Goal: Task Accomplishment & Management: Use online tool/utility

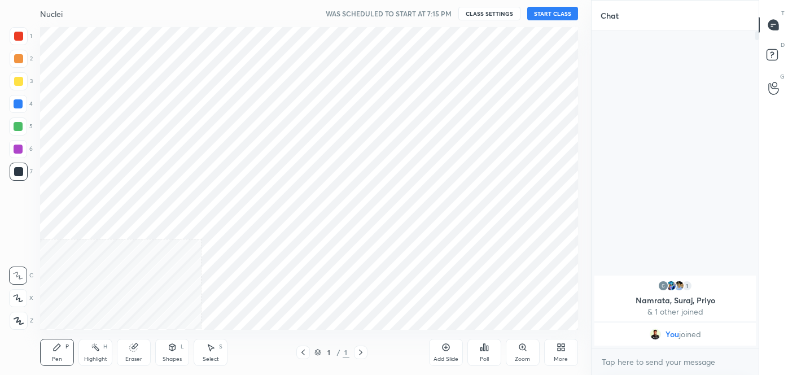
scroll to position [56162, 55918]
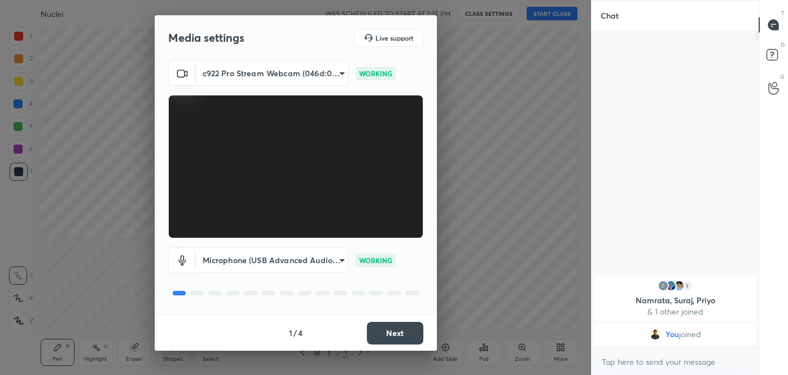
click at [380, 330] on button "Next" at bounding box center [395, 333] width 56 height 23
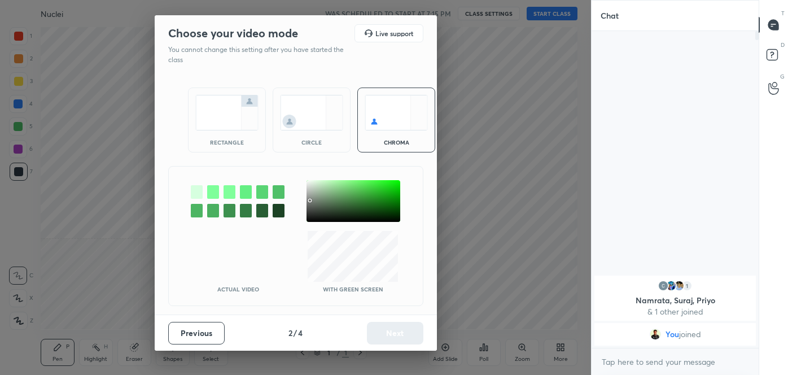
click at [310, 200] on div at bounding box center [354, 201] width 94 height 42
click at [388, 339] on button "Next" at bounding box center [395, 333] width 56 height 23
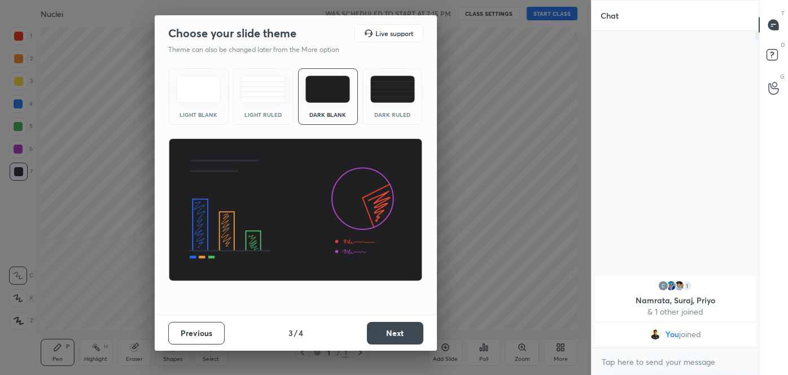
click at [388, 339] on button "Next" at bounding box center [395, 333] width 56 height 23
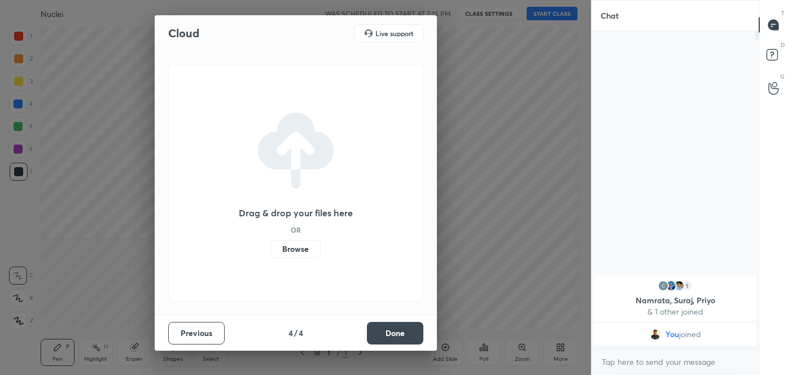
click at [388, 339] on button "Done" at bounding box center [395, 333] width 56 height 23
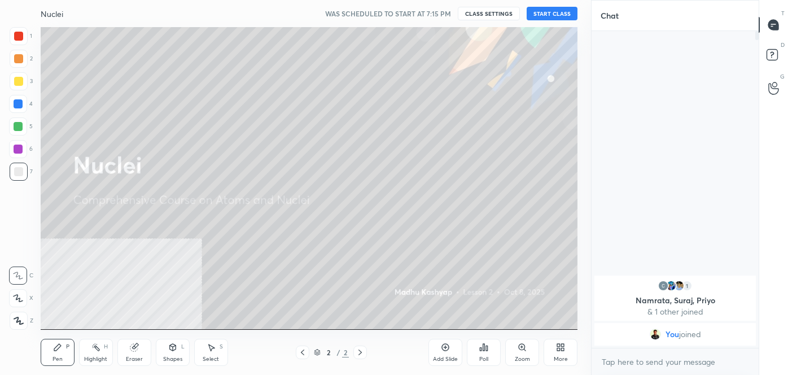
click at [558, 362] on div "More" at bounding box center [561, 359] width 14 height 6
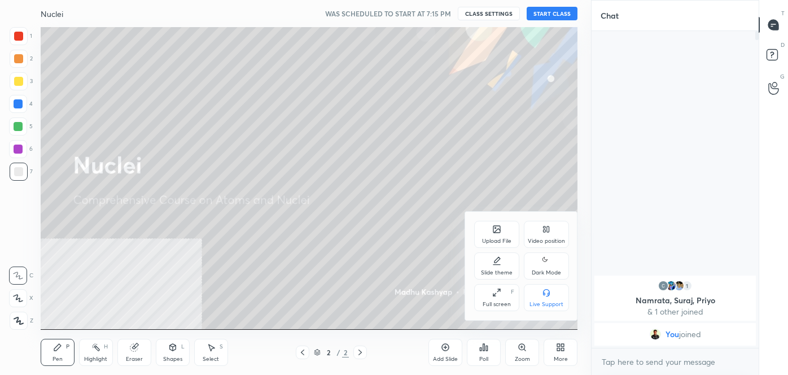
click at [546, 264] on icon at bounding box center [546, 261] width 9 height 14
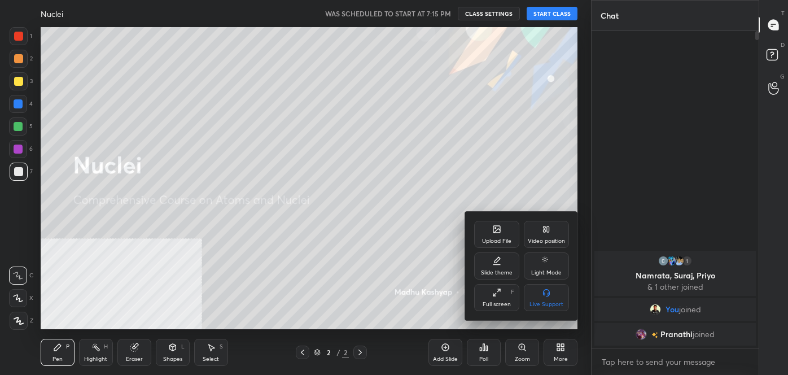
click at [631, 361] on div at bounding box center [394, 187] width 788 height 375
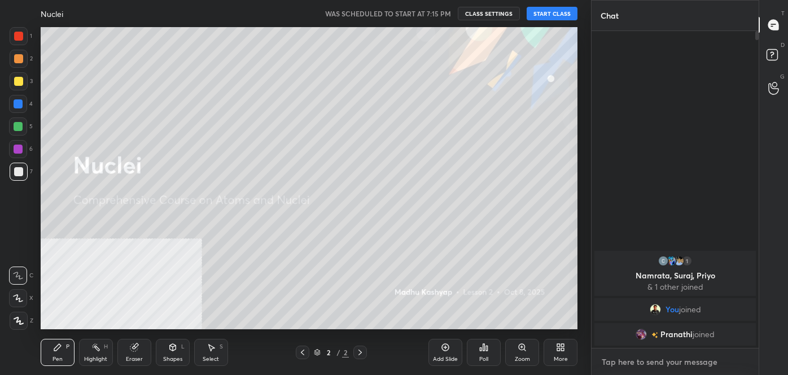
click at [631, 361] on textarea at bounding box center [675, 362] width 149 height 18
type textarea "x"
paste textarea "[URL][DOMAIN_NAME]"
type textarea "[URL][DOMAIN_NAME]"
type textarea "x"
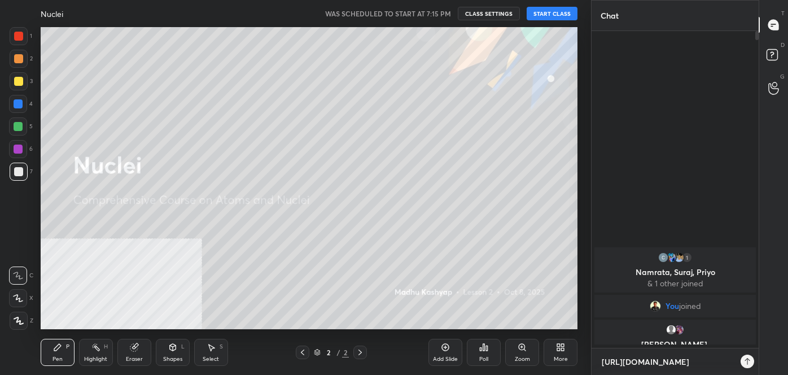
scroll to position [340, 164]
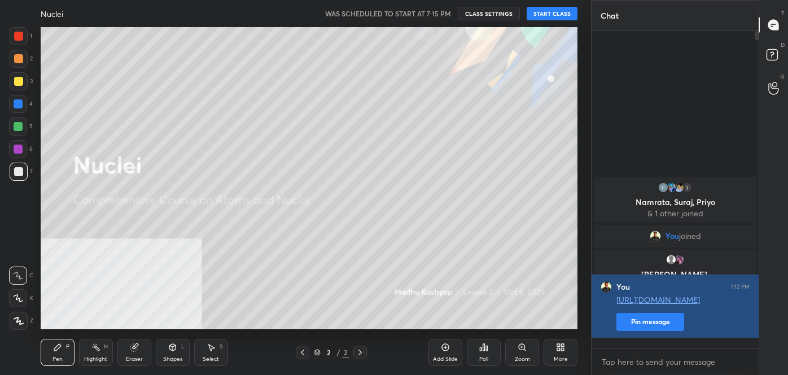
click at [632, 331] on button "Pin message" at bounding box center [651, 322] width 68 height 18
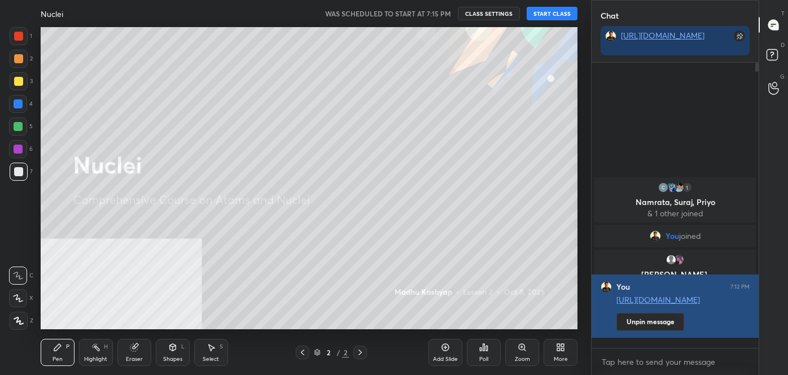
scroll to position [309, 164]
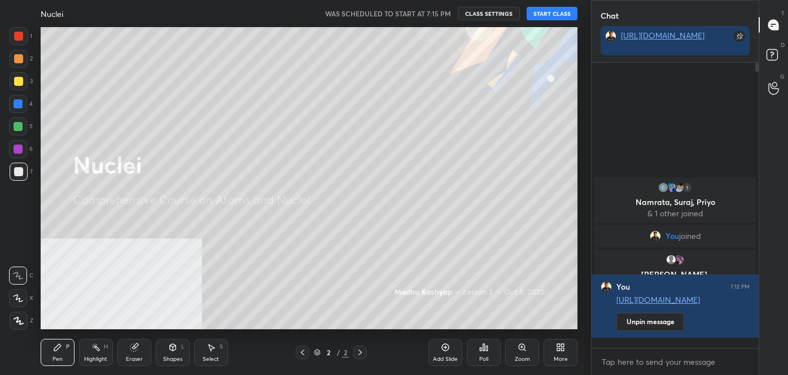
click at [562, 348] on icon at bounding box center [562, 349] width 3 height 3
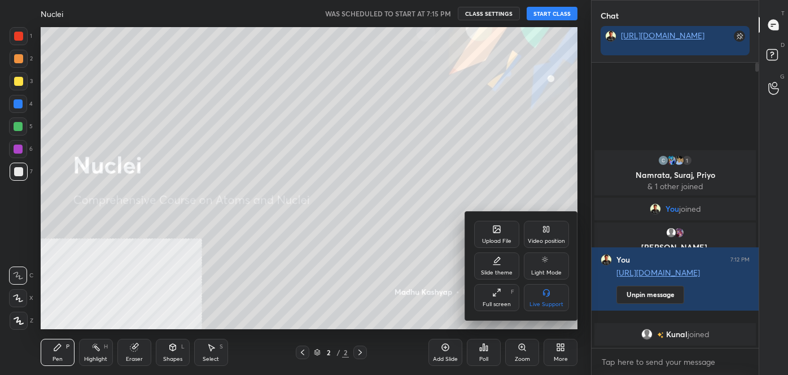
click at [494, 234] on icon at bounding box center [496, 229] width 9 height 9
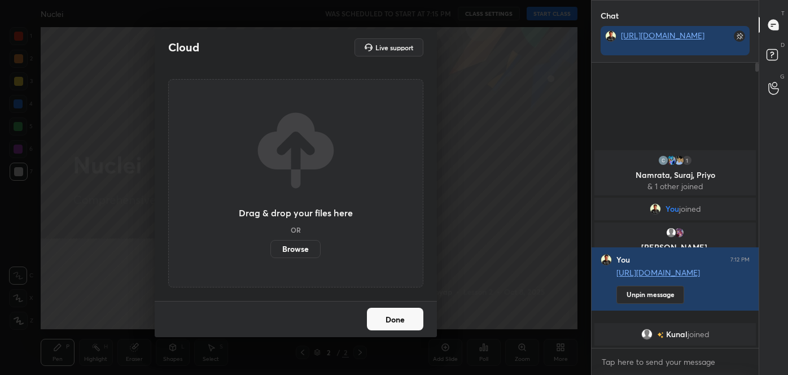
click at [287, 249] on label "Browse" at bounding box center [295, 249] width 50 height 18
click at [270, 249] on input "Browse" at bounding box center [270, 249] width 0 height 18
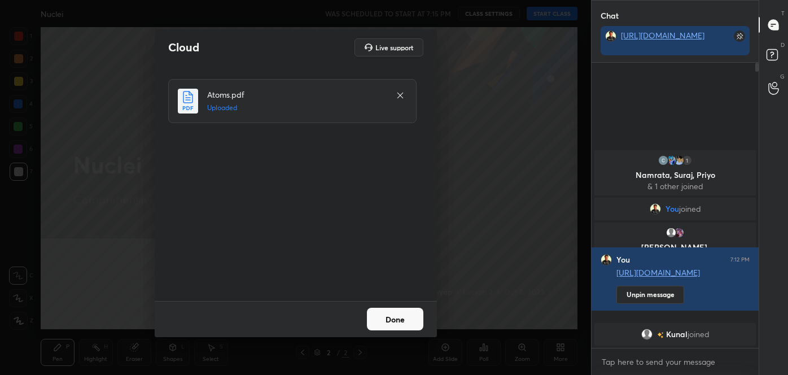
click at [392, 313] on button "Done" at bounding box center [395, 319] width 56 height 23
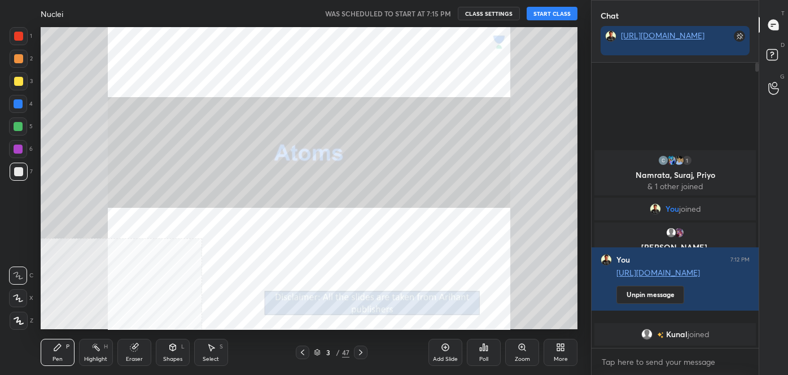
click at [298, 353] on div at bounding box center [303, 353] width 14 height 14
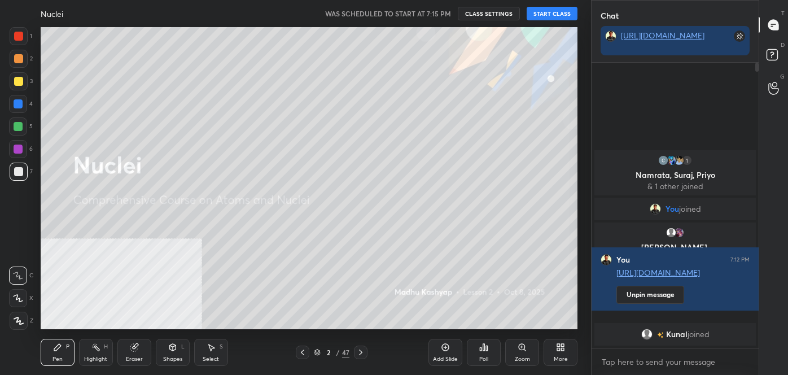
click at [564, 346] on icon at bounding box center [562, 345] width 3 height 3
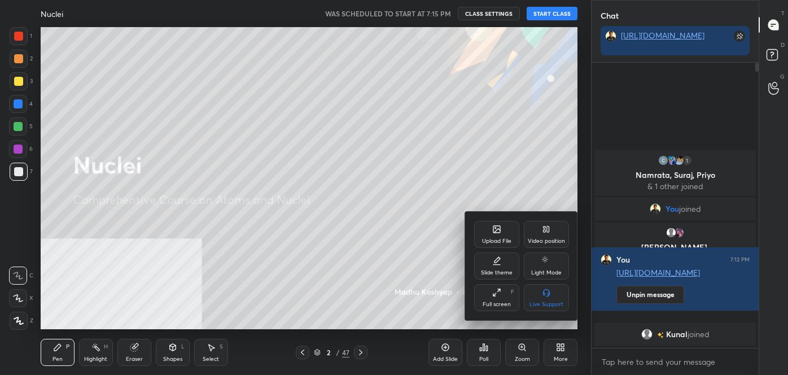
click at [487, 241] on div "Upload File" at bounding box center [496, 241] width 29 height 6
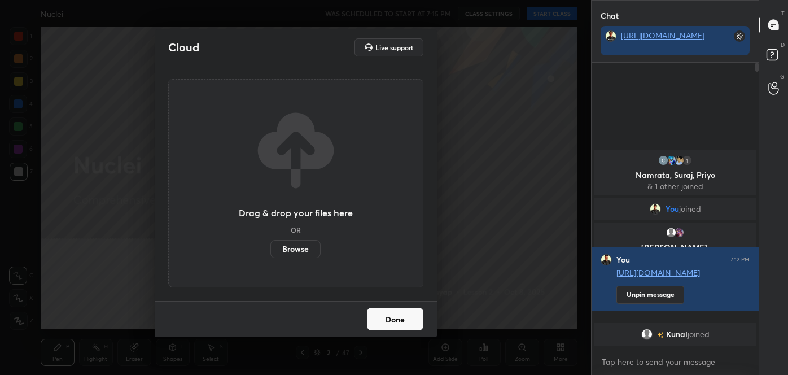
click at [317, 246] on label "Browse" at bounding box center [295, 249] width 50 height 18
click at [270, 246] on input "Browse" at bounding box center [270, 249] width 0 height 18
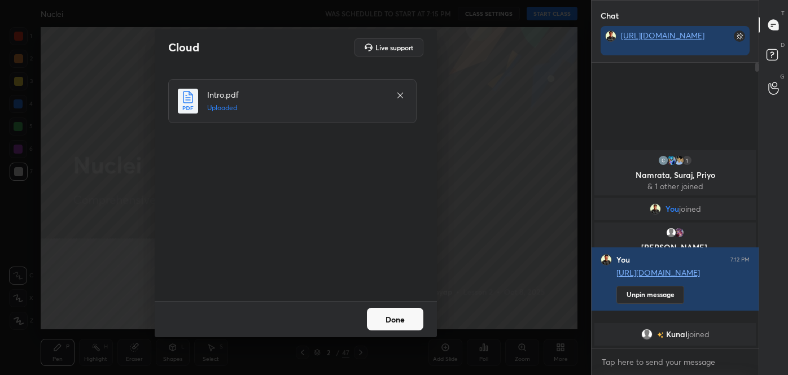
click at [393, 324] on button "Done" at bounding box center [395, 319] width 56 height 23
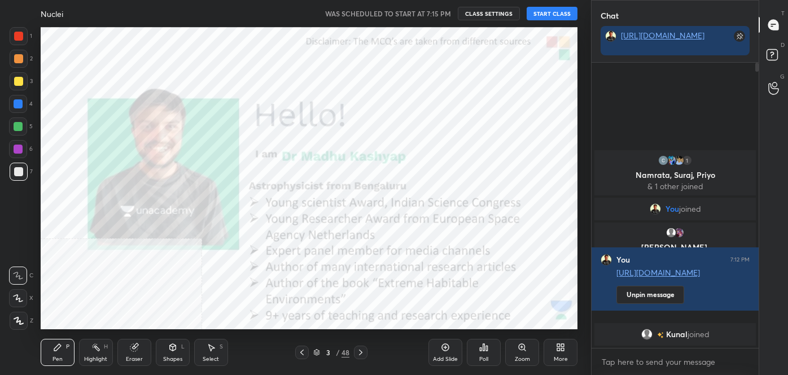
click at [551, 14] on button "START CLASS" at bounding box center [552, 14] width 51 height 14
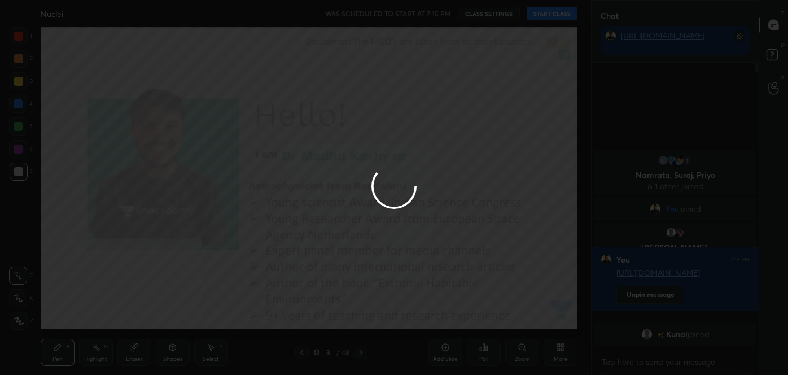
type textarea "x"
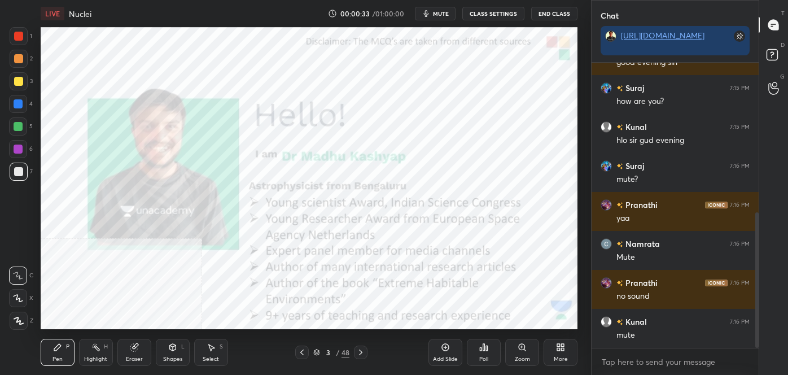
scroll to position [353, 0]
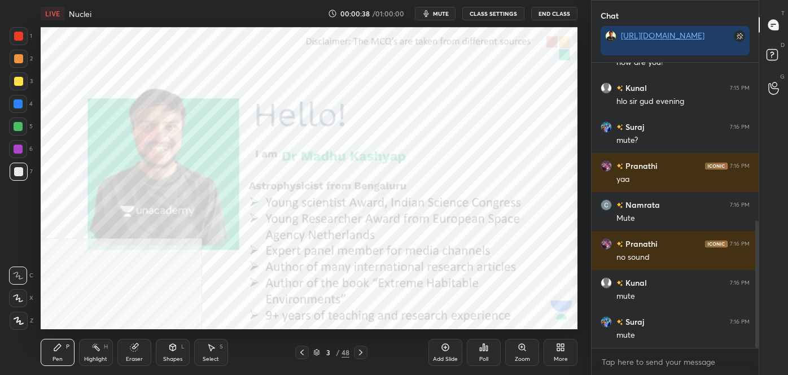
click at [505, 18] on button "CLASS SETTINGS" at bounding box center [493, 14] width 62 height 14
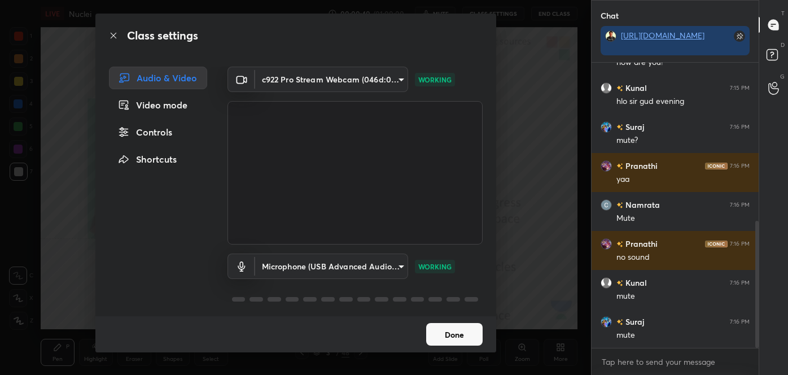
click at [347, 265] on body "1 2 3 4 5 6 7 C X Z C X Z E E Erase all H H LIVE Nuclei 00:00:40 / 01:00:00 mut…" at bounding box center [394, 187] width 788 height 375
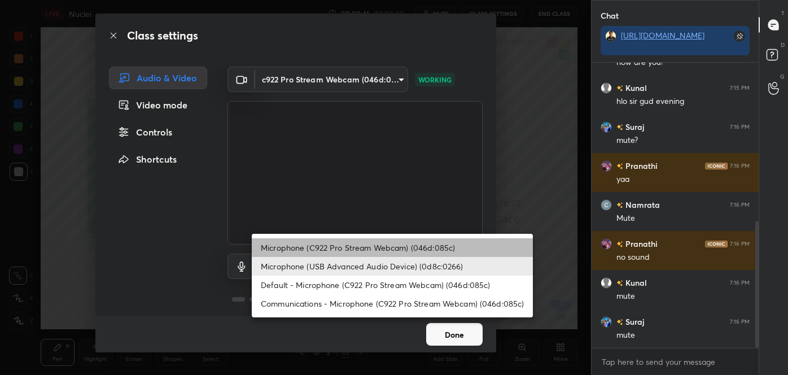
click at [338, 247] on li "Microphone (C922 Pro Stream Webcam) (046d:085c)" at bounding box center [392, 247] width 281 height 19
type input "e03a5bcce90c2239c26c4bf25a0def418e0f605ffd9c9a8f225760f6181de073"
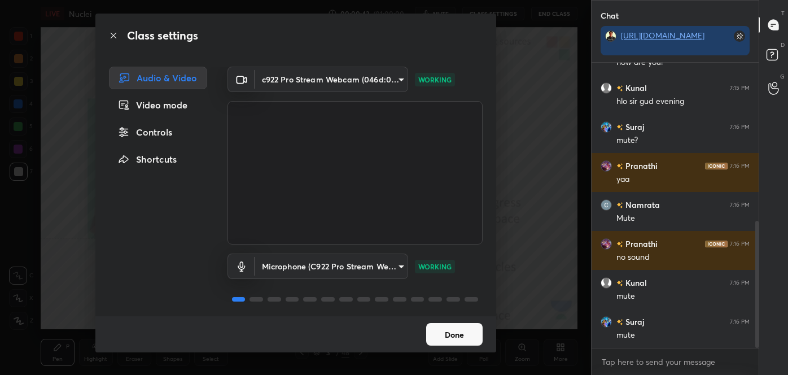
click at [471, 334] on button "Done" at bounding box center [454, 334] width 56 height 23
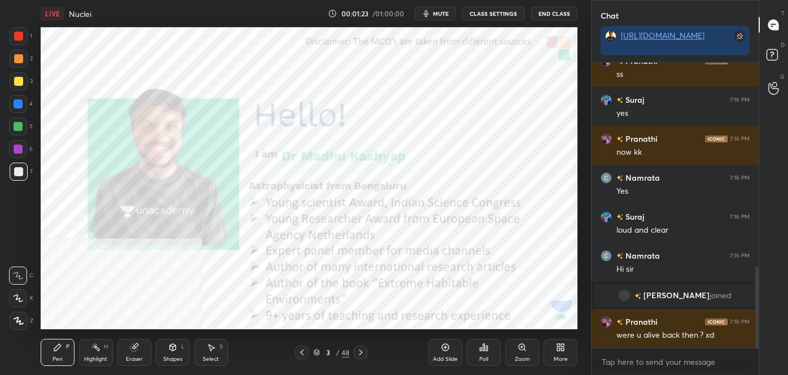
scroll to position [711, 0]
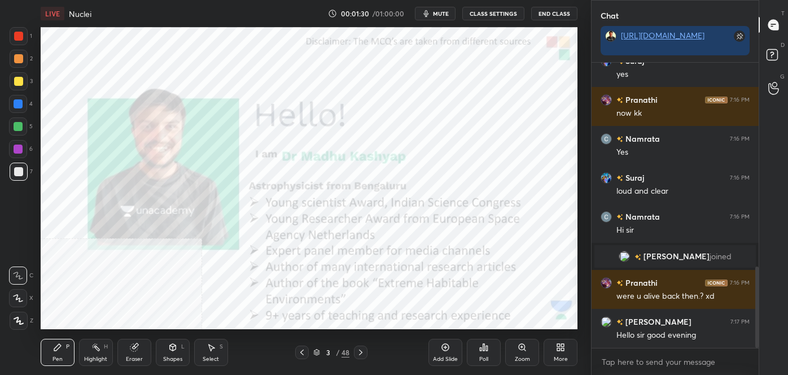
click at [333, 355] on div "3" at bounding box center [327, 352] width 11 height 7
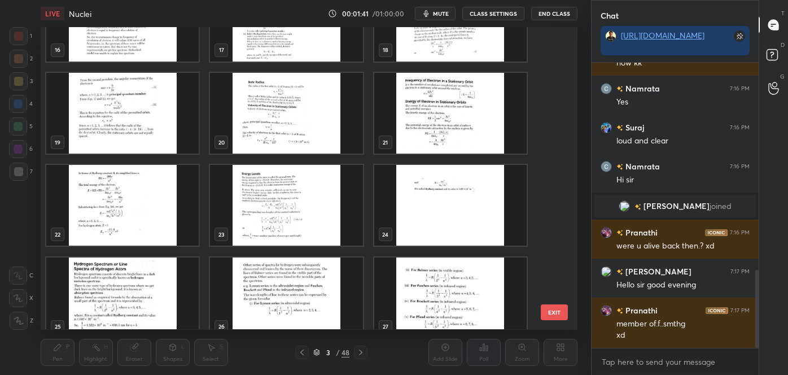
scroll to position [510, 0]
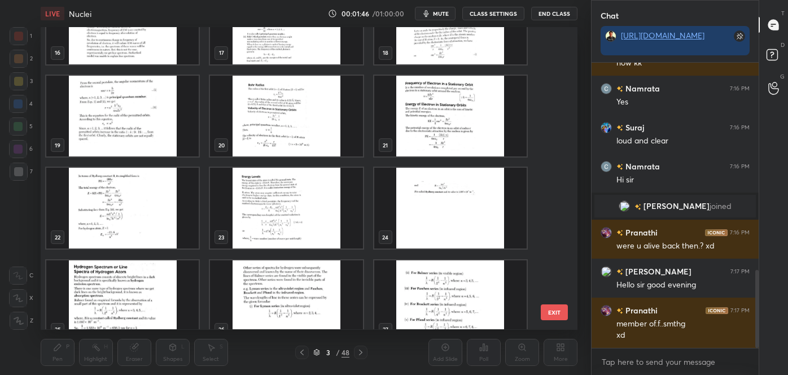
click at [141, 120] on img "grid" at bounding box center [122, 116] width 152 height 81
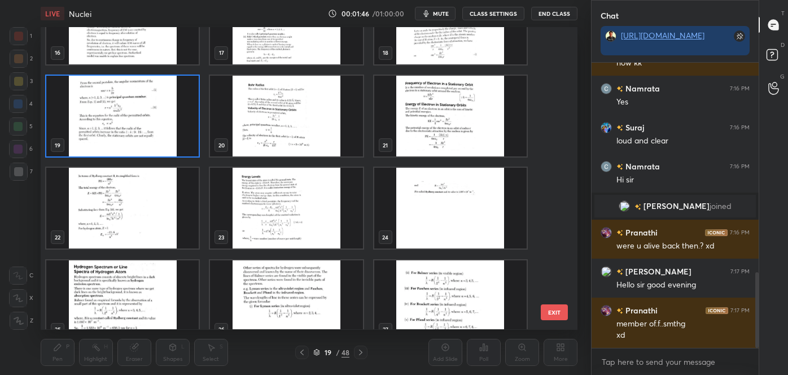
scroll to position [789, 0]
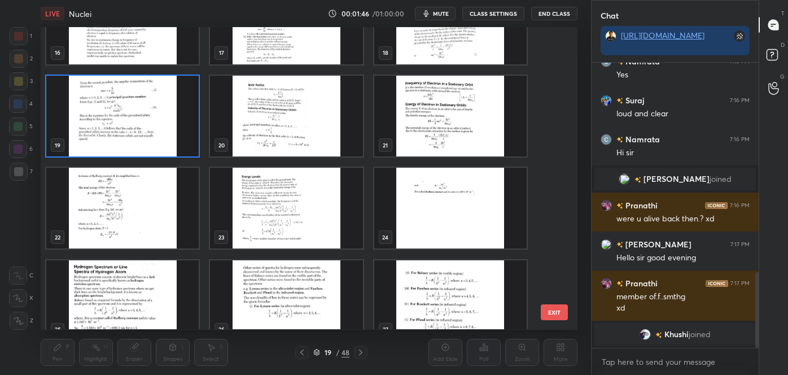
click at [141, 120] on img "grid" at bounding box center [122, 116] width 152 height 81
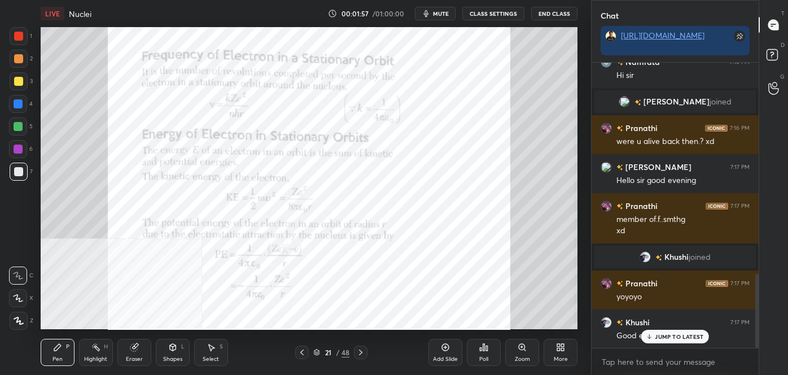
scroll to position [852, 0]
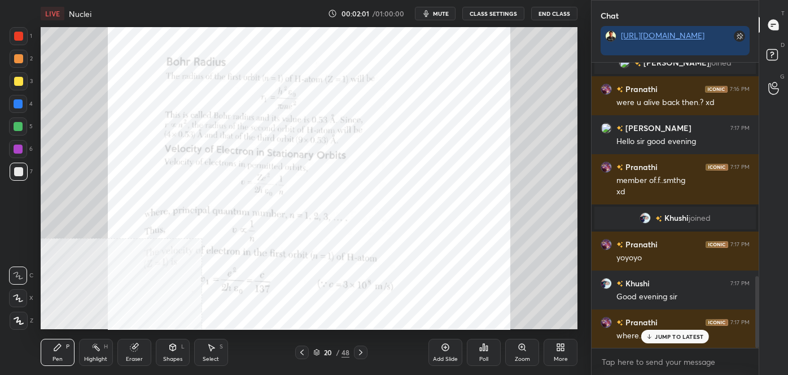
click at [566, 345] on div "More" at bounding box center [561, 352] width 34 height 27
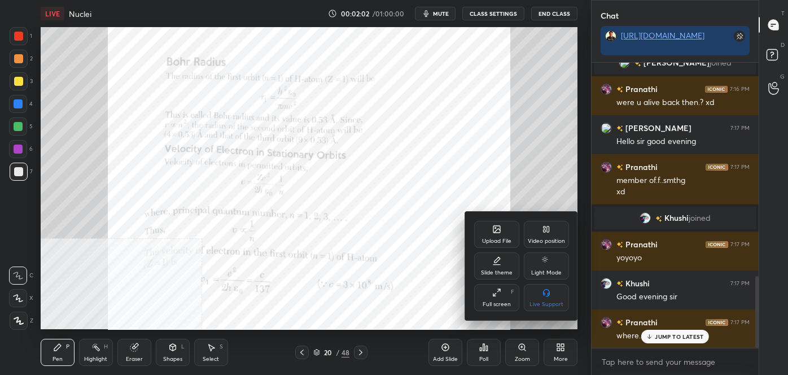
click at [558, 239] on div "Video position" at bounding box center [546, 241] width 37 height 6
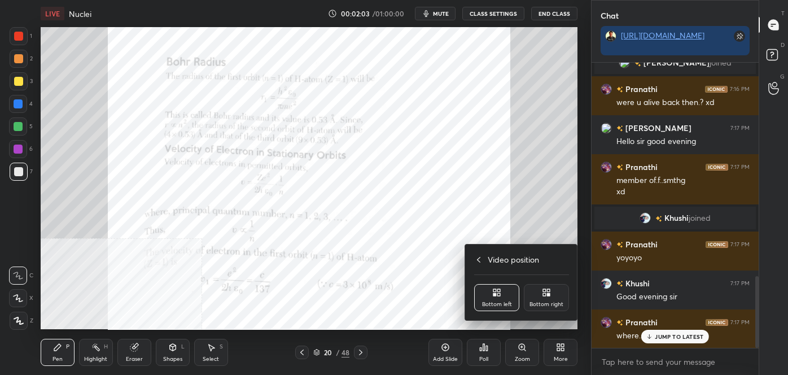
click at [545, 292] on icon at bounding box center [546, 292] width 9 height 9
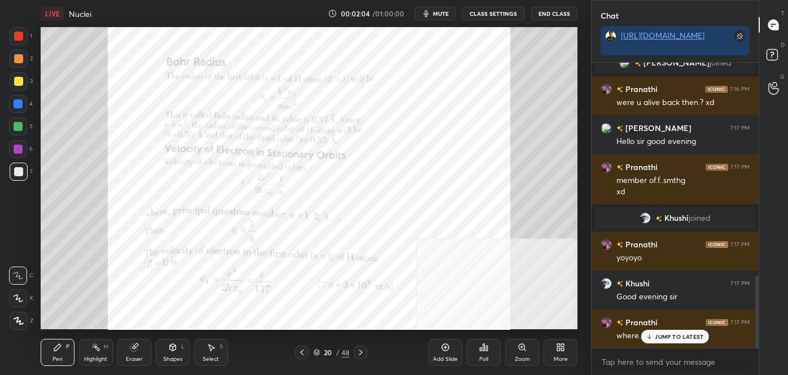
click at [679, 334] on p "JUMP TO LATEST" at bounding box center [679, 336] width 49 height 7
click at [15, 34] on div at bounding box center [18, 36] width 9 height 9
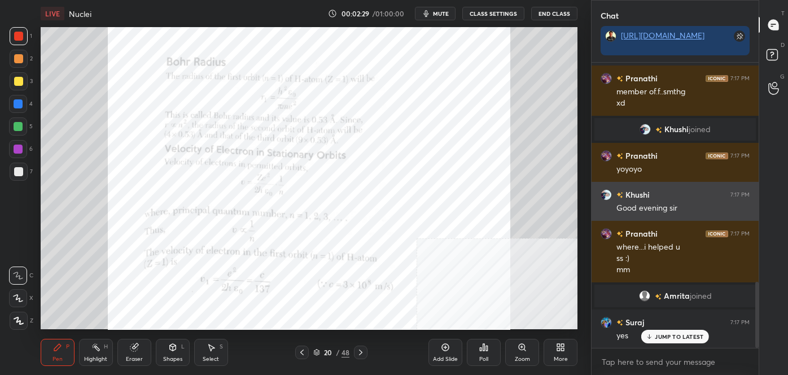
scroll to position [980, 0]
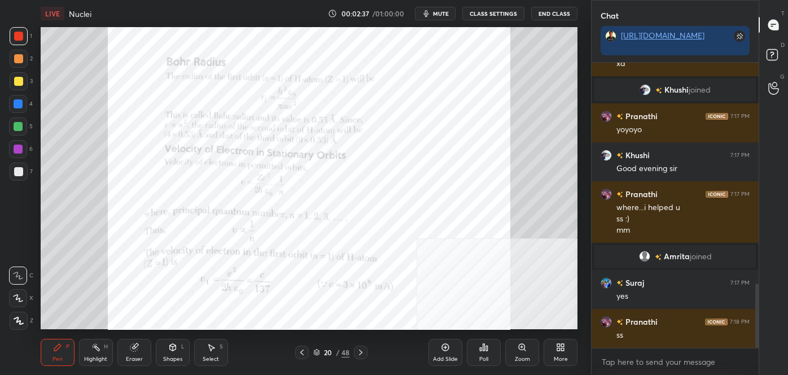
click at [299, 352] on icon at bounding box center [302, 352] width 9 height 9
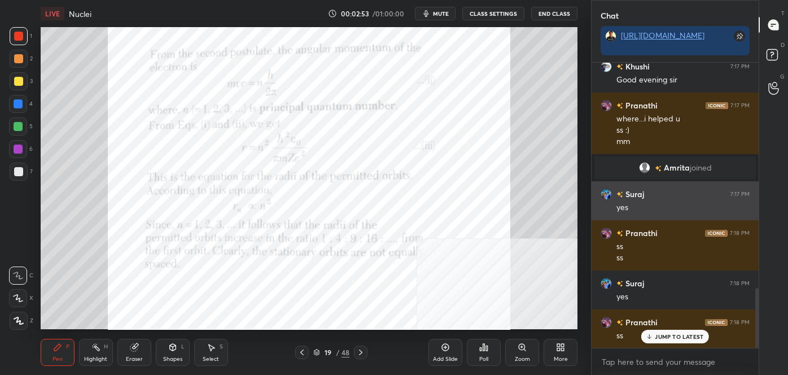
scroll to position [1096, 0]
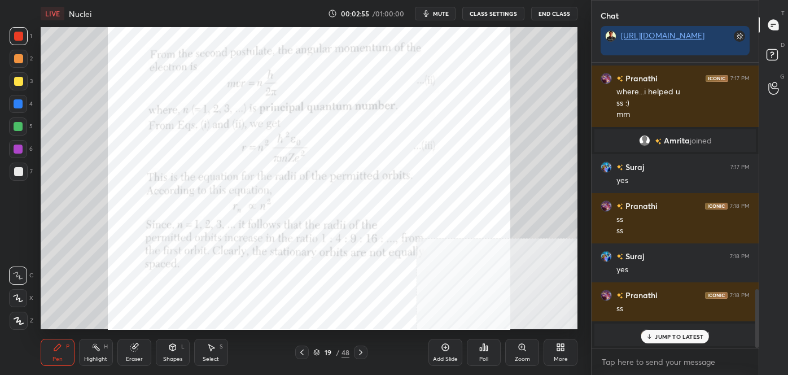
click at [361, 352] on icon at bounding box center [360, 352] width 9 height 9
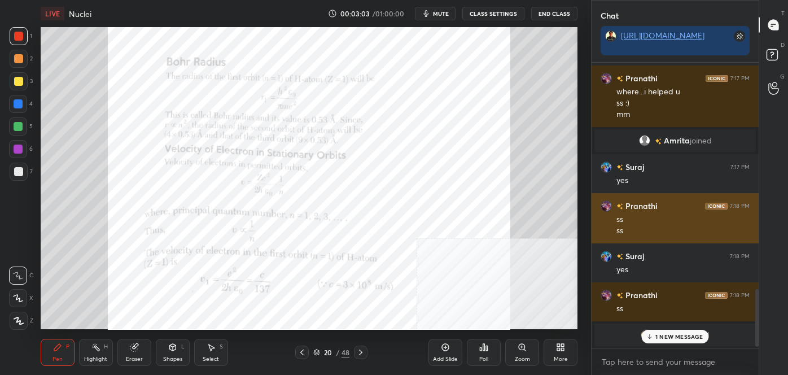
scroll to position [1135, 0]
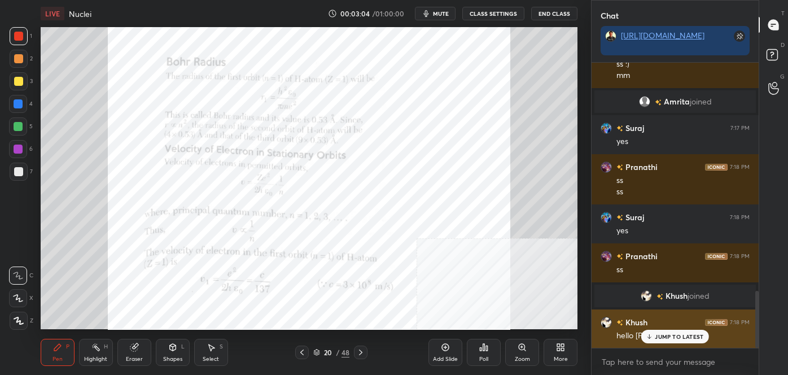
click at [677, 334] on p "JUMP TO LATEST" at bounding box center [679, 336] width 49 height 7
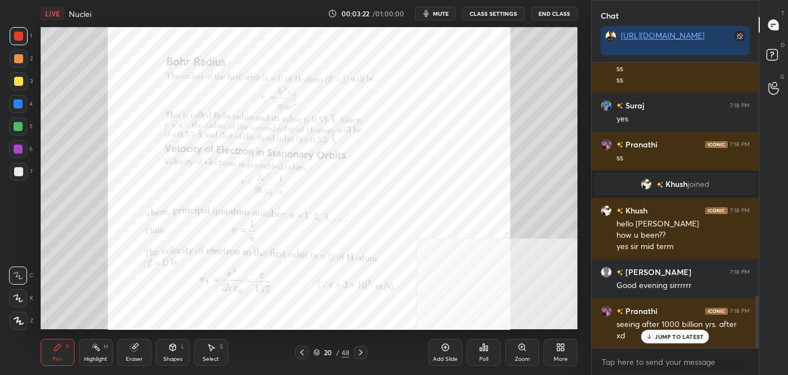
scroll to position [1286, 0]
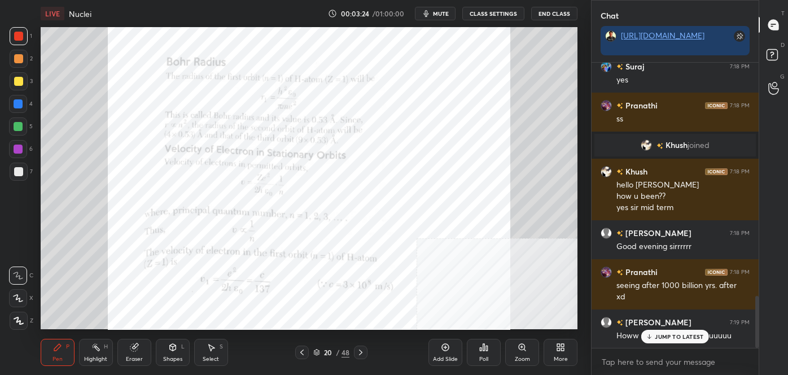
click at [676, 333] on p "JUMP TO LATEST" at bounding box center [679, 336] width 49 height 7
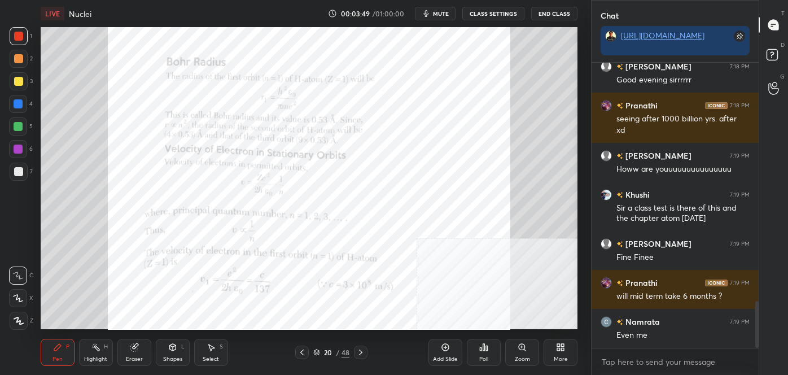
scroll to position [1491, 0]
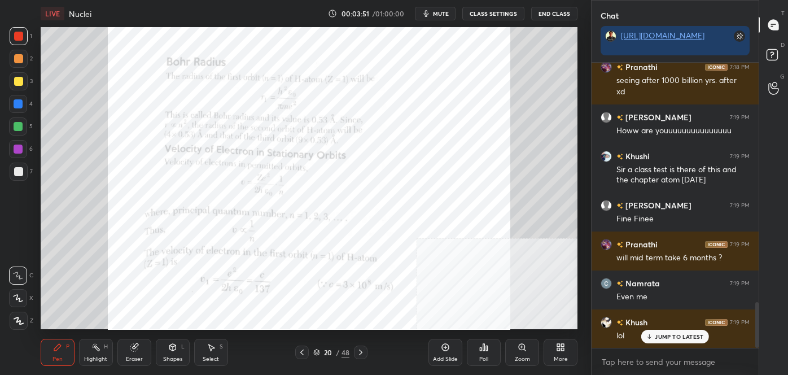
click at [683, 334] on p "JUMP TO LATEST" at bounding box center [679, 336] width 49 height 7
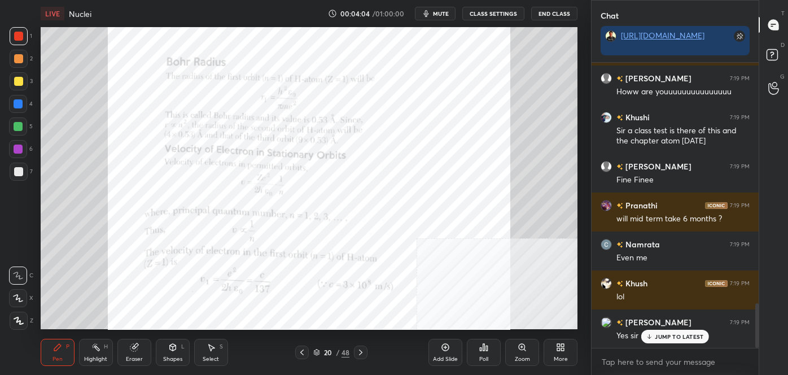
scroll to position [1569, 0]
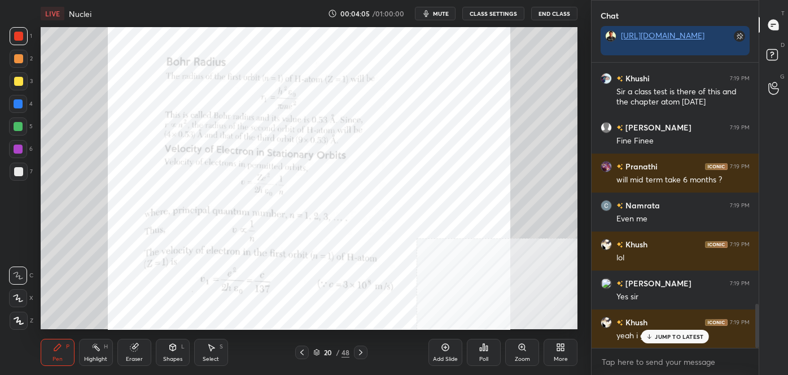
click at [660, 331] on div "JUMP TO LATEST" at bounding box center [675, 337] width 68 height 14
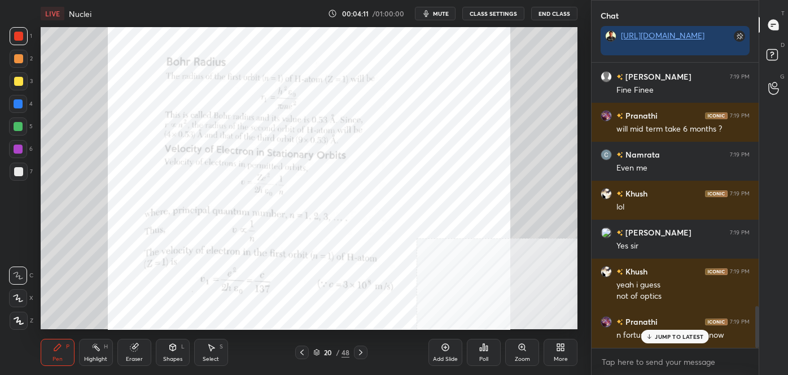
scroll to position [1658, 0]
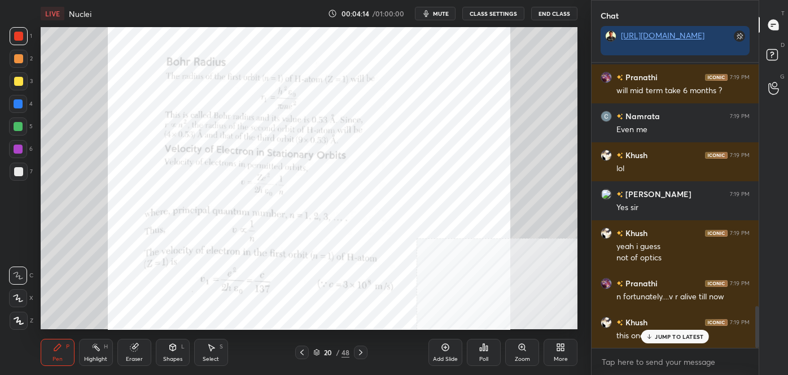
click at [666, 342] on div "JUMP TO LATEST" at bounding box center [675, 337] width 68 height 14
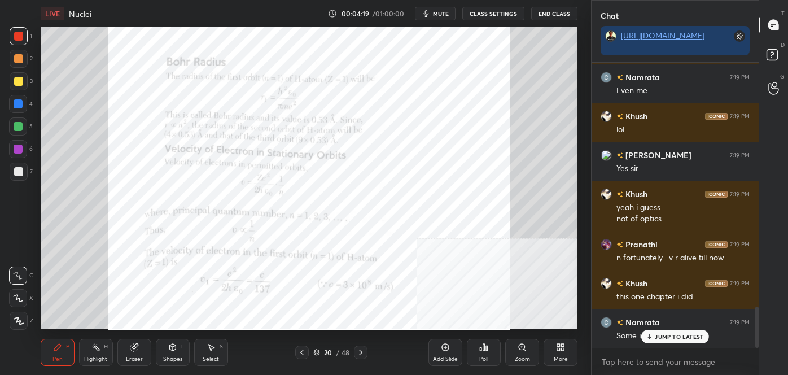
click at [659, 333] on p "JUMP TO LATEST" at bounding box center [679, 336] width 49 height 7
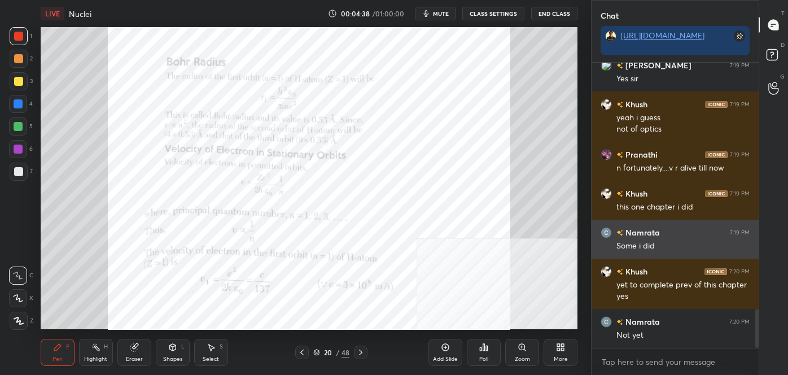
scroll to position [1825, 0]
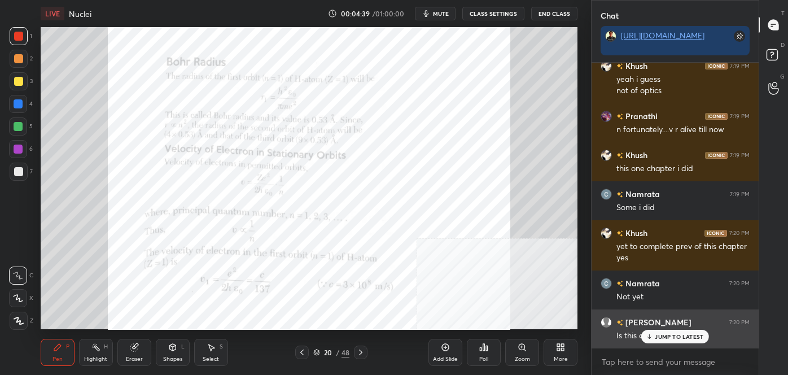
click at [671, 337] on p "JUMP TO LATEST" at bounding box center [679, 336] width 49 height 7
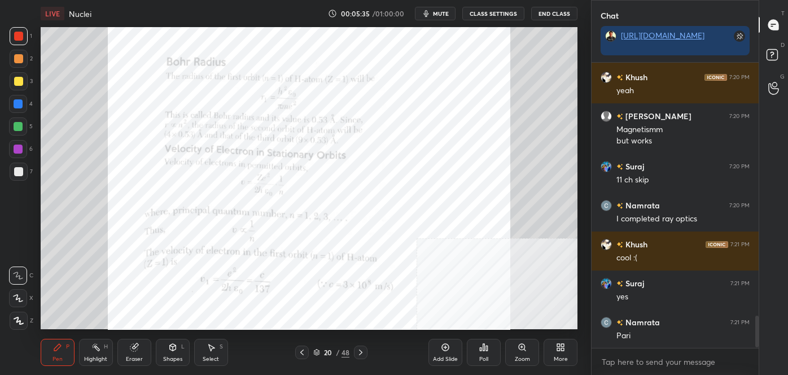
scroll to position [2298, 0]
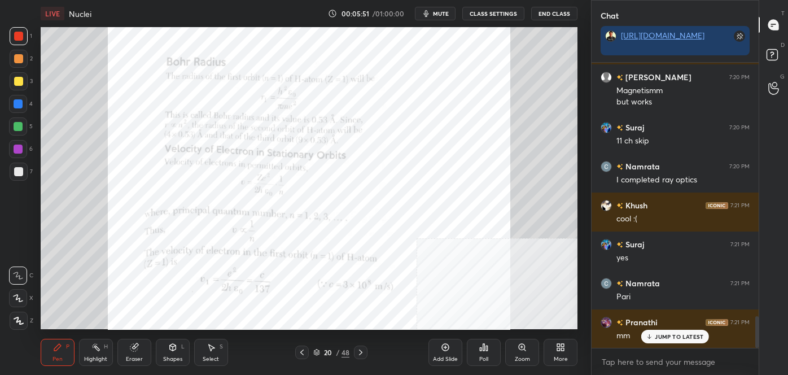
click at [359, 352] on icon at bounding box center [360, 352] width 9 height 9
click at [298, 352] on icon at bounding box center [302, 352] width 9 height 9
click at [558, 352] on div "More" at bounding box center [561, 352] width 34 height 27
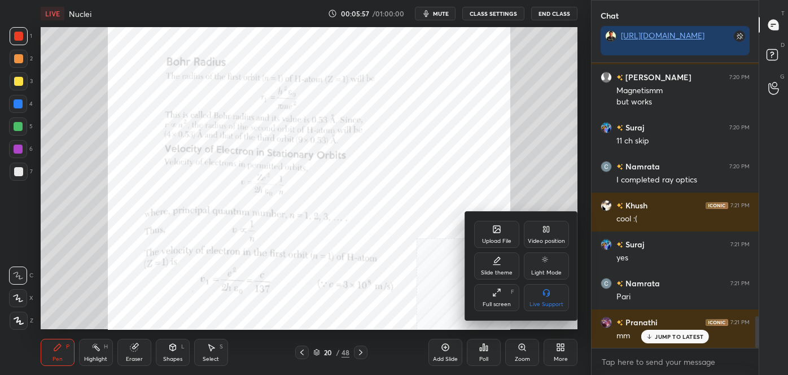
click at [552, 232] on div "Video position" at bounding box center [546, 234] width 45 height 27
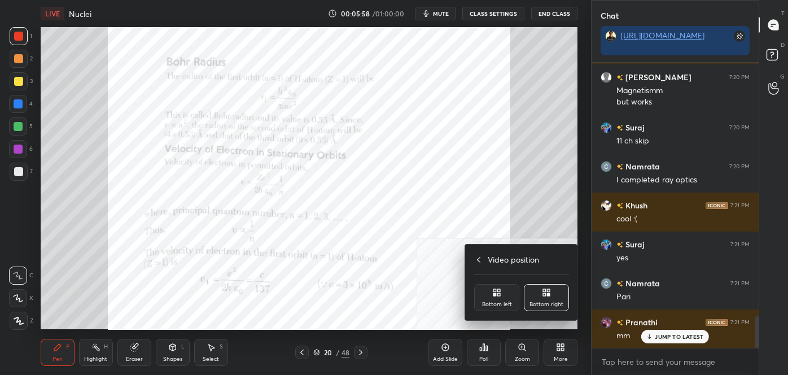
click at [497, 293] on icon at bounding box center [496, 292] width 9 height 9
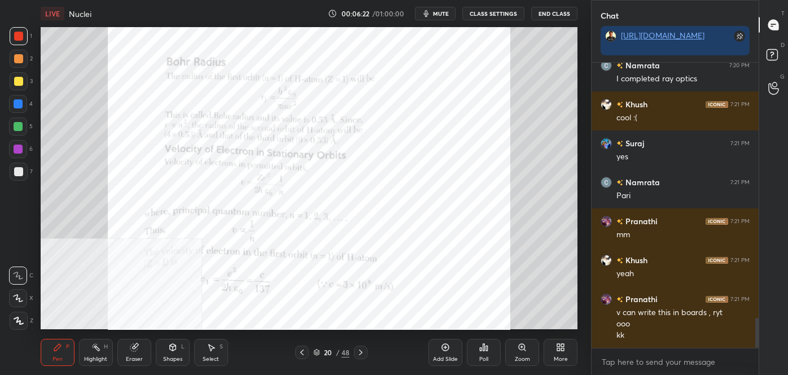
scroll to position [2448, 0]
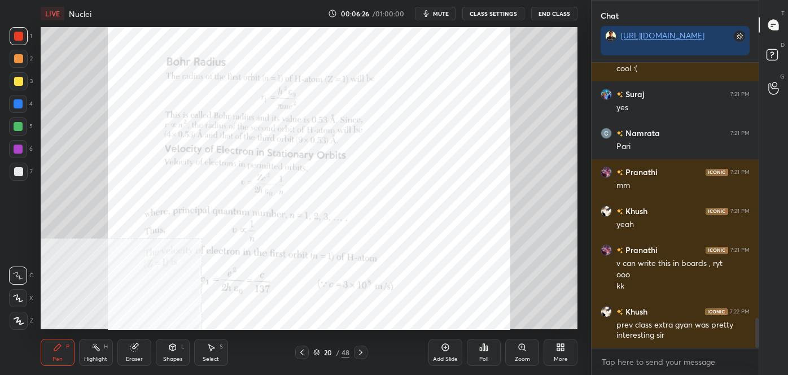
click at [522, 356] on div "Zoom" at bounding box center [522, 359] width 15 height 6
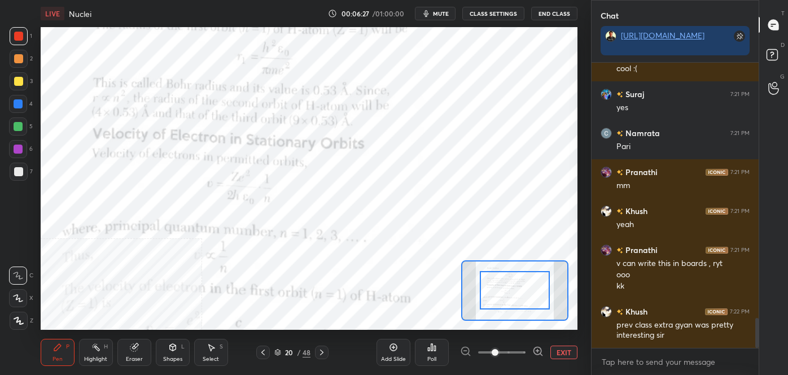
click at [557, 359] on button "EXIT" at bounding box center [564, 353] width 27 height 14
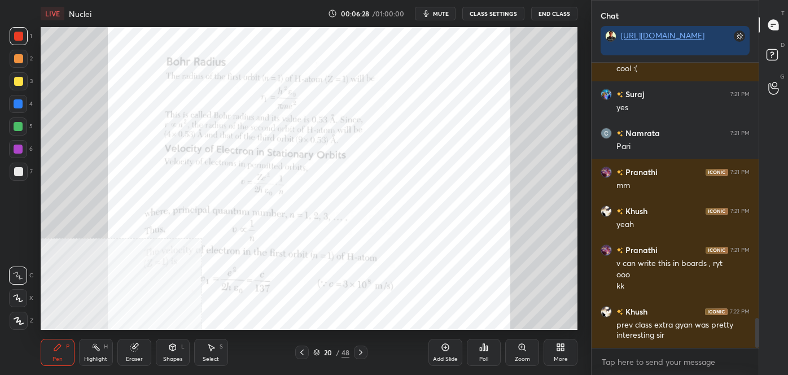
scroll to position [2487, 0]
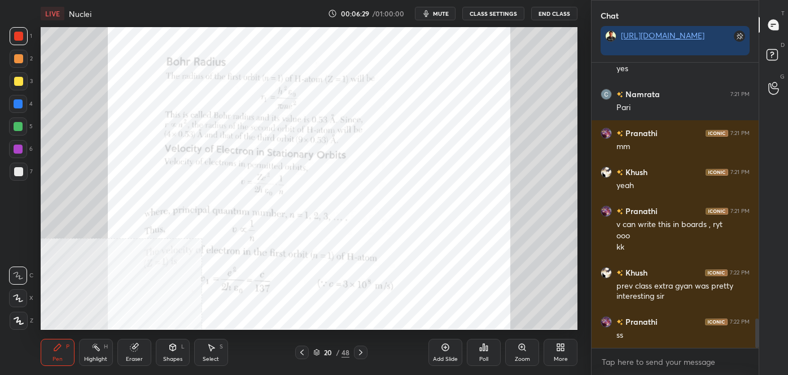
click at [518, 356] on div "Zoom" at bounding box center [522, 359] width 15 height 6
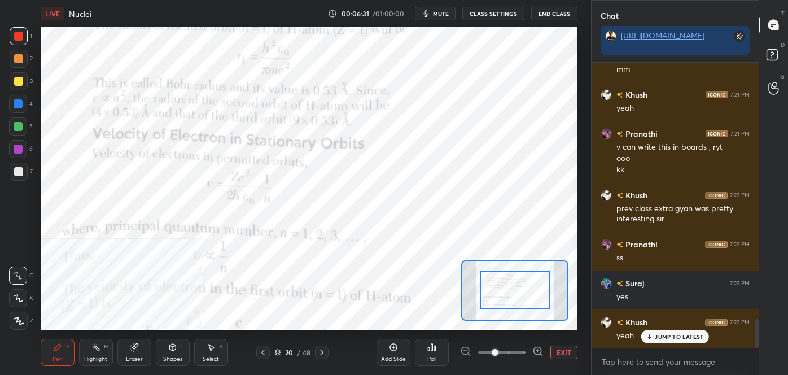
click at [560, 350] on button "EXIT" at bounding box center [564, 353] width 27 height 14
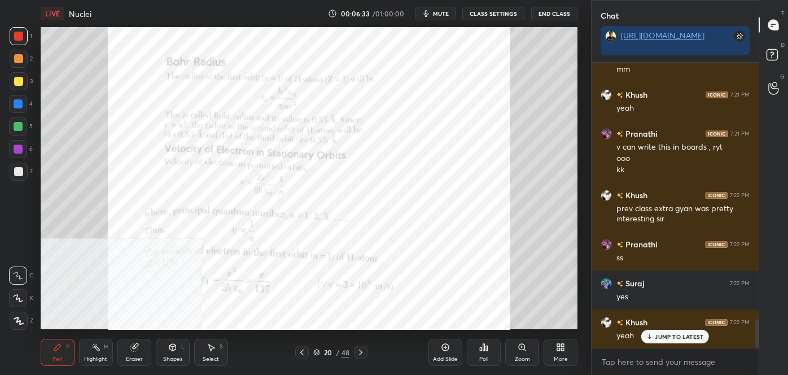
click at [453, 352] on div "Add Slide" at bounding box center [446, 352] width 34 height 27
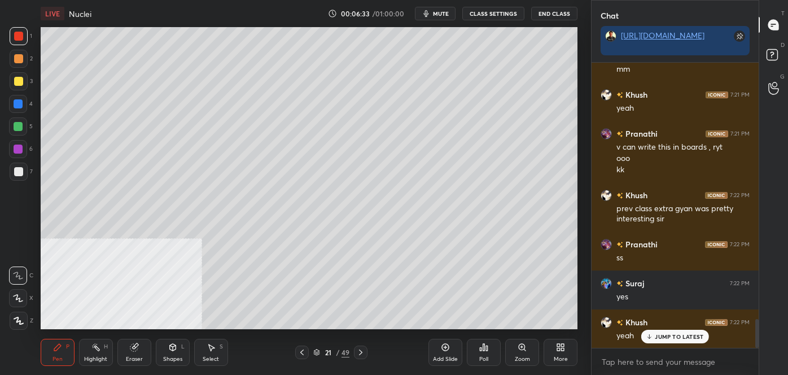
scroll to position [2603, 0]
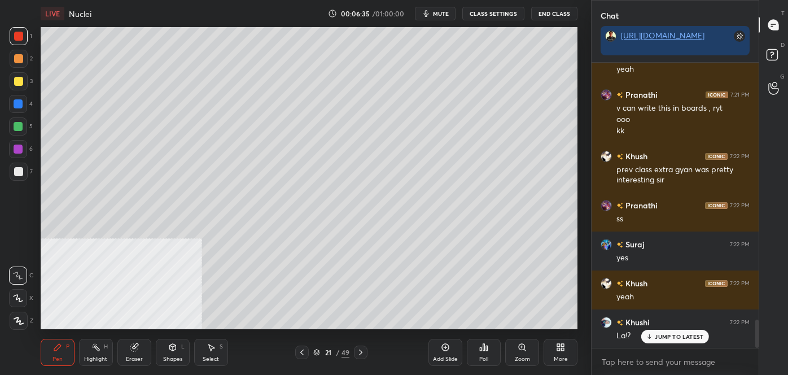
click at [25, 80] on div at bounding box center [19, 81] width 18 height 18
click at [176, 350] on icon at bounding box center [172, 347] width 9 height 9
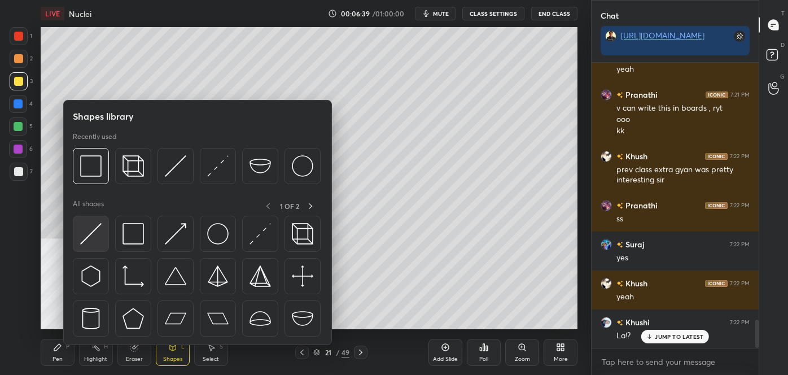
click at [95, 235] on img at bounding box center [90, 233] width 21 height 21
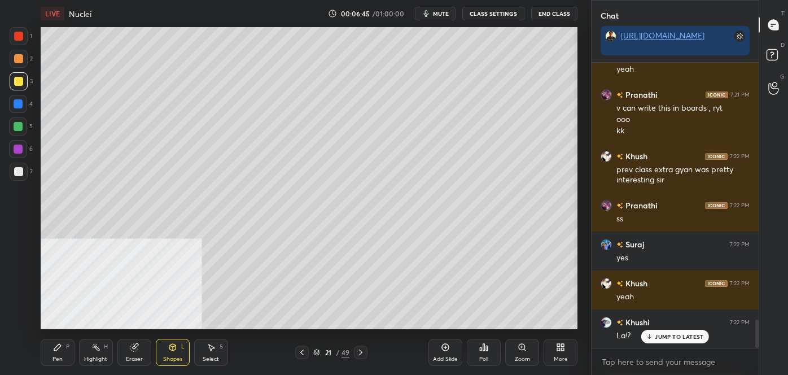
click at [60, 350] on icon at bounding box center [57, 347] width 9 height 9
click at [18, 169] on div at bounding box center [18, 171] width 9 height 9
click at [302, 355] on icon at bounding box center [302, 352] width 9 height 9
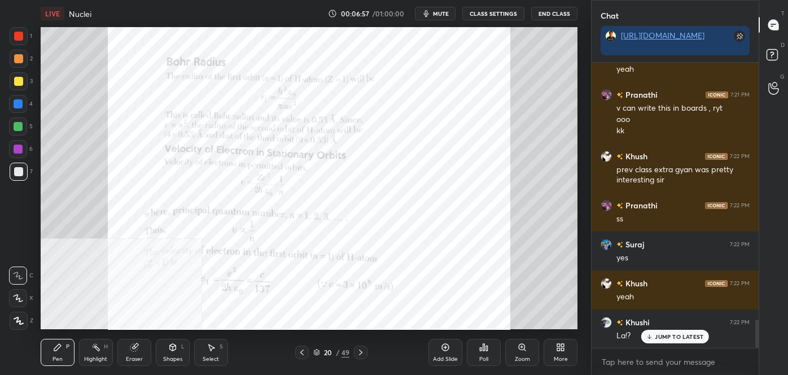
click at [362, 353] on icon at bounding box center [360, 352] width 9 height 9
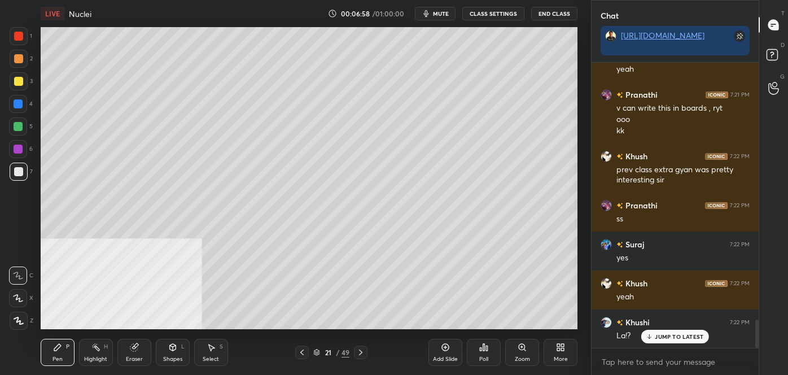
click at [359, 357] on div at bounding box center [361, 353] width 14 height 14
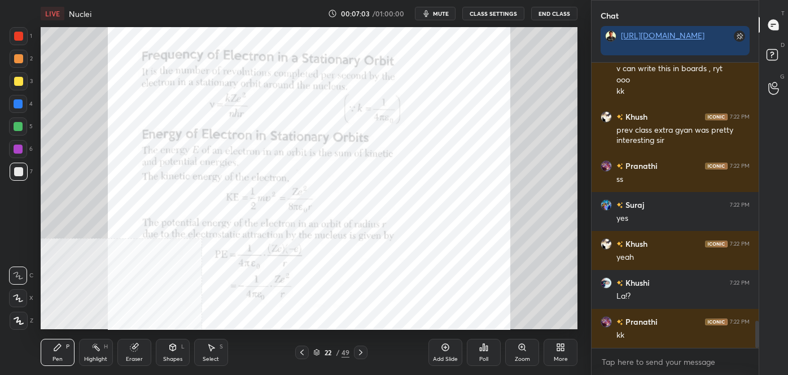
scroll to position [2692, 0]
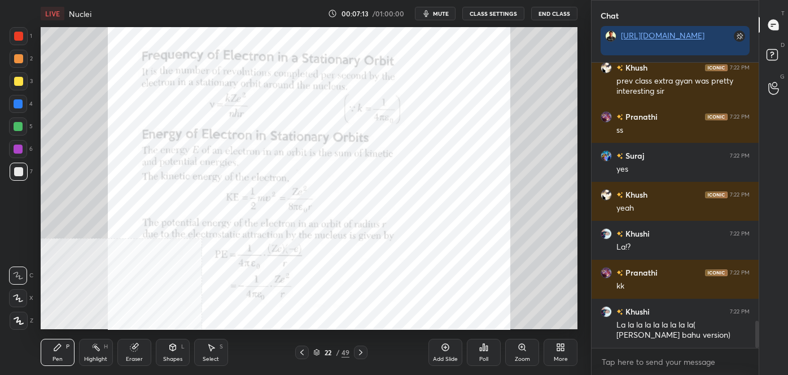
click at [16, 37] on div at bounding box center [18, 36] width 9 height 9
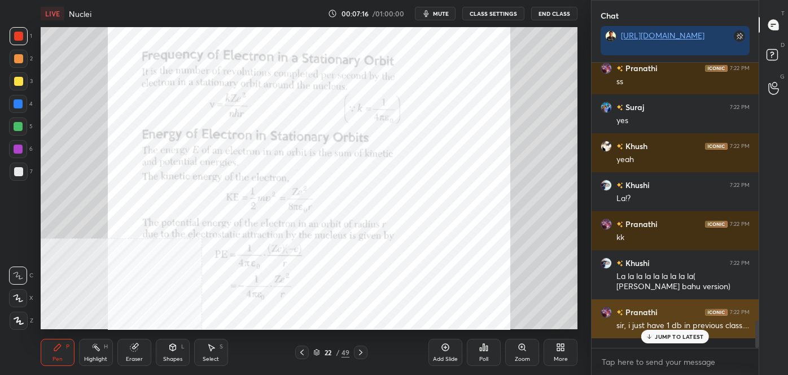
click at [691, 339] on p "JUMP TO LATEST" at bounding box center [679, 336] width 49 height 7
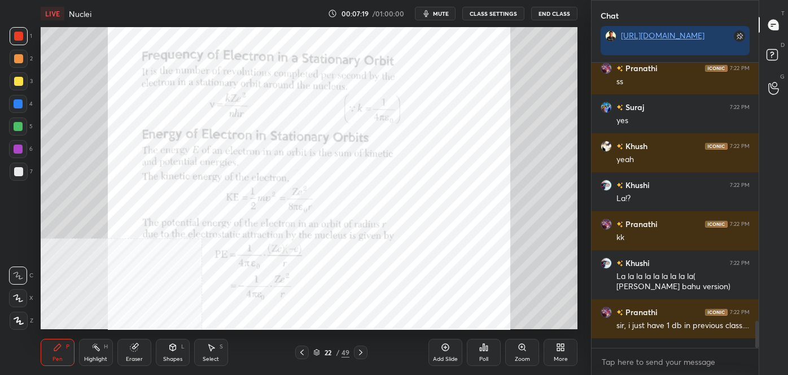
click at [565, 346] on div "More" at bounding box center [561, 352] width 34 height 27
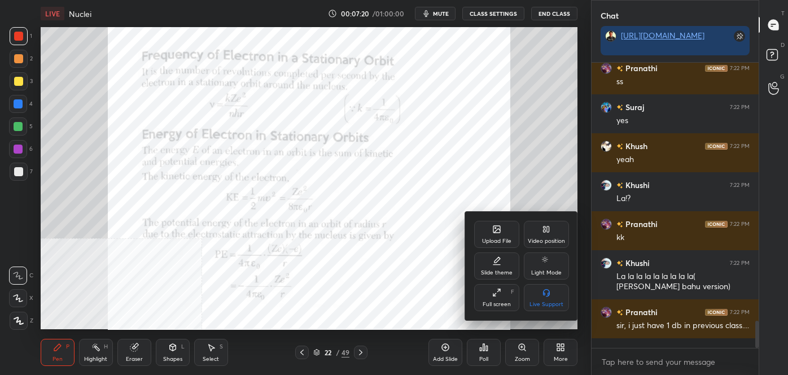
click at [554, 230] on div "Video position" at bounding box center [546, 234] width 45 height 27
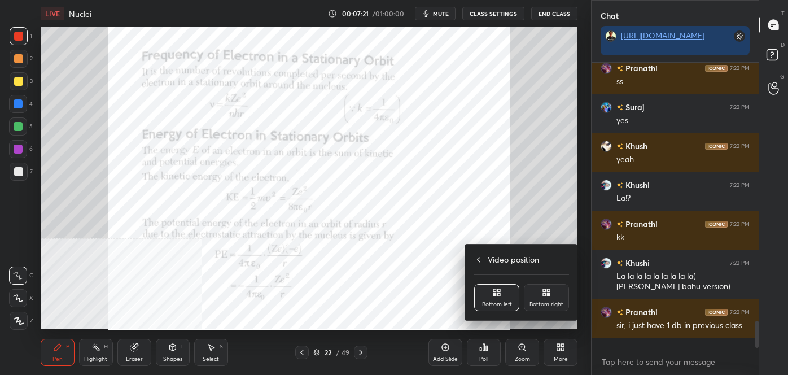
click at [564, 294] on div "Bottom right" at bounding box center [546, 297] width 45 height 27
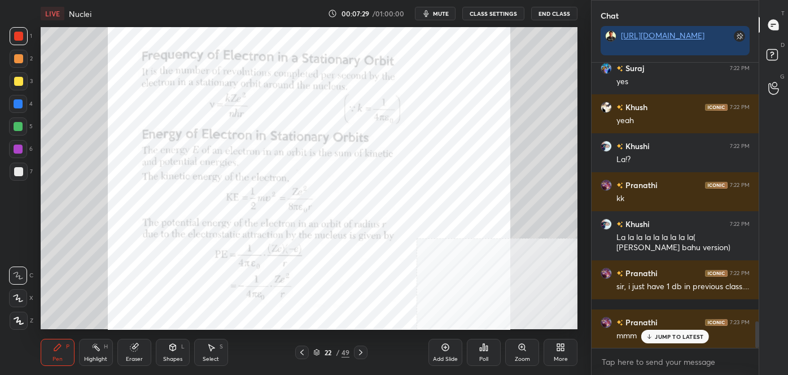
scroll to position [2806, 0]
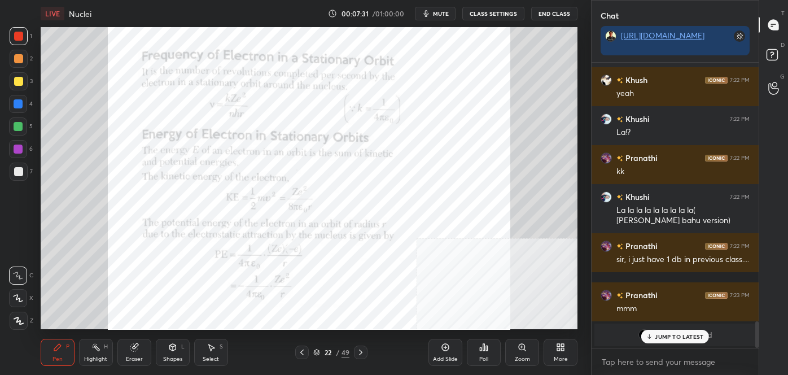
click at [362, 349] on icon at bounding box center [360, 352] width 9 height 9
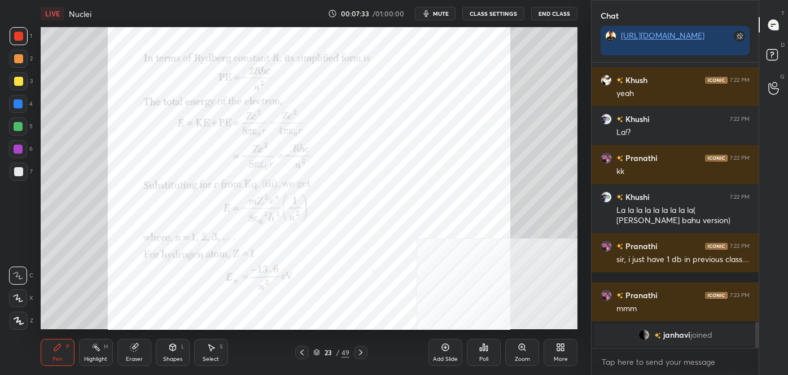
scroll to position [2846, 0]
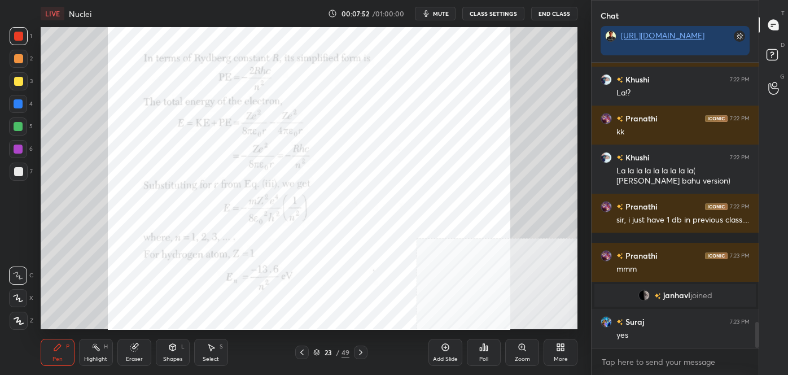
click at [302, 352] on icon at bounding box center [302, 352] width 9 height 9
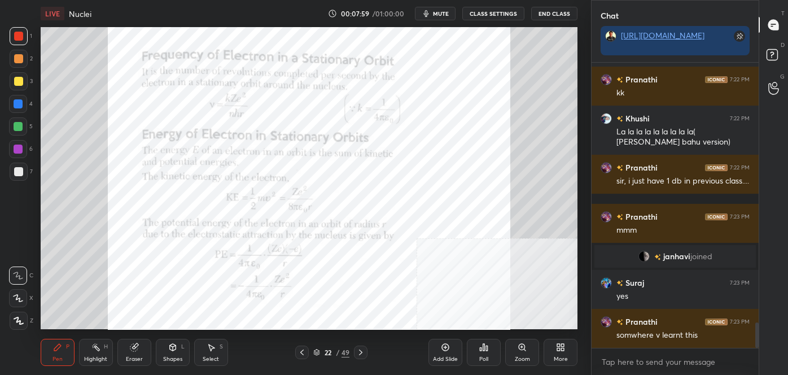
click at [357, 350] on icon at bounding box center [360, 352] width 9 height 9
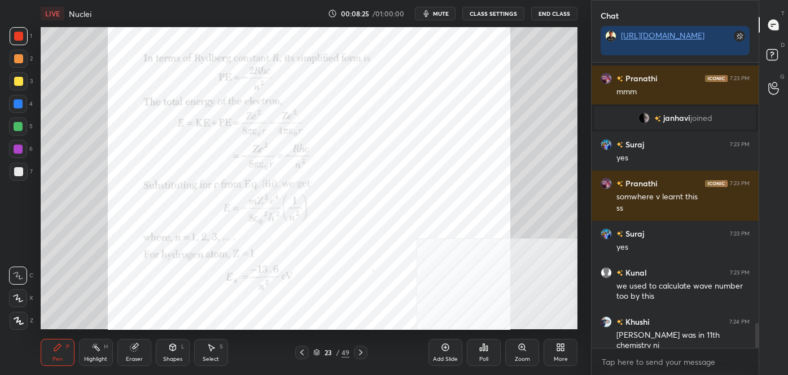
scroll to position [3062, 0]
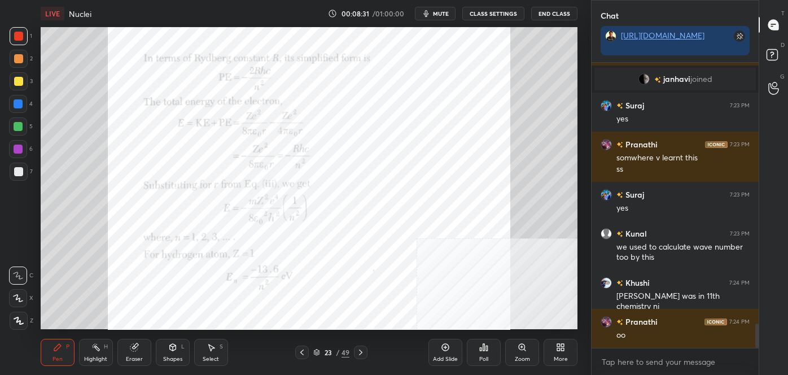
click at [138, 346] on icon at bounding box center [135, 346] width 6 height 6
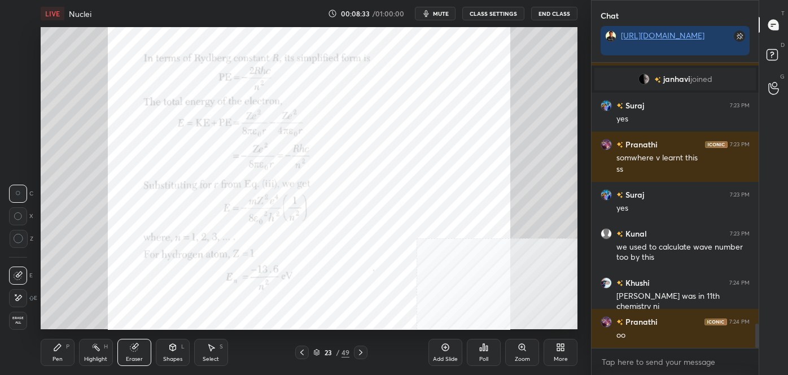
click at [70, 342] on div "Pen P" at bounding box center [58, 352] width 34 height 27
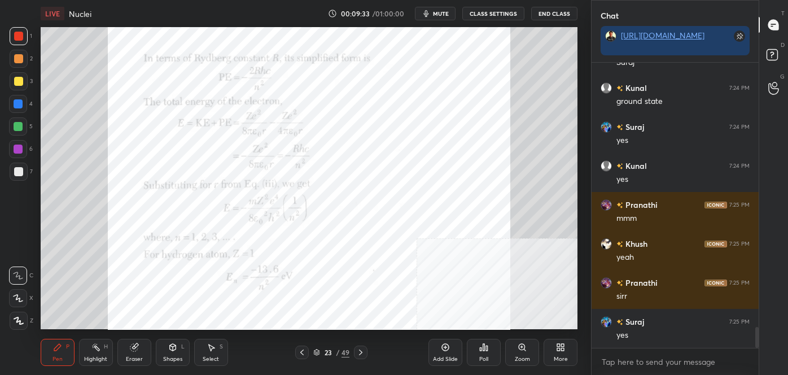
scroll to position [3624, 0]
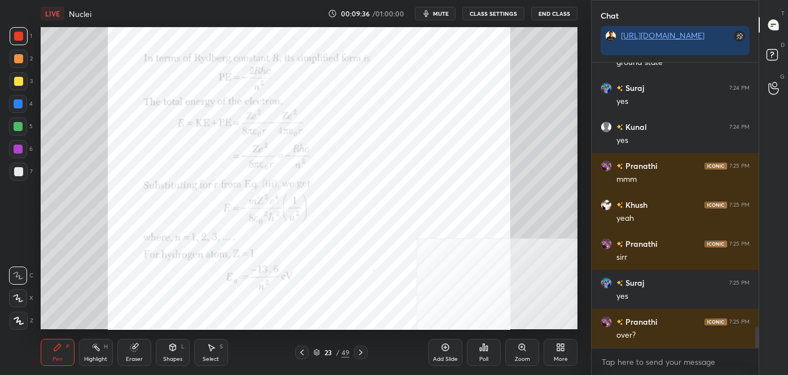
click at [361, 348] on icon at bounding box center [360, 352] width 9 height 9
click at [335, 347] on div "24 / 49" at bounding box center [331, 352] width 36 height 10
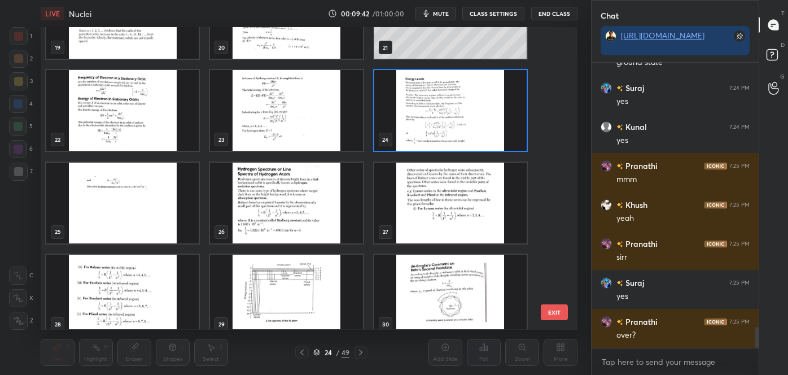
scroll to position [619, 0]
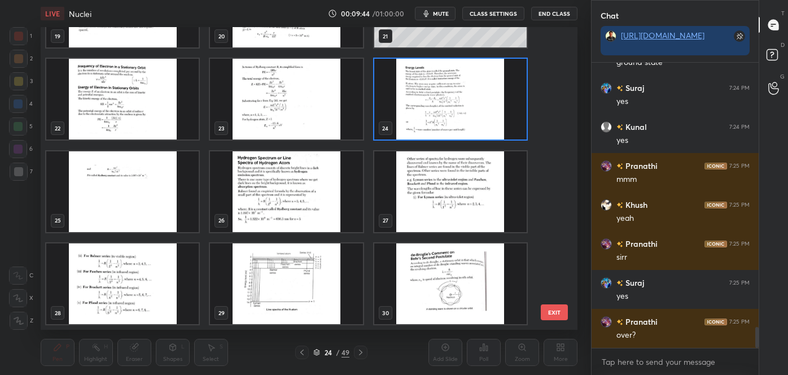
click at [316, 193] on img "grid" at bounding box center [286, 191] width 152 height 81
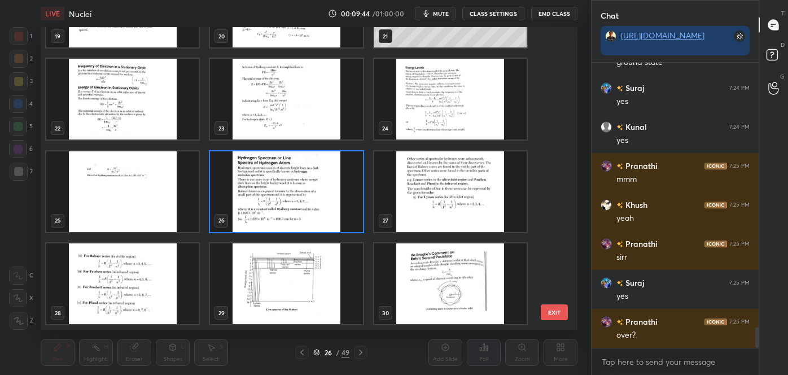
click at [316, 193] on img "grid" at bounding box center [286, 191] width 152 height 81
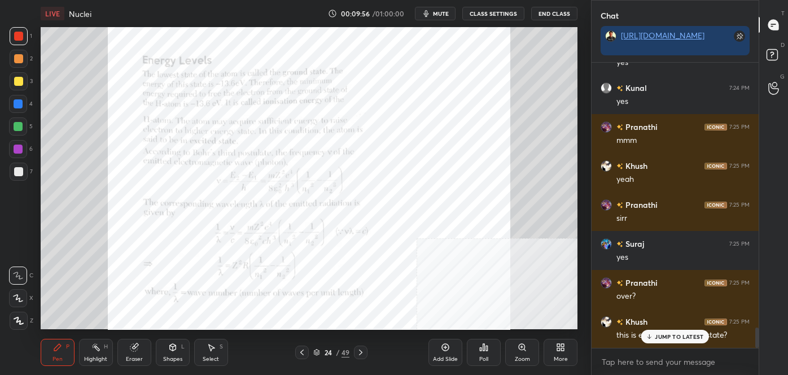
scroll to position [3711, 0]
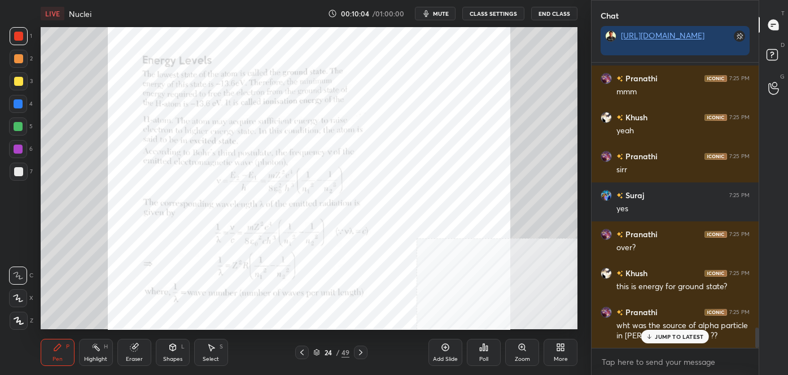
click at [676, 331] on div "JUMP TO LATEST" at bounding box center [675, 337] width 68 height 14
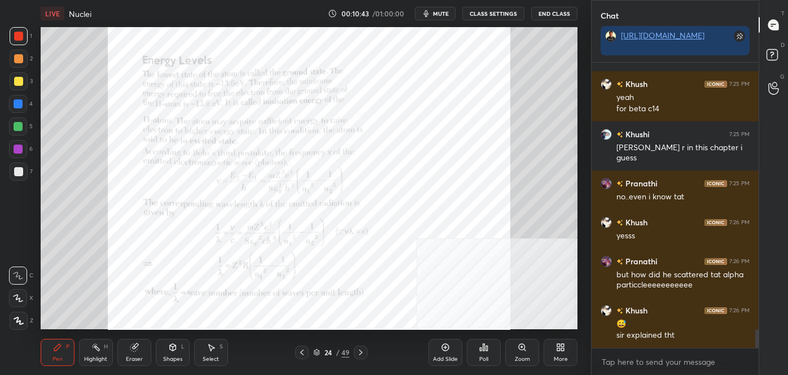
scroll to position [4038, 0]
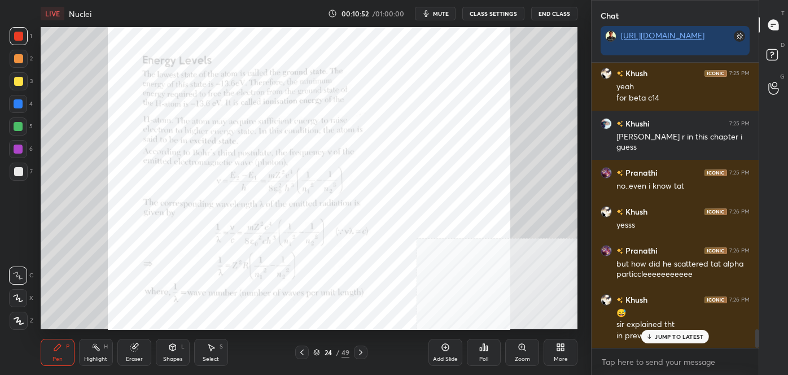
click at [302, 353] on icon at bounding box center [301, 353] width 3 height 6
click at [442, 354] on div "Add Slide" at bounding box center [446, 352] width 34 height 27
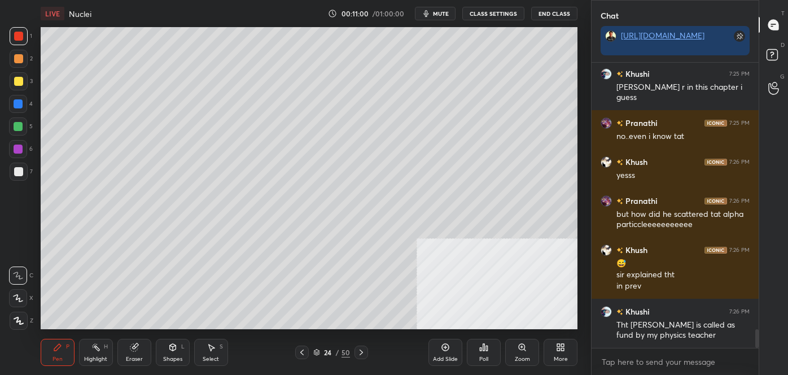
scroll to position [4127, 0]
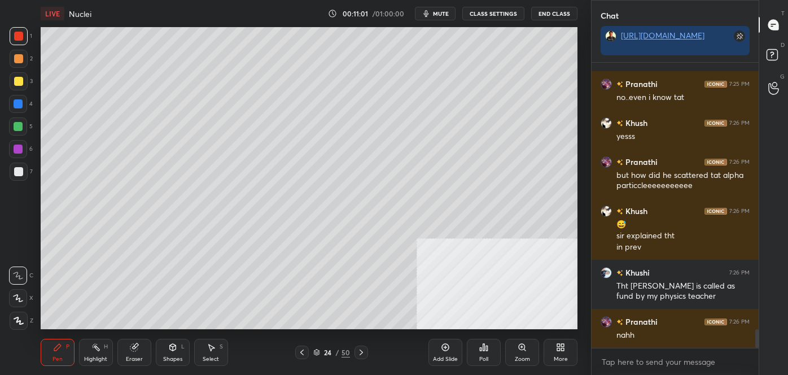
click at [23, 172] on div at bounding box center [19, 172] width 18 height 18
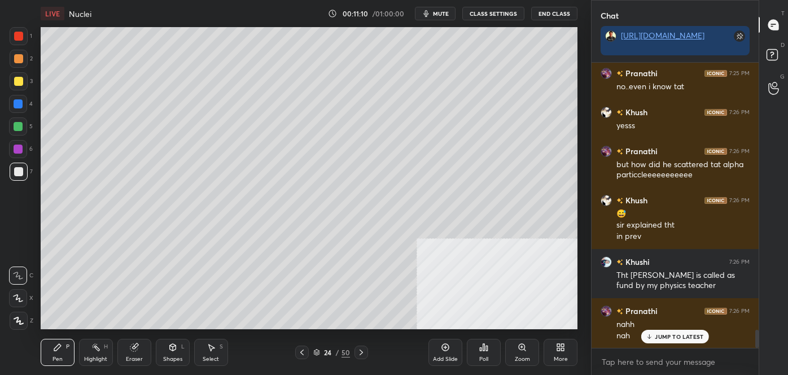
scroll to position [4177, 0]
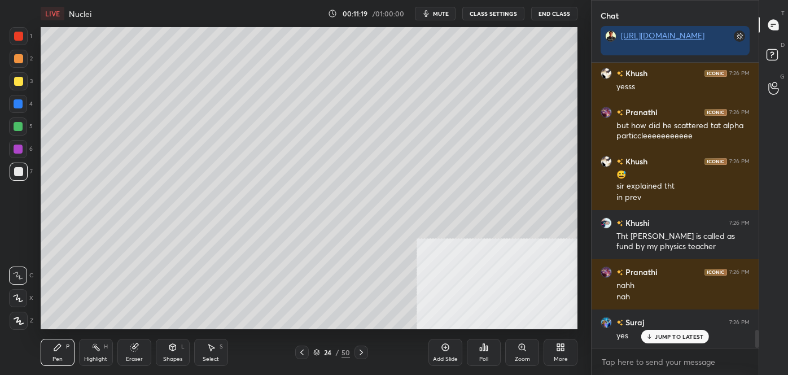
click at [178, 356] on div "Shapes" at bounding box center [172, 359] width 19 height 6
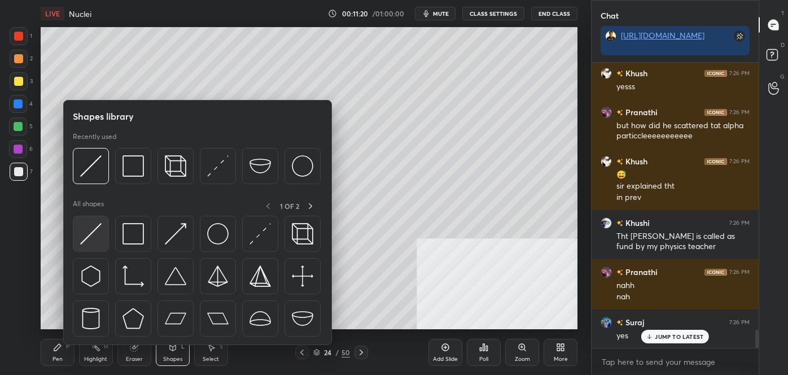
click at [90, 245] on div at bounding box center [91, 234] width 36 height 36
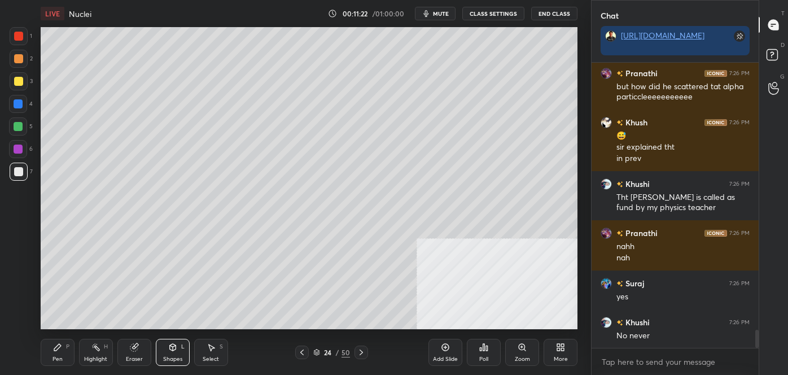
scroll to position [4255, 0]
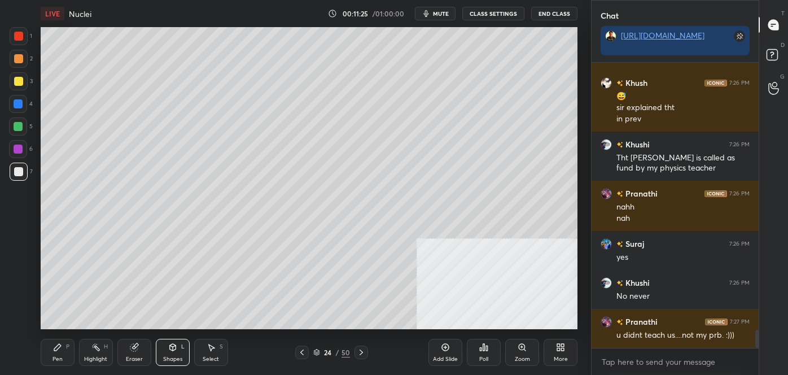
click at [128, 352] on div "Eraser" at bounding box center [134, 352] width 34 height 27
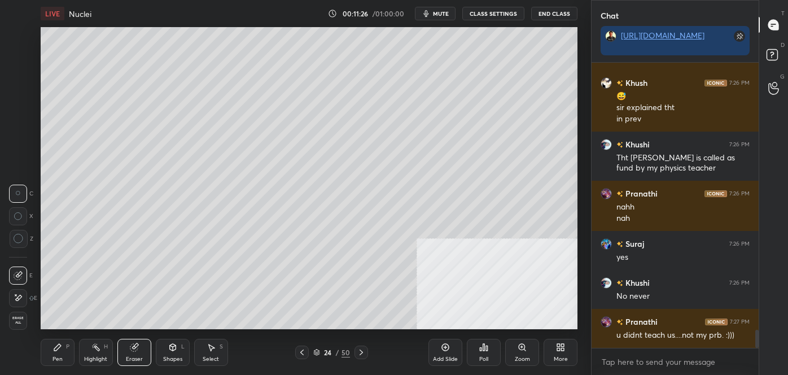
click at [174, 348] on icon at bounding box center [173, 347] width 6 height 7
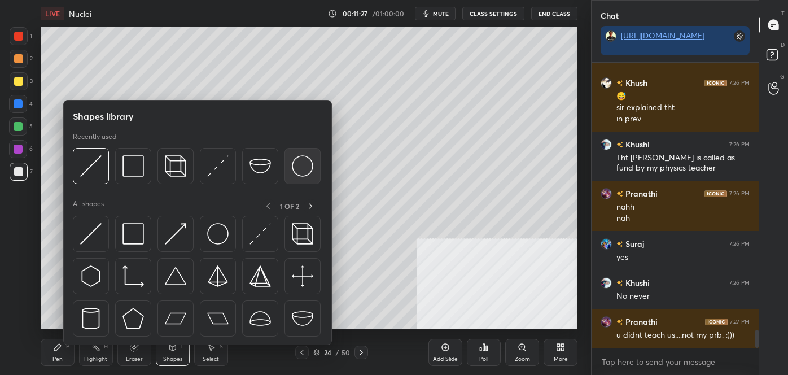
click at [301, 169] on img at bounding box center [302, 165] width 21 height 21
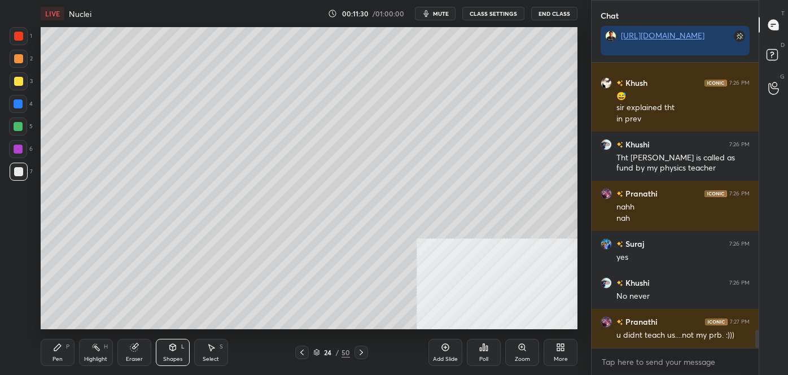
click at [177, 344] on icon at bounding box center [172, 347] width 9 height 9
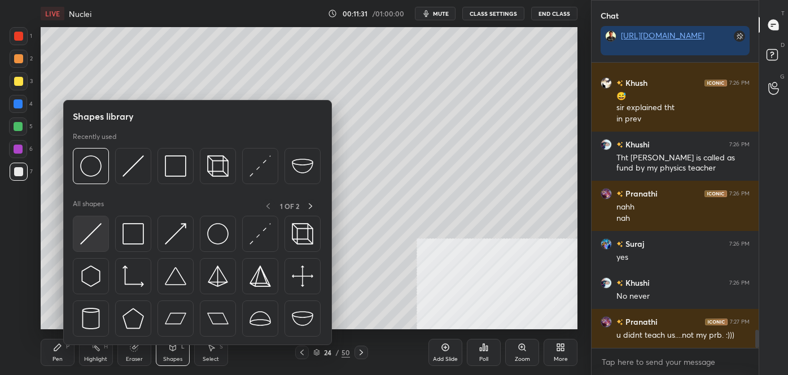
click at [81, 230] on img at bounding box center [90, 233] width 21 height 21
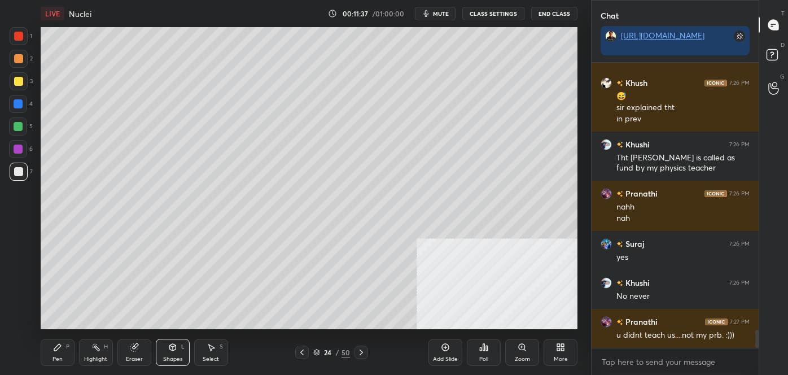
click at [46, 358] on div "Pen P" at bounding box center [58, 352] width 34 height 27
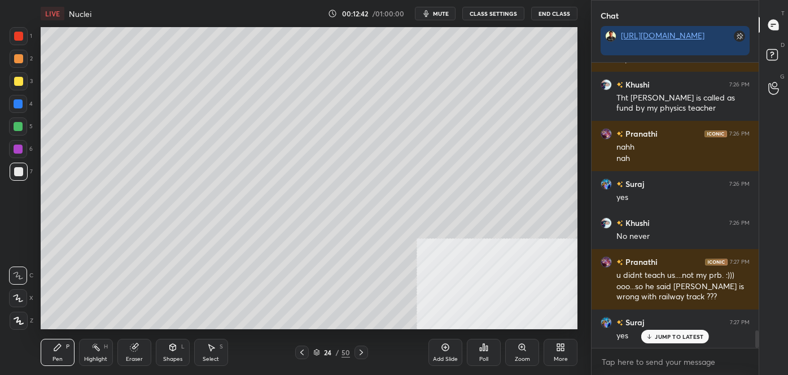
scroll to position [4355, 0]
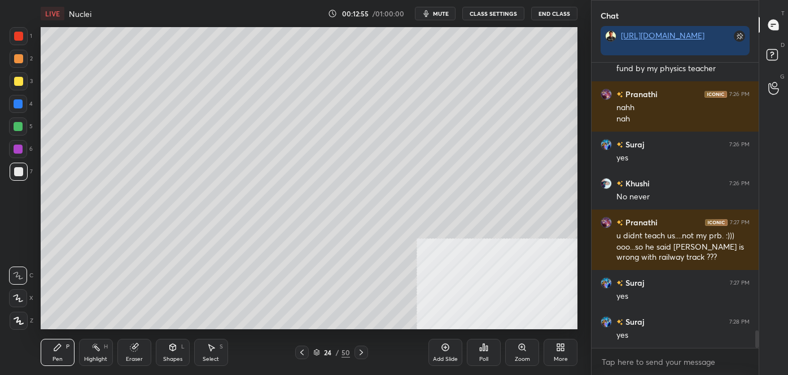
click at [335, 351] on div "24 / 50" at bounding box center [331, 352] width 37 height 10
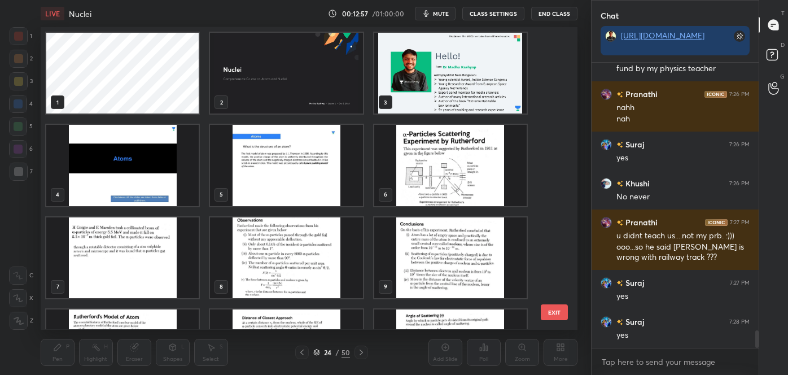
scroll to position [69, 0]
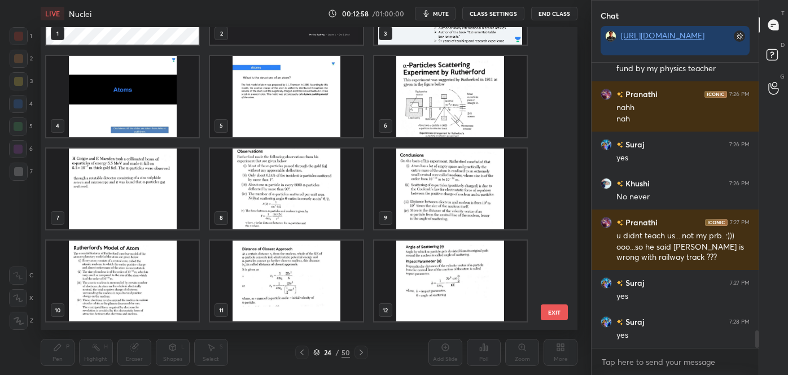
click at [432, 94] on img "grid" at bounding box center [450, 96] width 152 height 81
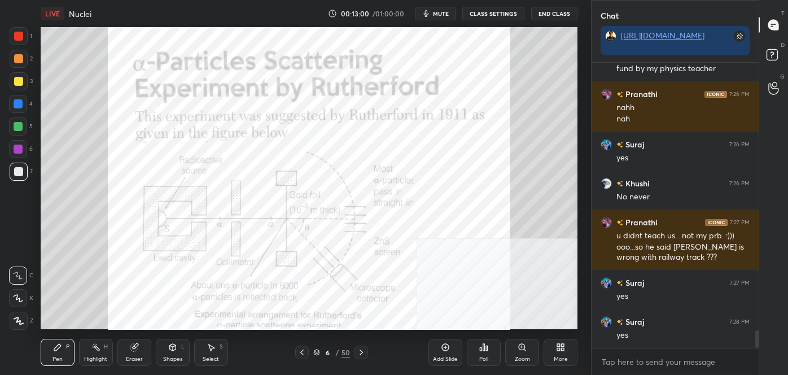
click at [16, 34] on div at bounding box center [18, 36] width 9 height 9
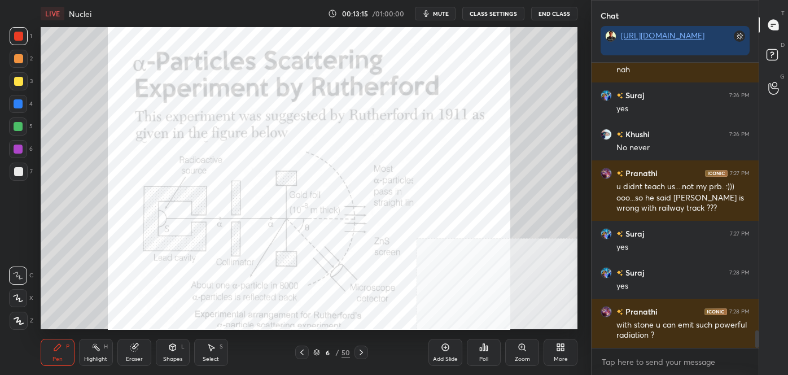
scroll to position [4414, 0]
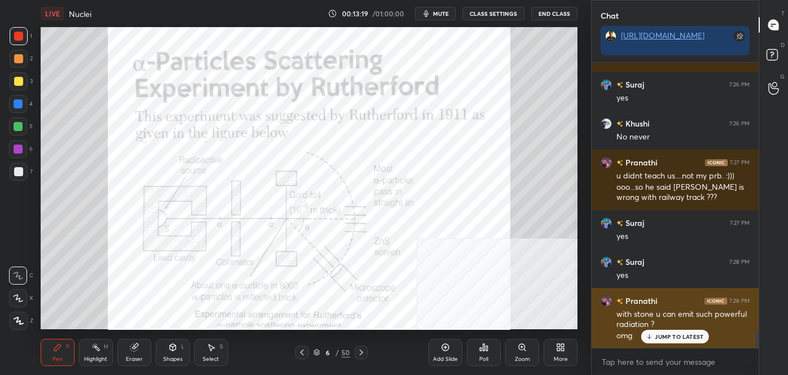
click at [663, 334] on p "JUMP TO LATEST" at bounding box center [679, 336] width 49 height 7
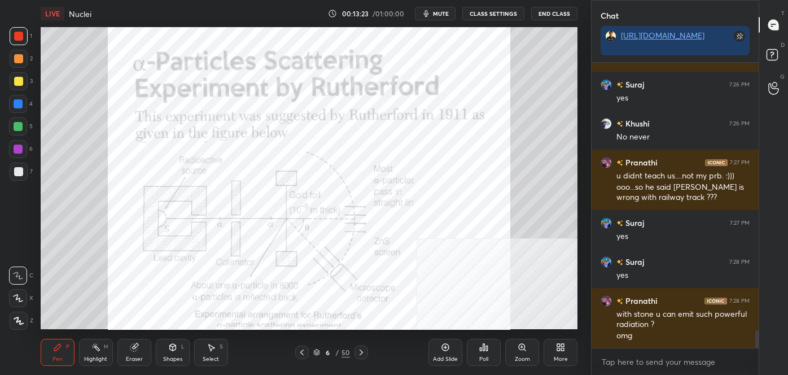
click at [336, 354] on div "/" at bounding box center [337, 352] width 3 height 7
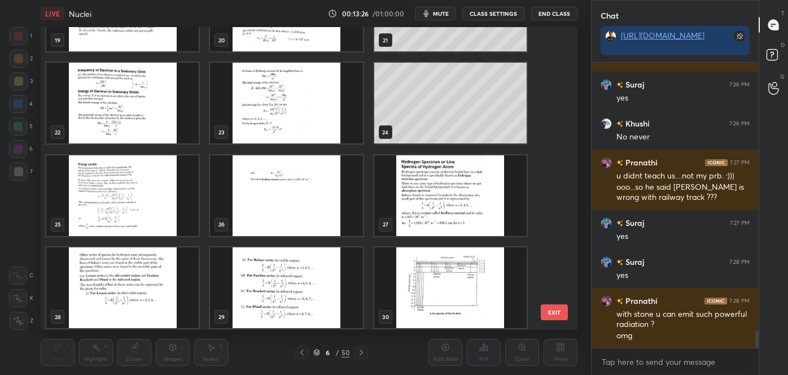
scroll to position [4454, 0]
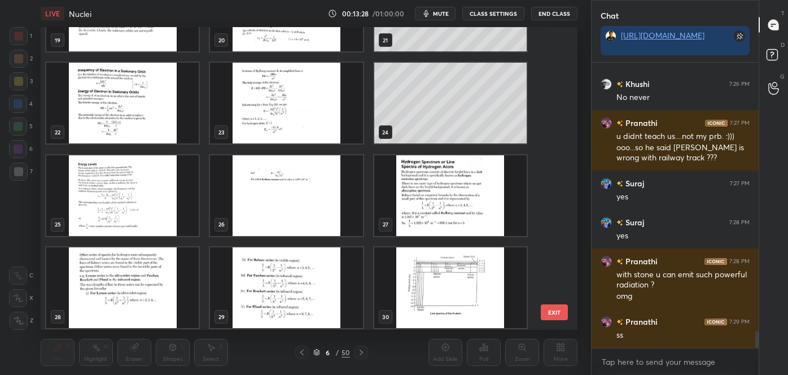
click at [167, 164] on img "grid" at bounding box center [122, 195] width 152 height 81
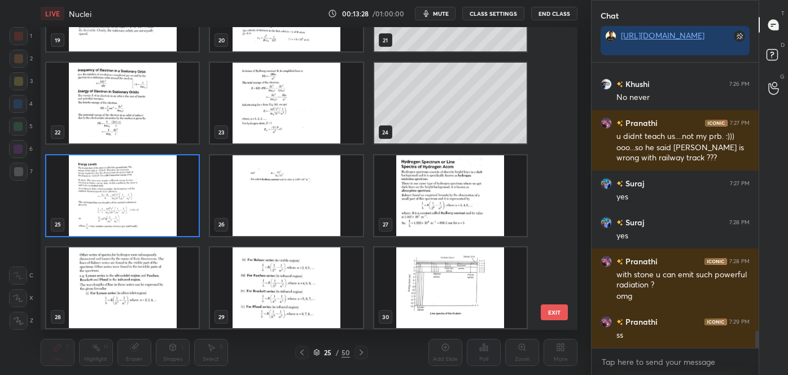
click at [167, 164] on img "grid" at bounding box center [122, 195] width 152 height 81
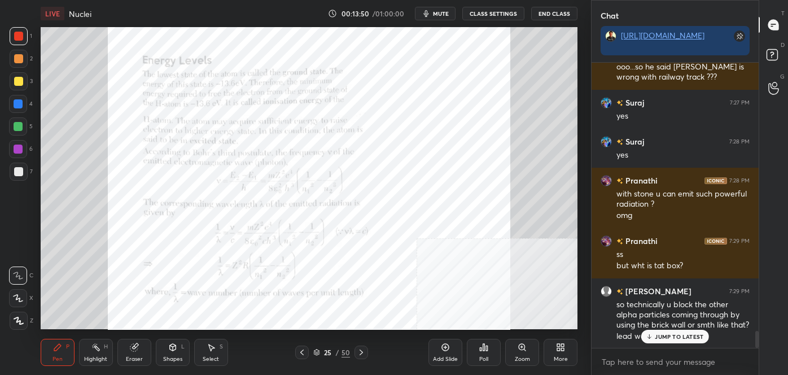
scroll to position [4545, 0]
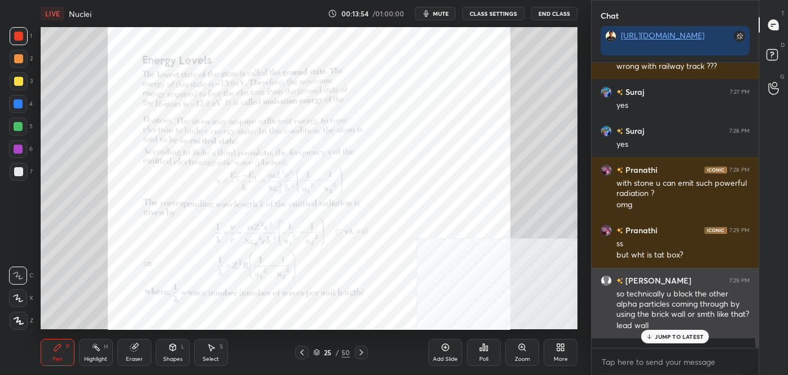
click at [669, 336] on p "JUMP TO LATEST" at bounding box center [679, 336] width 49 height 7
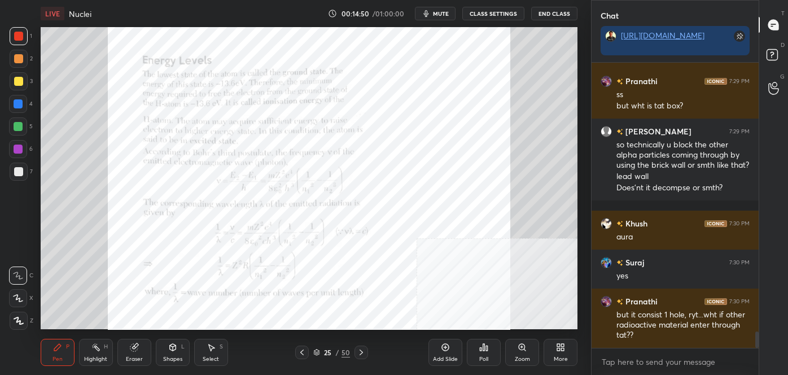
scroll to position [4743, 0]
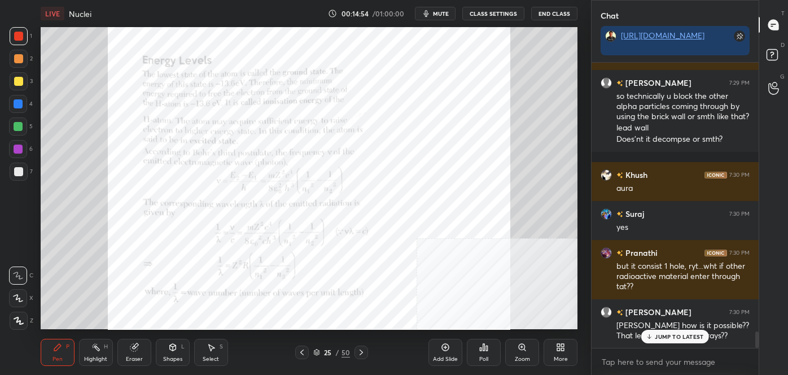
click at [660, 330] on div "JUMP TO LATEST" at bounding box center [675, 337] width 68 height 14
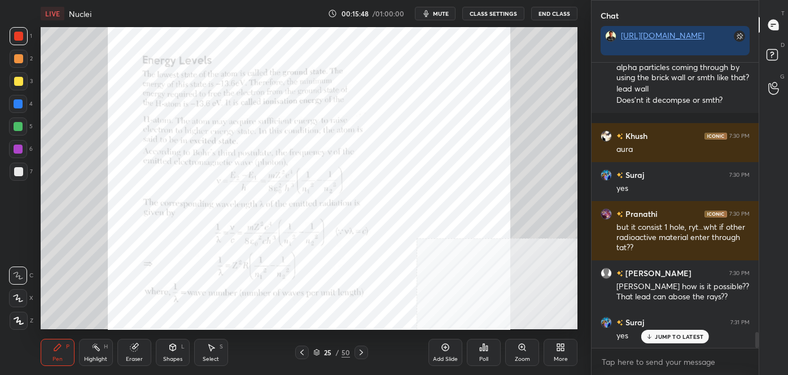
click at [303, 355] on icon at bounding box center [302, 352] width 9 height 9
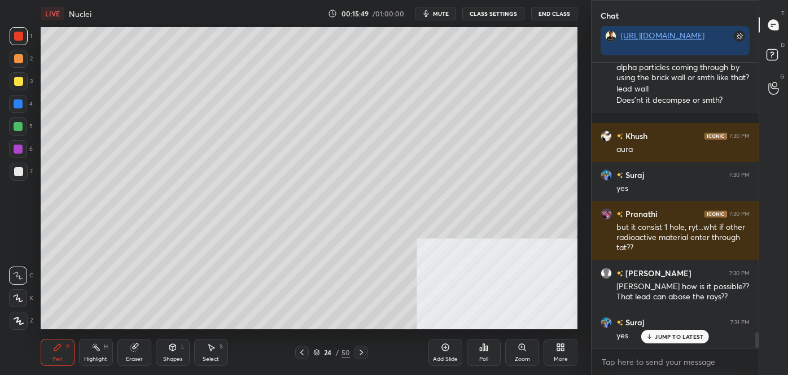
click at [300, 352] on icon at bounding box center [302, 352] width 9 height 9
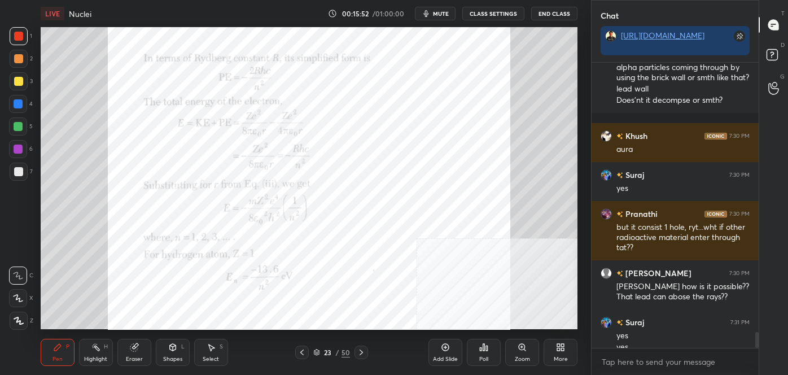
scroll to position [4794, 0]
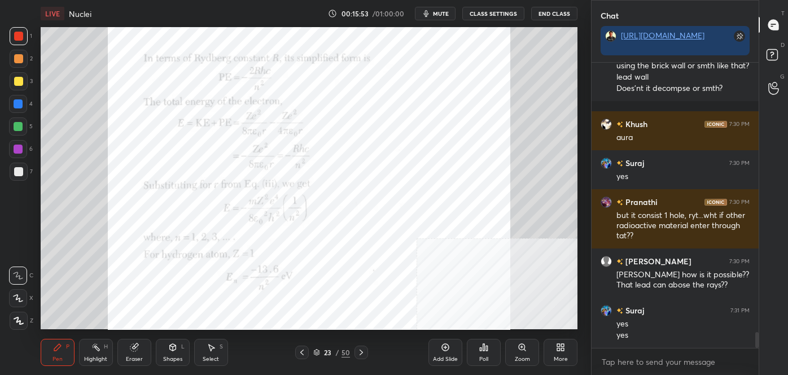
click at [363, 351] on icon at bounding box center [361, 352] width 9 height 9
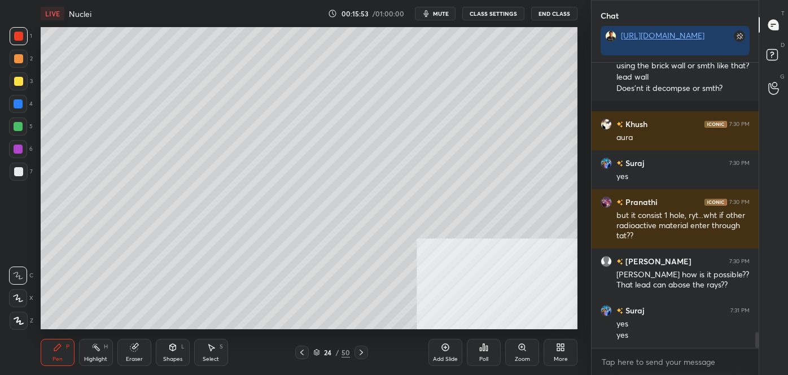
click at [362, 352] on icon at bounding box center [361, 353] width 3 height 6
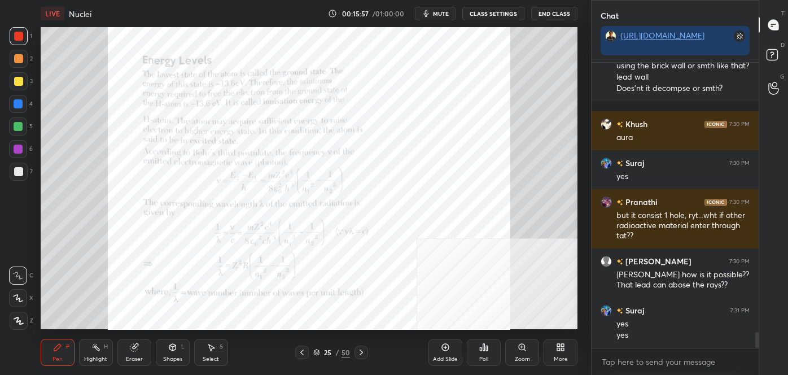
scroll to position [4863, 0]
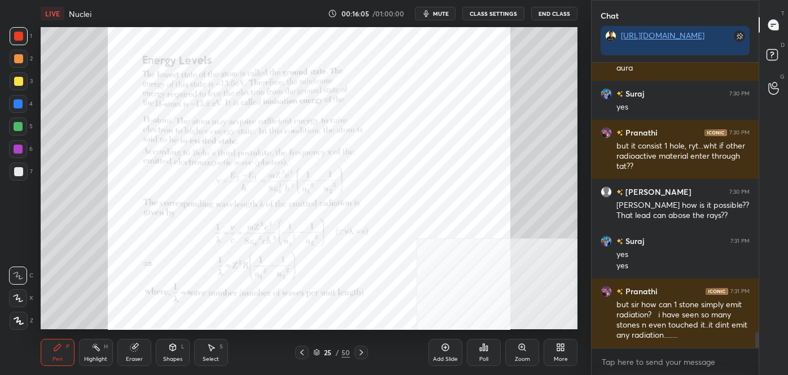
click at [132, 355] on div "Eraser" at bounding box center [134, 352] width 34 height 27
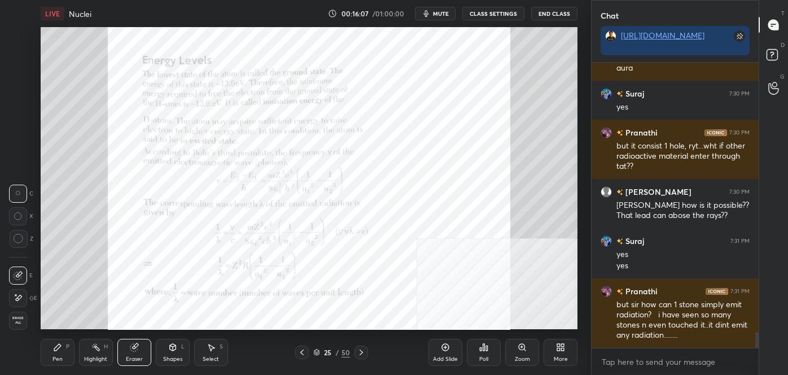
click at [60, 350] on icon at bounding box center [57, 347] width 9 height 9
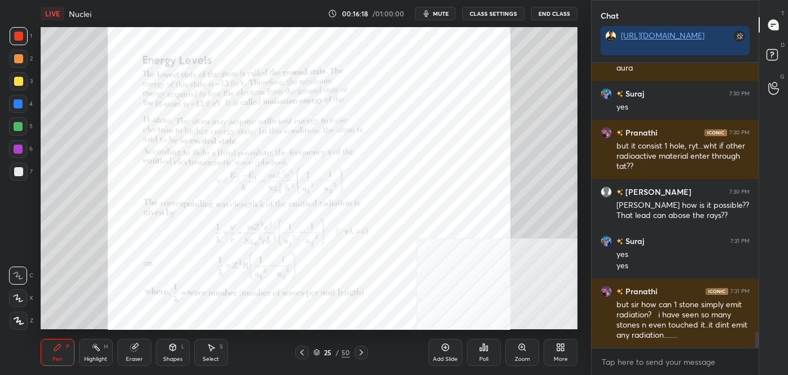
click at [137, 350] on icon at bounding box center [134, 347] width 9 height 9
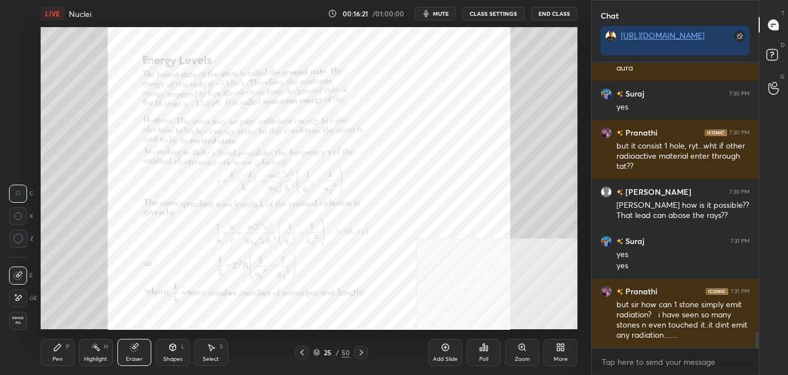
click at [69, 346] on div "P" at bounding box center [67, 347] width 3 height 6
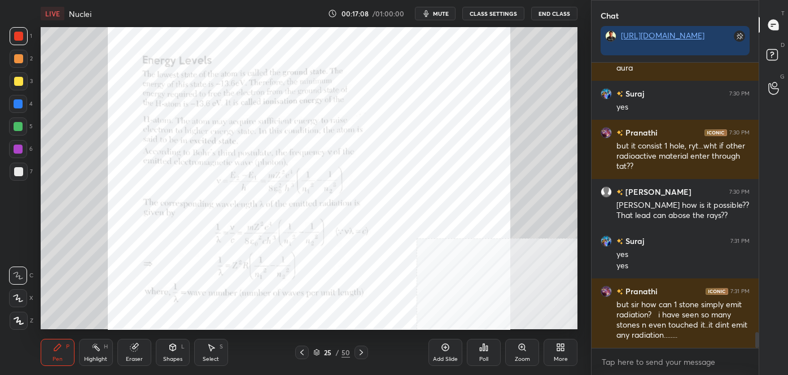
click at [361, 351] on icon at bounding box center [361, 352] width 9 height 9
click at [303, 354] on icon at bounding box center [301, 353] width 3 height 6
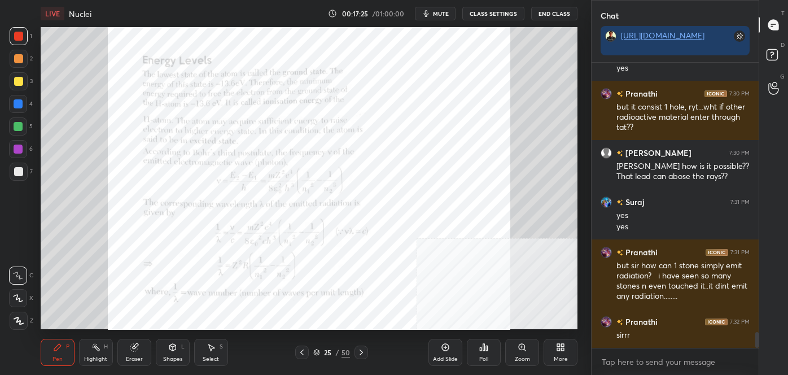
click at [364, 352] on icon at bounding box center [361, 352] width 9 height 9
click at [305, 350] on icon at bounding box center [302, 352] width 9 height 9
click at [363, 353] on icon at bounding box center [361, 352] width 9 height 9
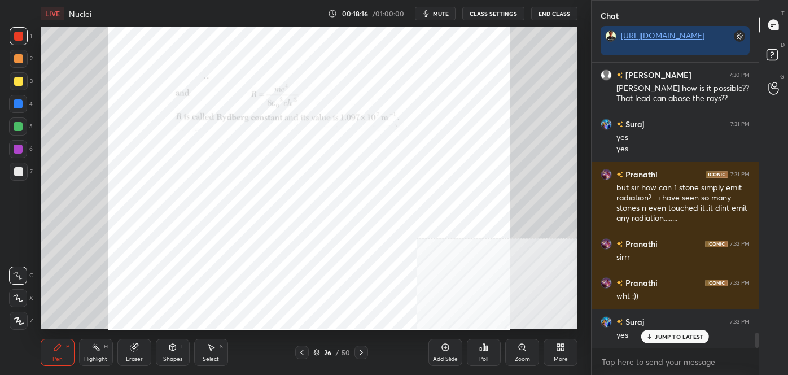
scroll to position [5019, 0]
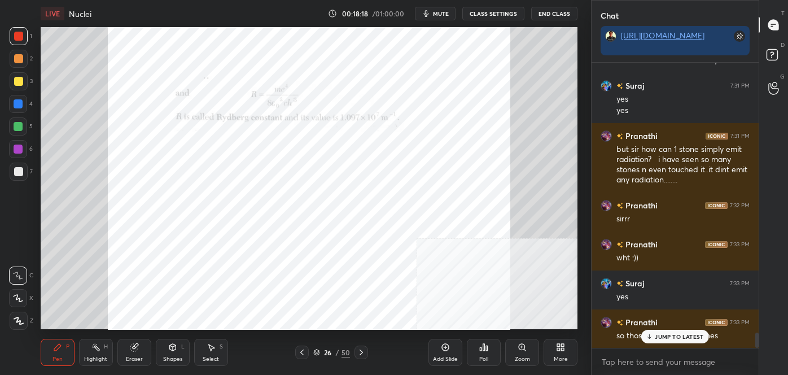
click at [685, 342] on div "JUMP TO LATEST" at bounding box center [675, 337] width 68 height 14
click at [435, 357] on div "Add Slide" at bounding box center [445, 359] width 25 height 6
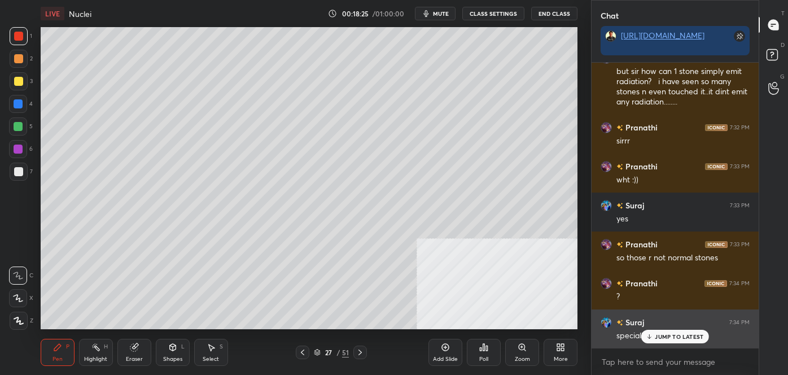
scroll to position [5136, 0]
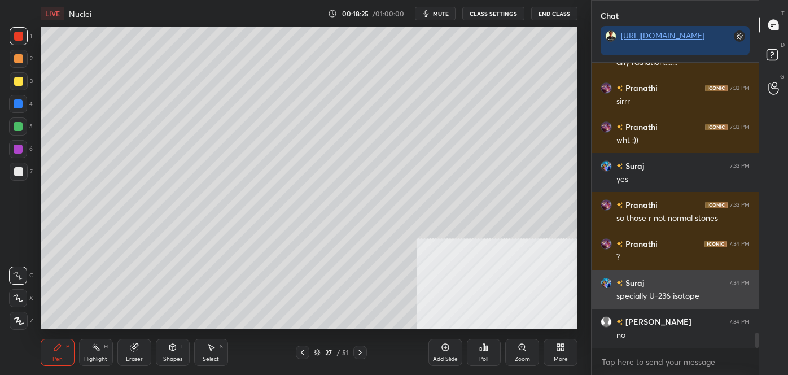
click at [676, 327] on div "no" at bounding box center [683, 334] width 133 height 14
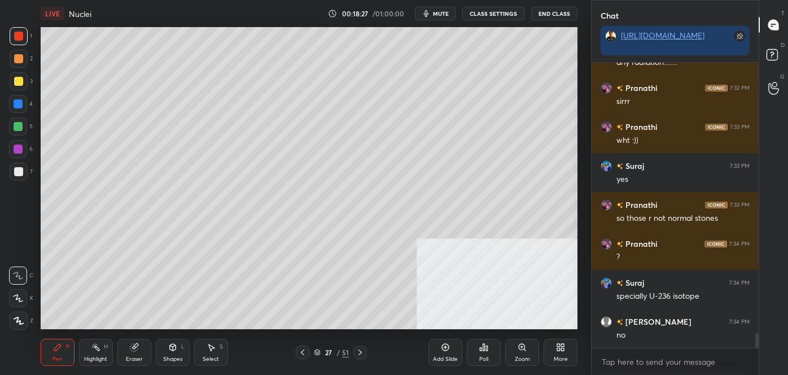
scroll to position [5175, 0]
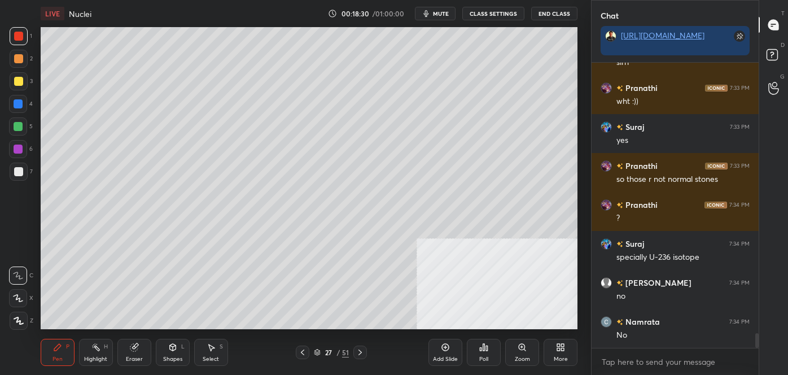
click at [21, 173] on div at bounding box center [18, 171] width 9 height 9
click at [342, 351] on div "27 / 51" at bounding box center [331, 352] width 35 height 10
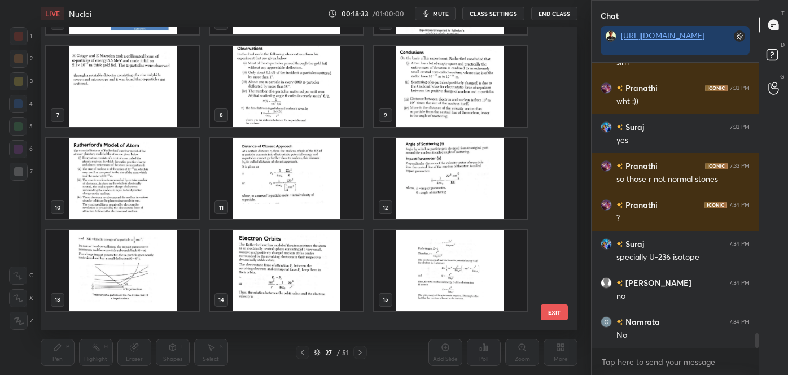
scroll to position [0, 0]
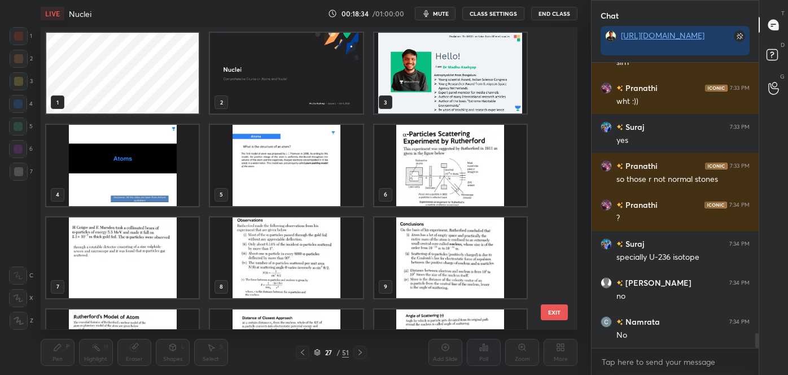
click at [486, 78] on img "grid" at bounding box center [450, 73] width 152 height 81
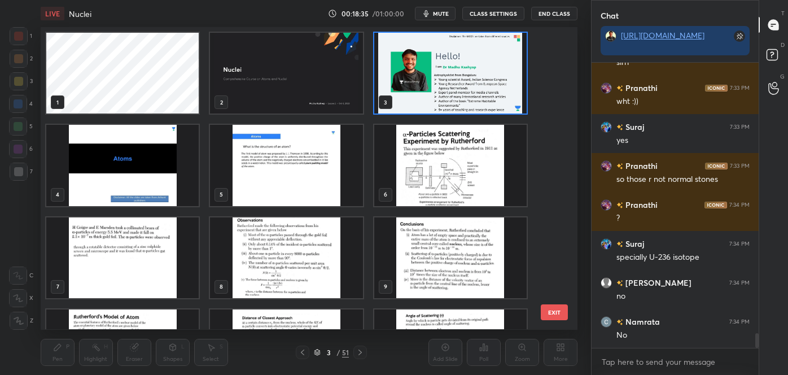
click at [486, 78] on img "grid" at bounding box center [450, 73] width 152 height 81
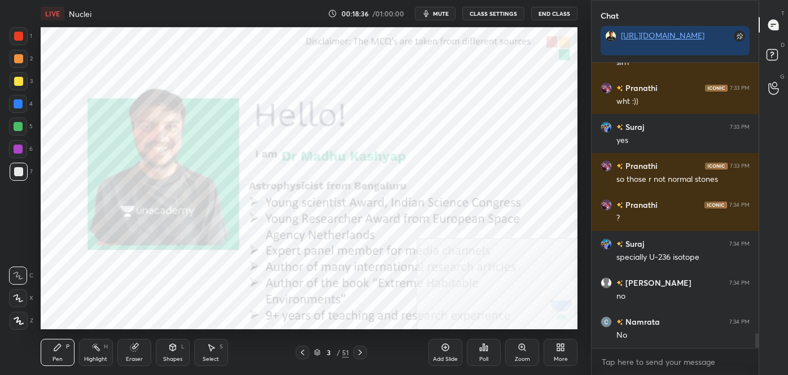
click at [19, 39] on div at bounding box center [18, 36] width 9 height 9
click at [444, 348] on icon at bounding box center [445, 347] width 9 height 9
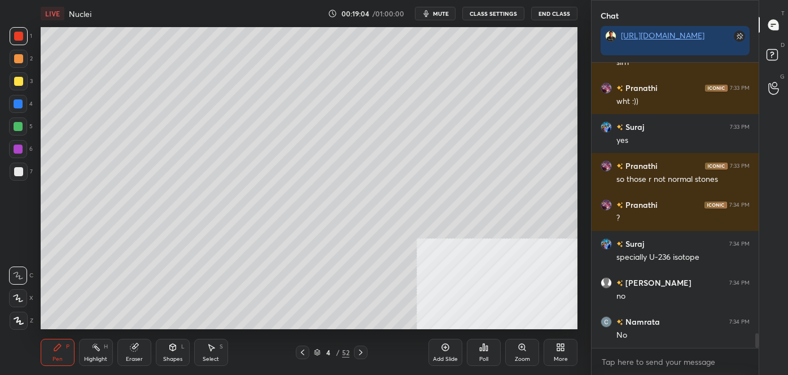
scroll to position [5214, 0]
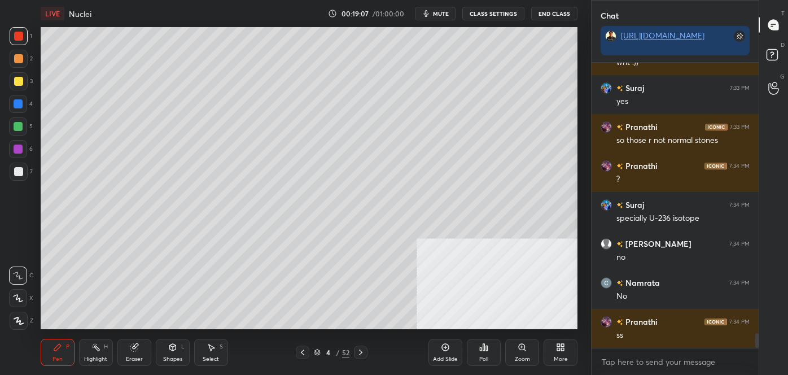
click at [23, 171] on div at bounding box center [18, 171] width 9 height 9
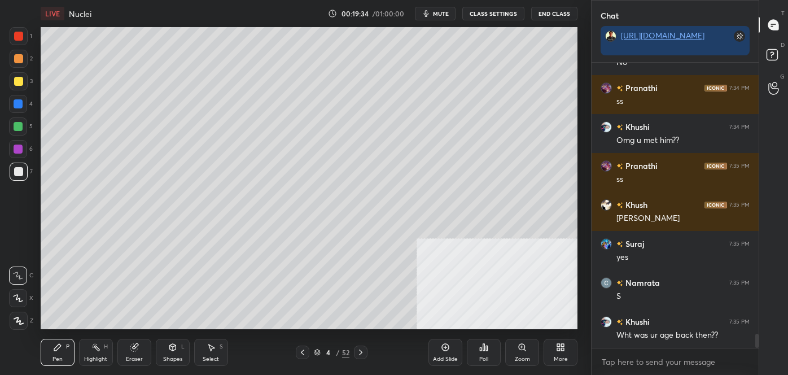
scroll to position [5487, 0]
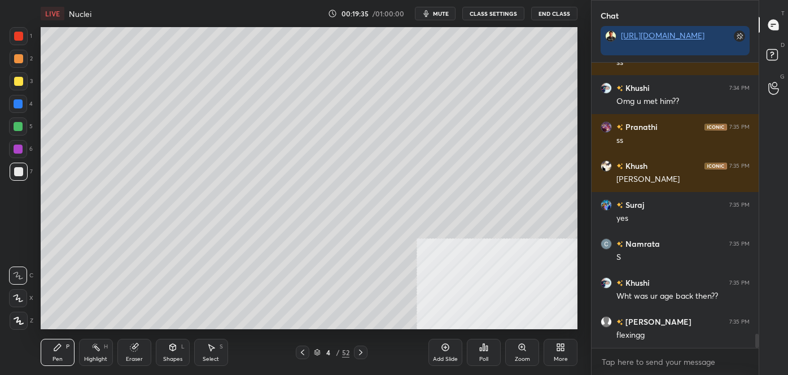
click at [167, 354] on div "Shapes L" at bounding box center [173, 352] width 34 height 27
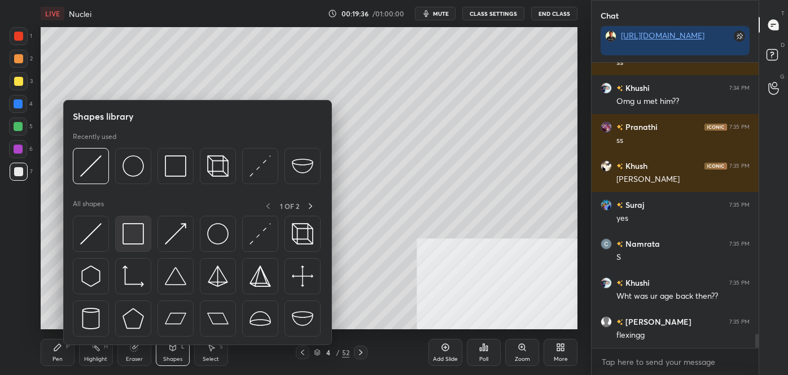
click at [131, 230] on img at bounding box center [133, 233] width 21 height 21
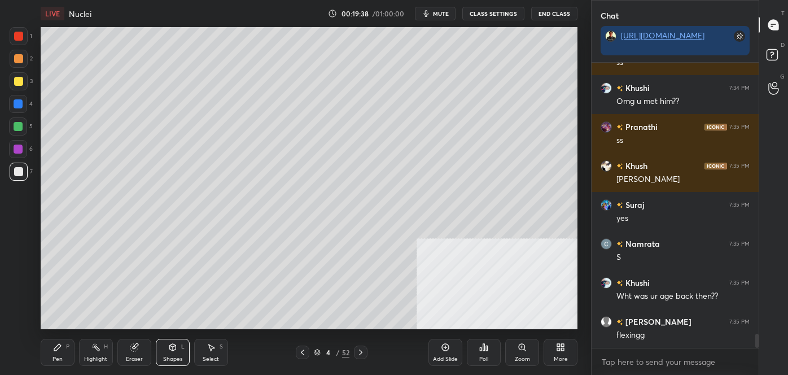
click at [56, 348] on icon at bounding box center [57, 347] width 7 height 7
click at [172, 347] on icon at bounding box center [173, 347] width 6 height 7
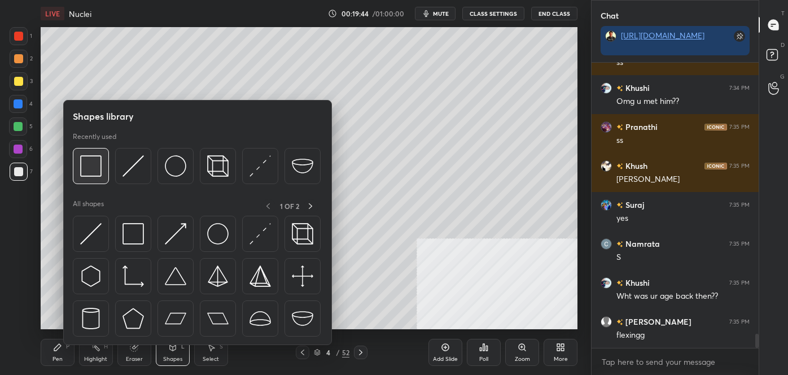
click at [93, 166] on img at bounding box center [90, 165] width 21 height 21
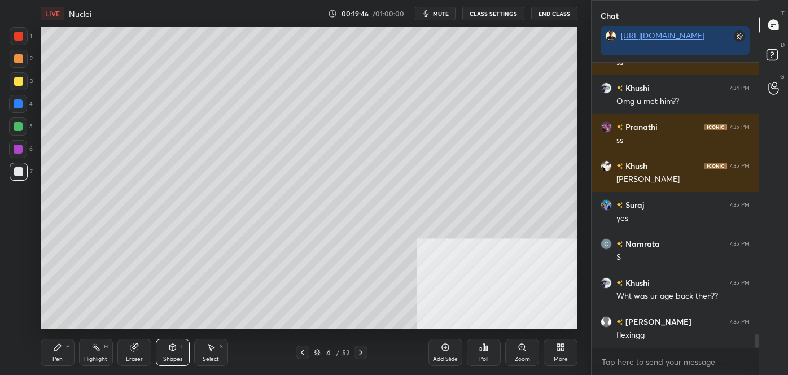
click at [54, 353] on div "Pen P" at bounding box center [58, 352] width 34 height 27
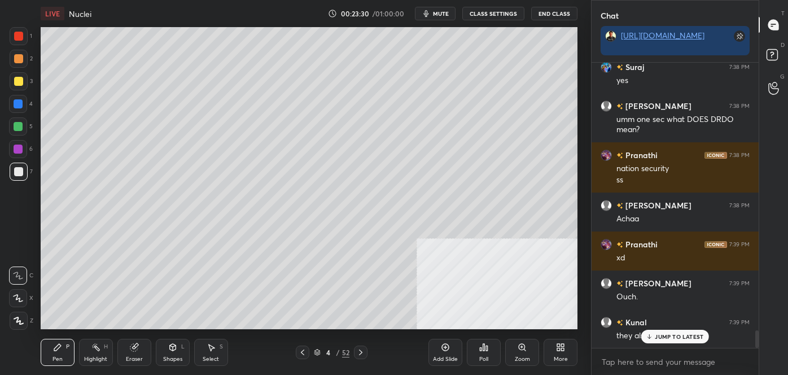
scroll to position [4473, 0]
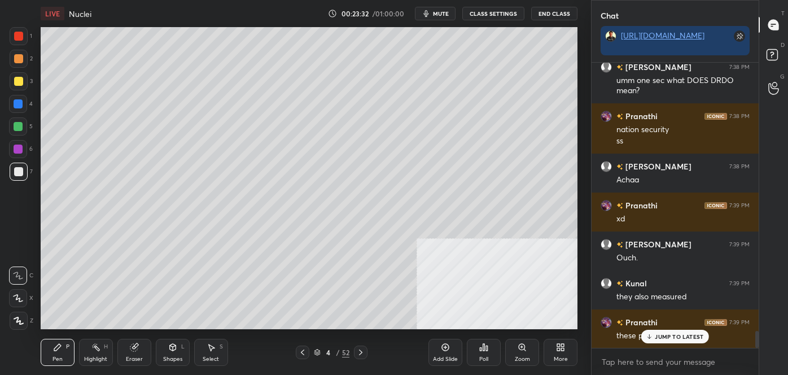
click at [664, 338] on p "JUMP TO LATEST" at bounding box center [679, 336] width 49 height 7
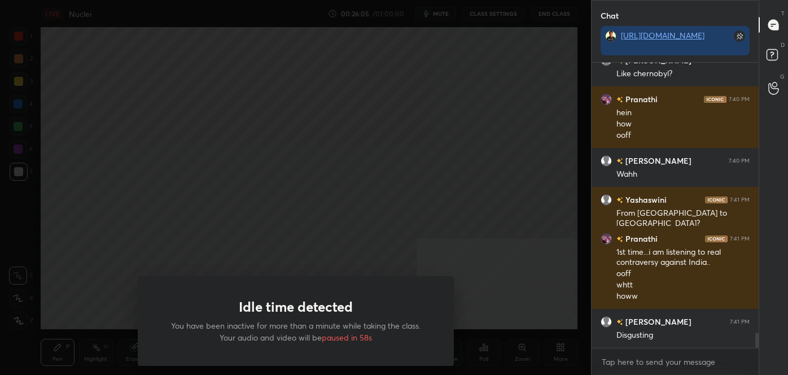
scroll to position [4975, 0]
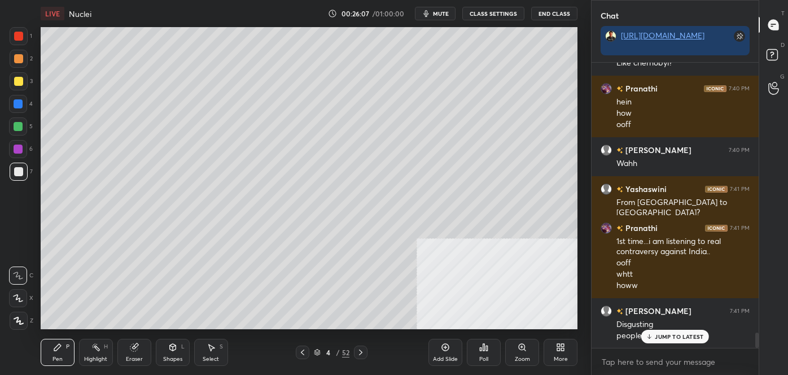
click at [670, 336] on p "JUMP TO LATEST" at bounding box center [679, 336] width 49 height 7
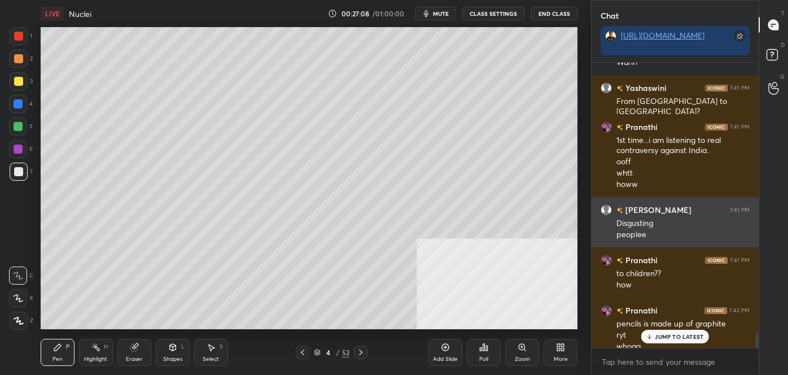
scroll to position [5086, 0]
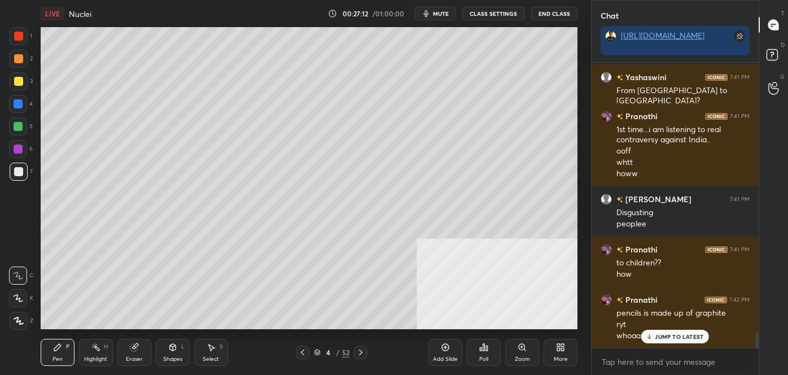
click at [685, 338] on p "JUMP TO LATEST" at bounding box center [679, 336] width 49 height 7
click at [337, 351] on div "/" at bounding box center [338, 352] width 3 height 7
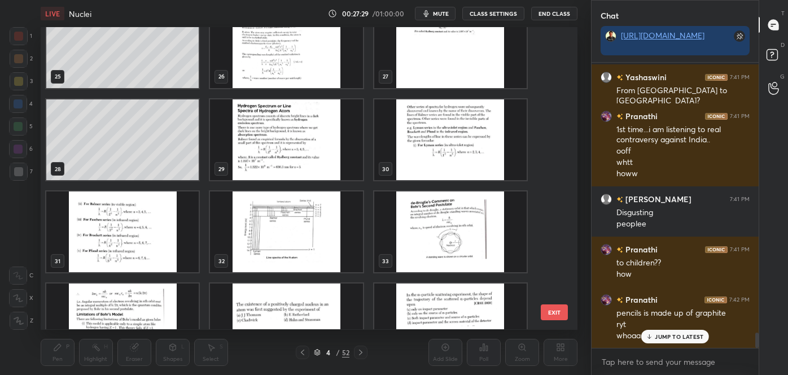
scroll to position [5125, 0]
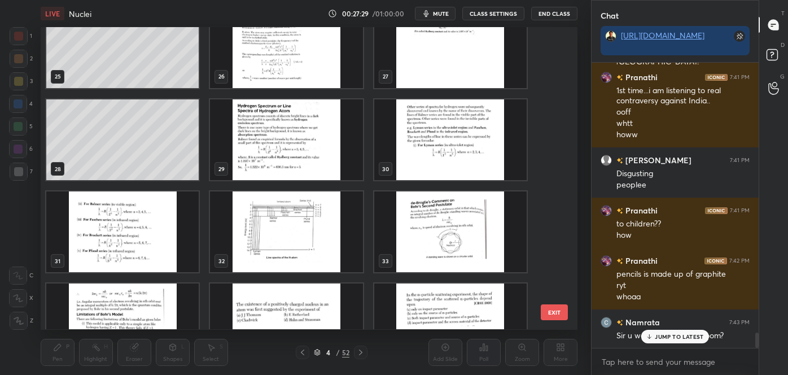
click at [292, 173] on img "grid" at bounding box center [286, 139] width 152 height 81
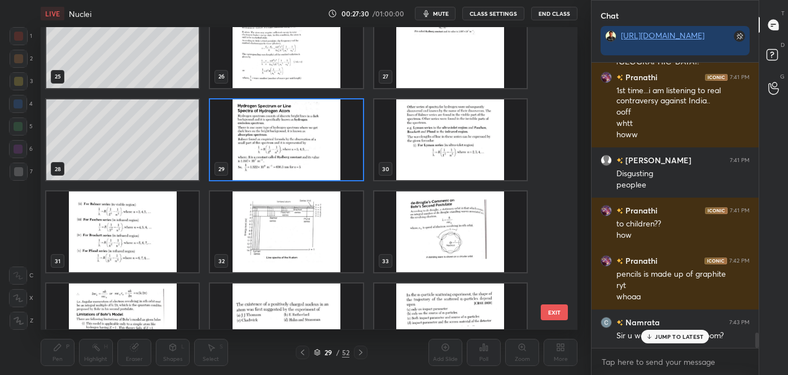
click at [302, 169] on img "grid" at bounding box center [286, 139] width 152 height 81
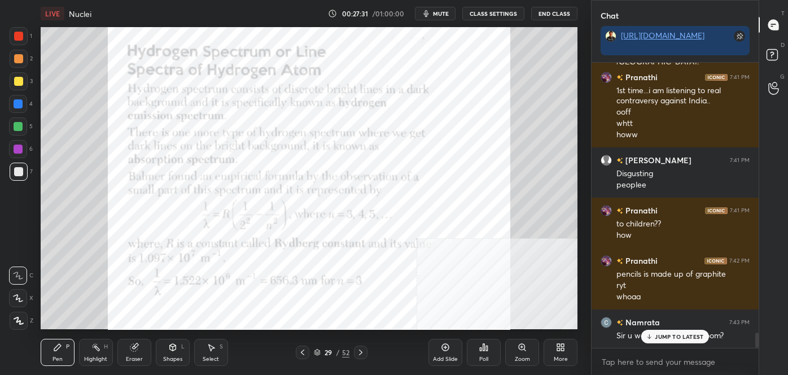
click at [302, 169] on img "grid" at bounding box center [286, 139] width 152 height 81
click at [687, 330] on div "JUMP TO LATEST" at bounding box center [675, 337] width 68 height 14
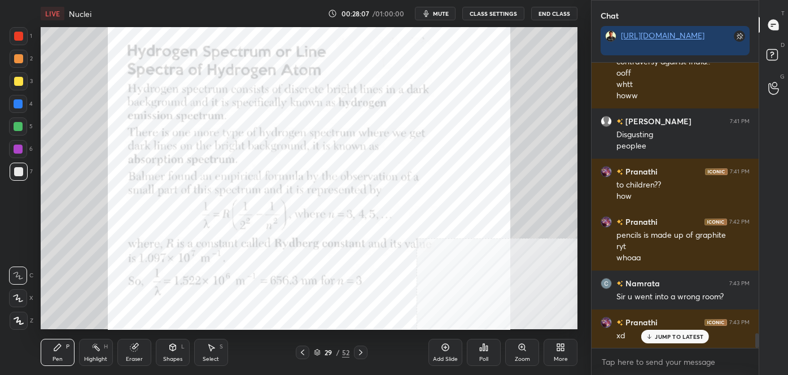
click at [19, 35] on div at bounding box center [18, 36] width 9 height 9
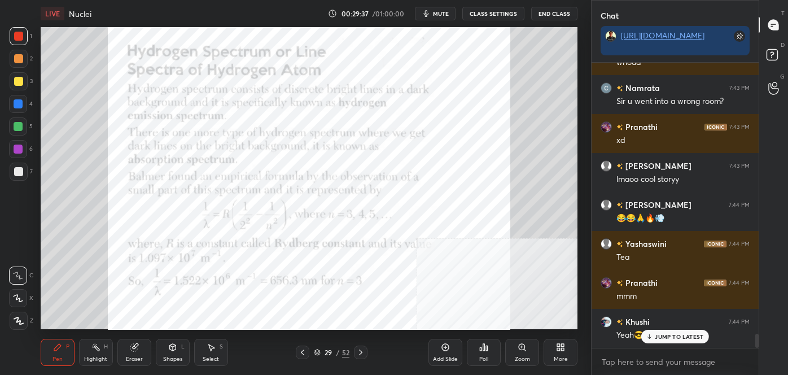
scroll to position [5398, 0]
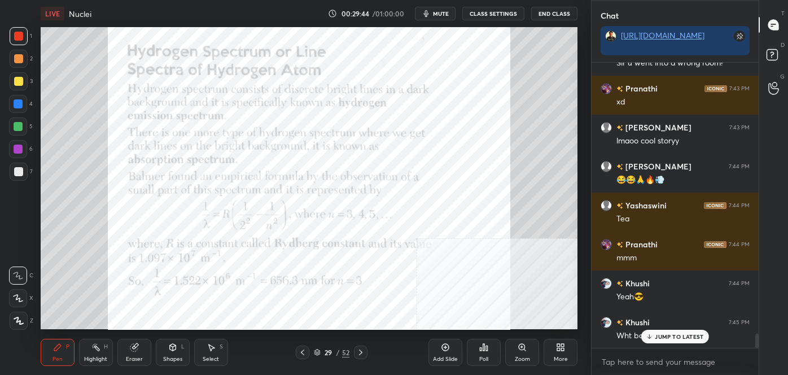
click at [555, 350] on div "More" at bounding box center [561, 352] width 34 height 27
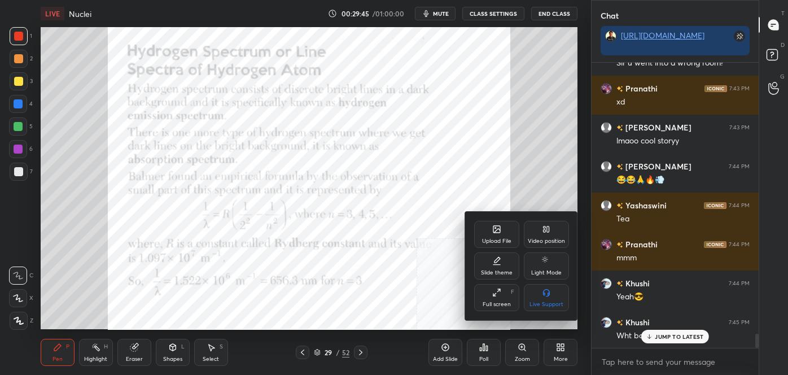
click at [552, 226] on div "Video position" at bounding box center [546, 234] width 45 height 27
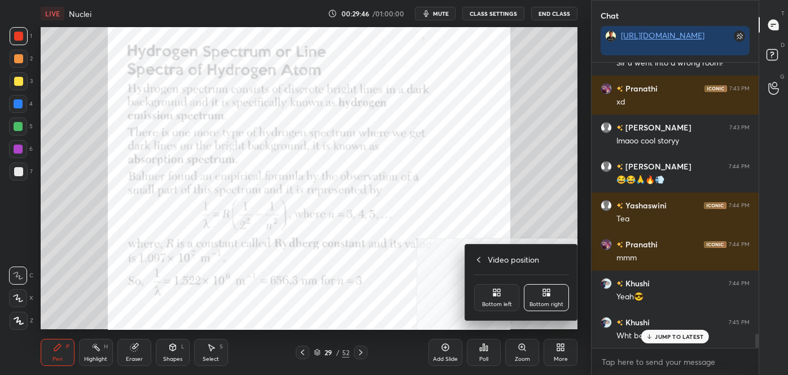
click at [499, 297] on icon at bounding box center [496, 292] width 9 height 9
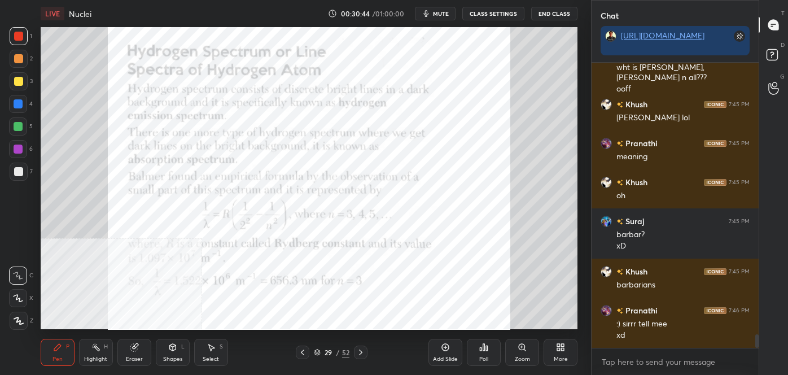
scroll to position [5717, 0]
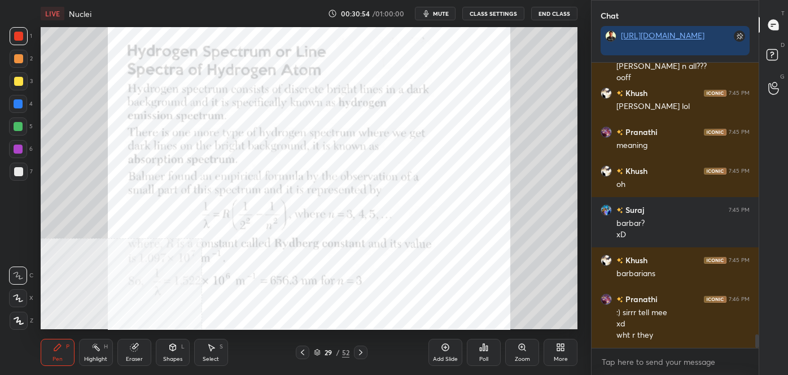
click at [361, 359] on div "Pen P Highlight H Eraser Shapes L Select S 29 / 52 Add Slide Poll Zoom More" at bounding box center [309, 352] width 537 height 45
click at [364, 353] on icon at bounding box center [360, 352] width 9 height 9
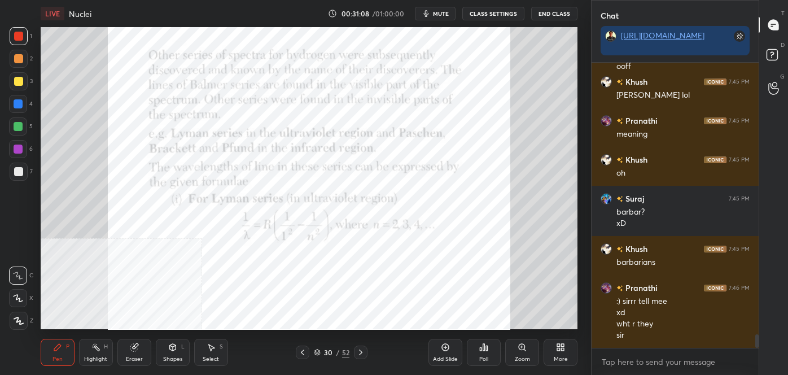
click at [303, 354] on icon at bounding box center [302, 352] width 9 height 9
click at [359, 356] on icon at bounding box center [360, 352] width 9 height 9
click at [361, 357] on div at bounding box center [361, 353] width 14 height 14
click at [133, 346] on icon at bounding box center [133, 347] width 7 height 7
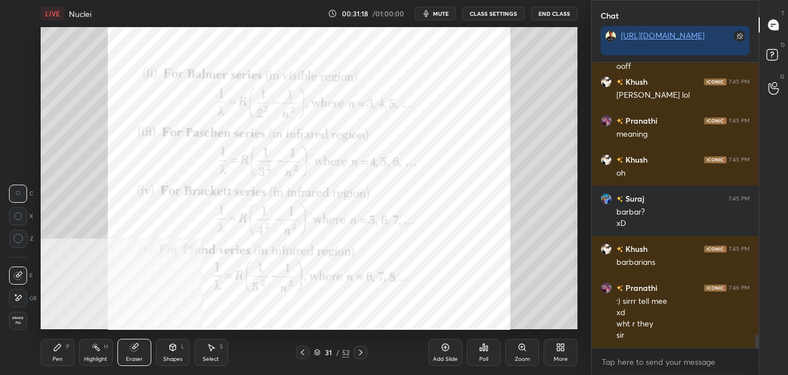
click at [18, 241] on icon at bounding box center [19, 239] width 10 height 10
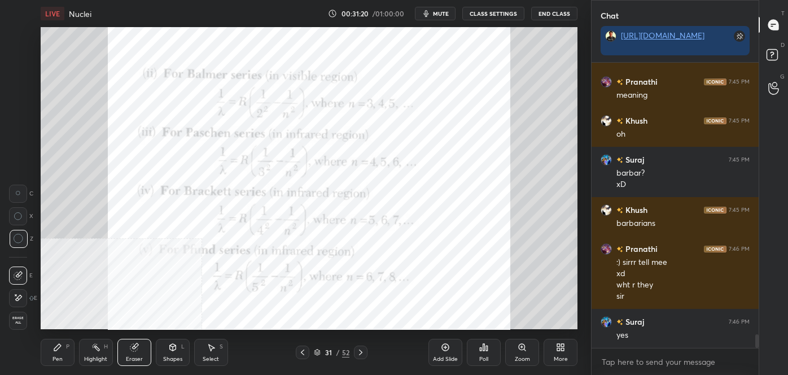
click at [65, 349] on div "Pen P" at bounding box center [58, 352] width 34 height 27
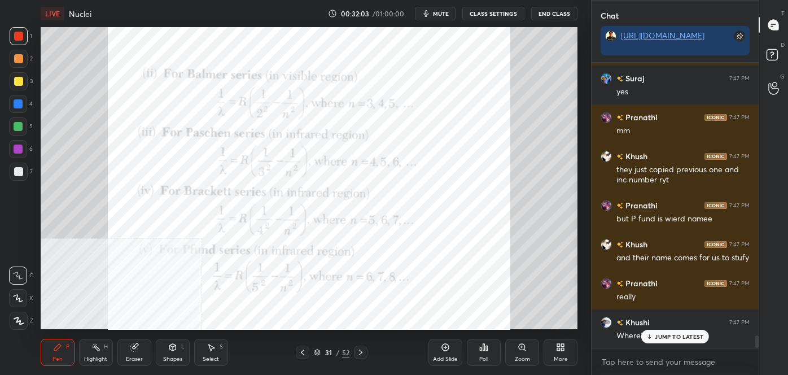
scroll to position [6205, 0]
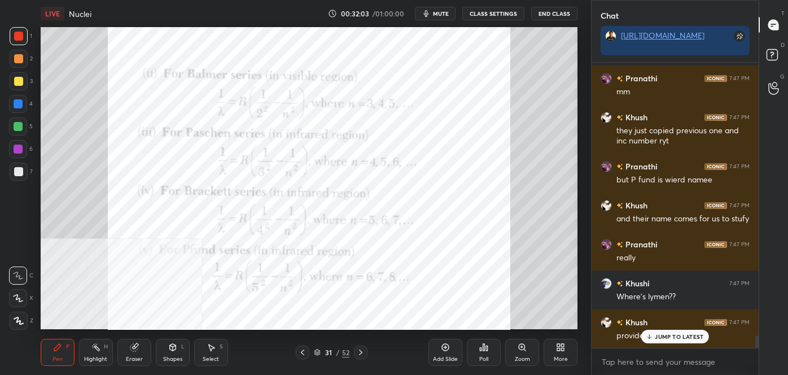
click at [296, 348] on div at bounding box center [303, 353] width 14 height 14
click at [361, 355] on icon at bounding box center [360, 352] width 9 height 9
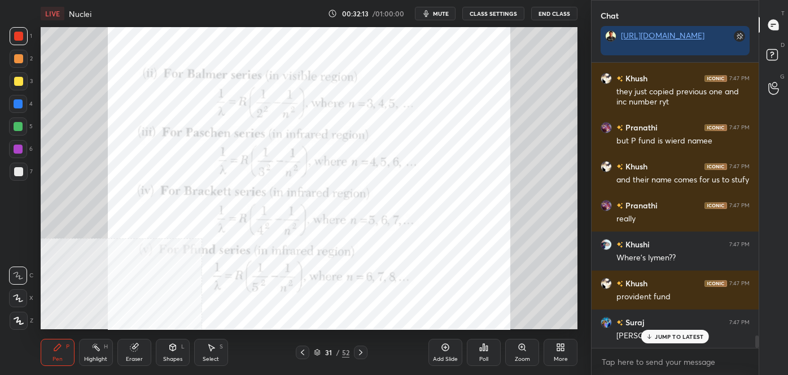
scroll to position [6283, 0]
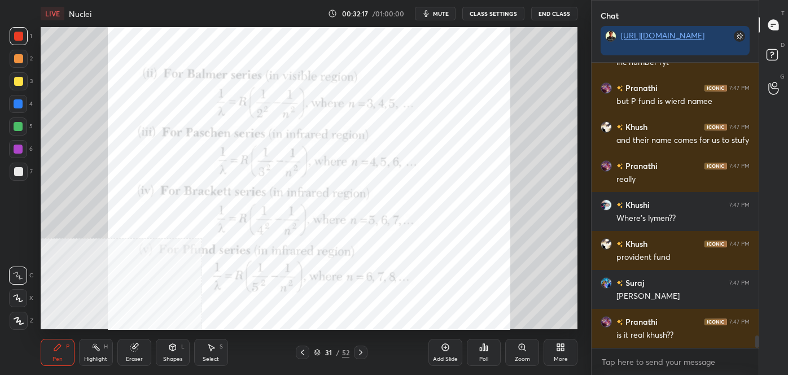
click at [298, 354] on icon at bounding box center [302, 352] width 9 height 9
click at [305, 351] on icon at bounding box center [302, 352] width 9 height 9
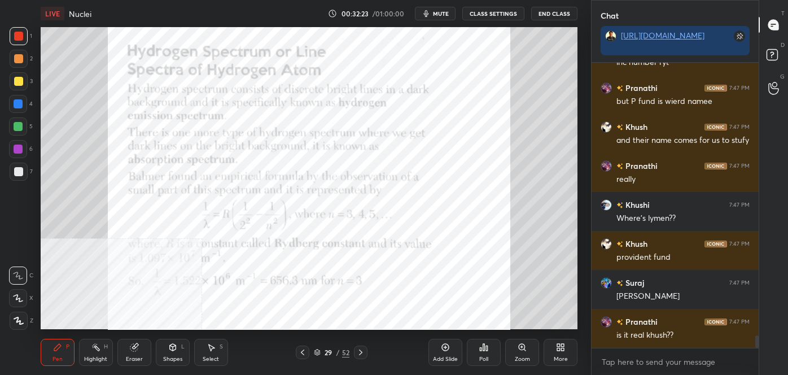
click at [365, 352] on icon at bounding box center [360, 352] width 9 height 9
click at [364, 354] on icon at bounding box center [360, 352] width 9 height 9
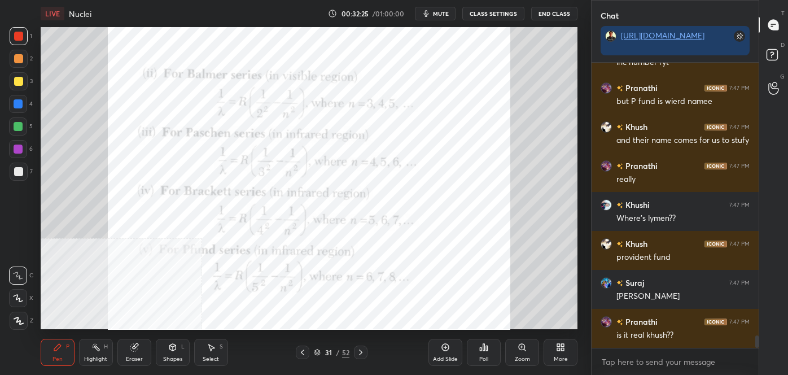
scroll to position [6322, 0]
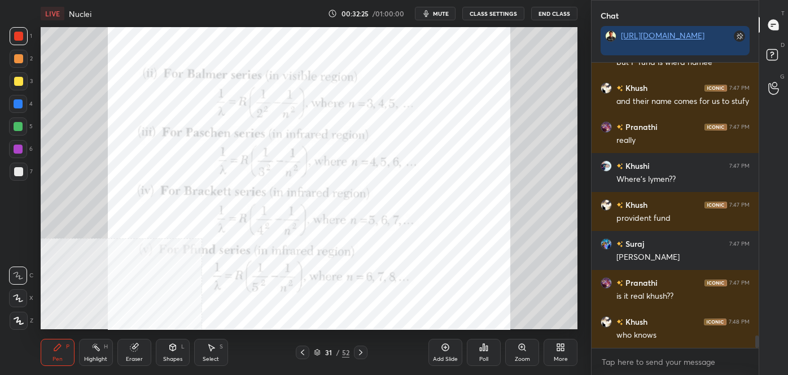
click at [303, 350] on icon at bounding box center [302, 352] width 9 height 9
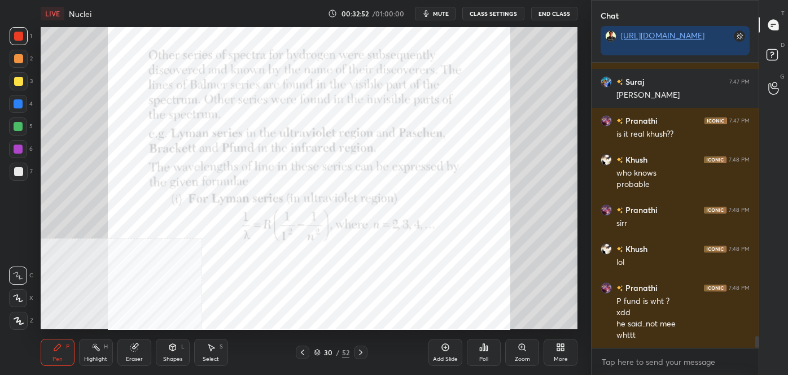
scroll to position [6523, 0]
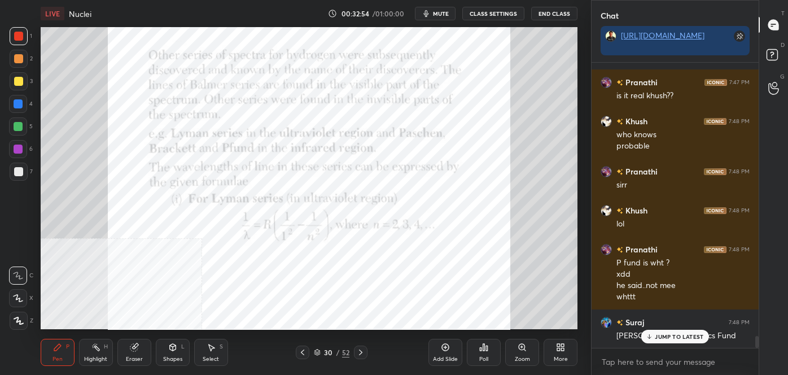
click at [652, 333] on icon at bounding box center [649, 336] width 7 height 7
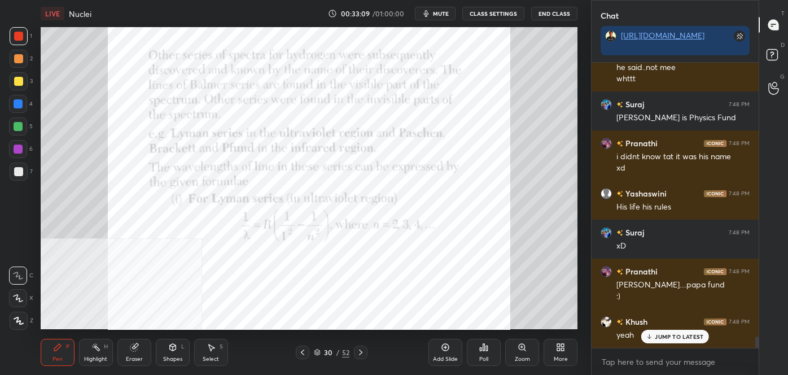
scroll to position [6789, 0]
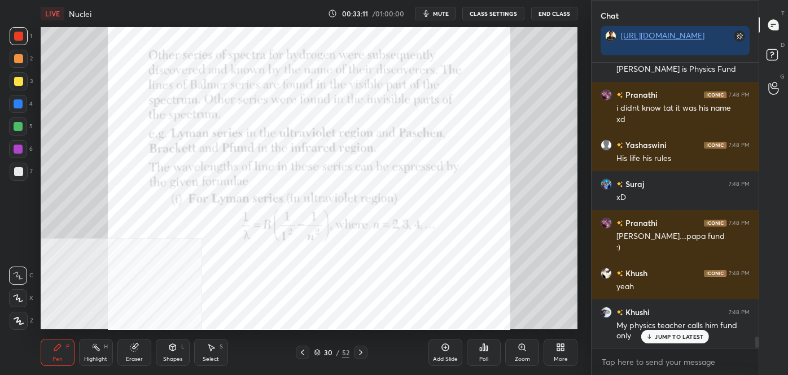
click at [671, 334] on p "JUMP TO LATEST" at bounding box center [679, 336] width 49 height 7
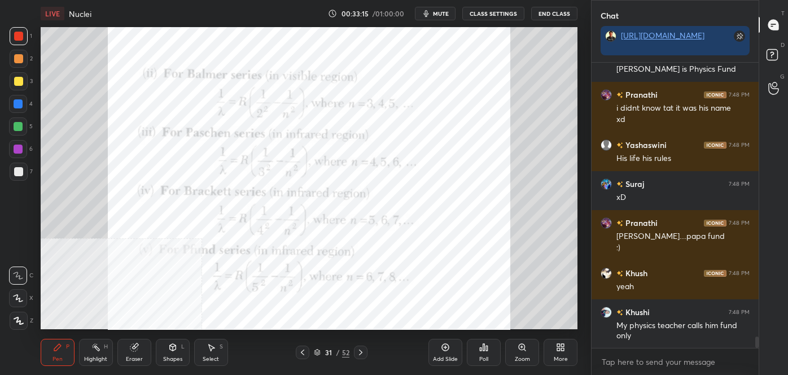
scroll to position [6828, 0]
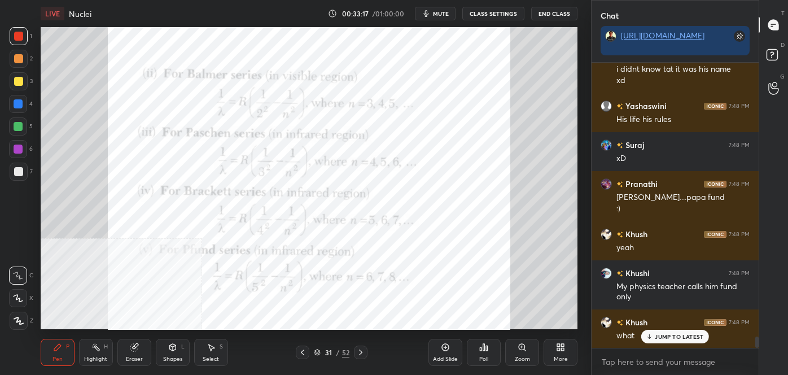
click at [665, 337] on p "JUMP TO LATEST" at bounding box center [679, 336] width 49 height 7
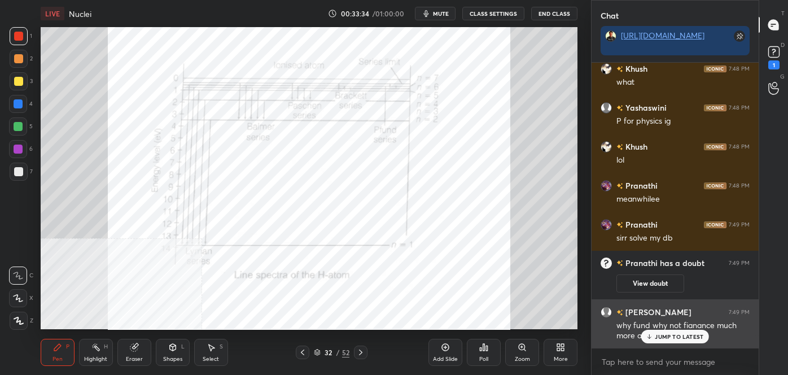
scroll to position [6062, 0]
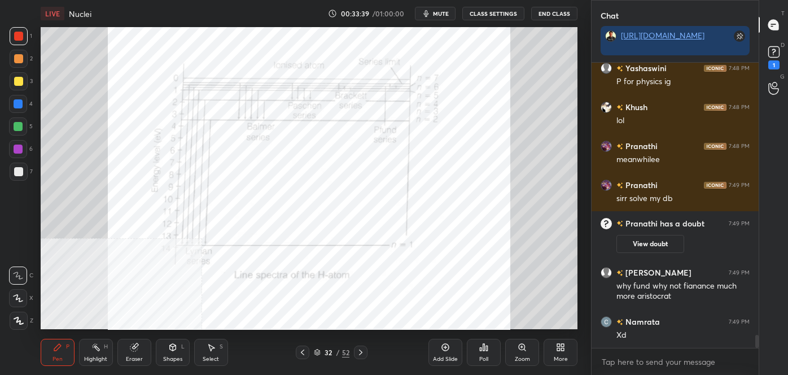
click at [556, 347] on icon at bounding box center [560, 347] width 9 height 9
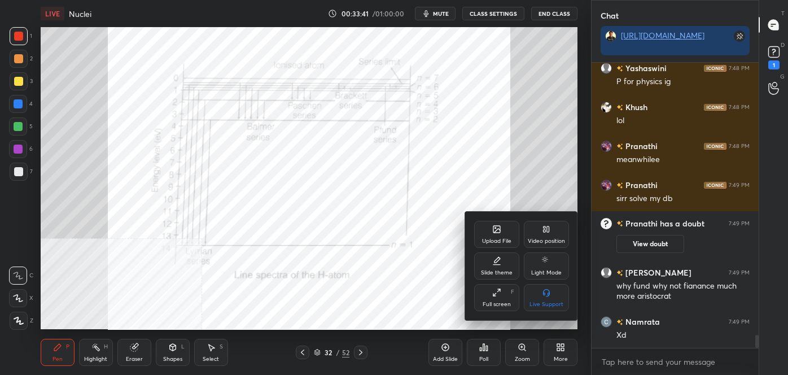
scroll to position [6101, 0]
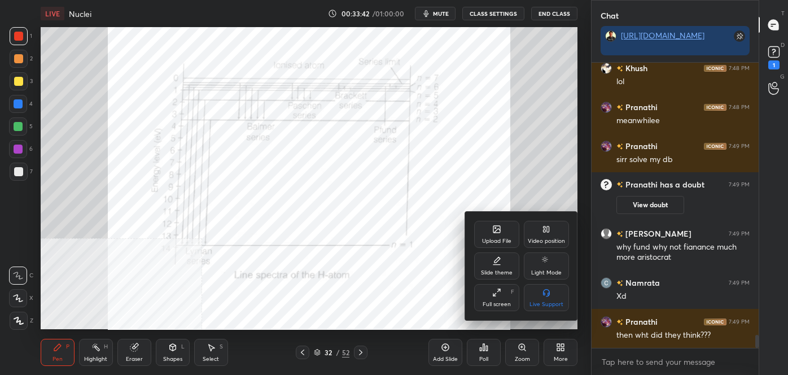
click at [552, 245] on div "Video position" at bounding box center [546, 234] width 45 height 27
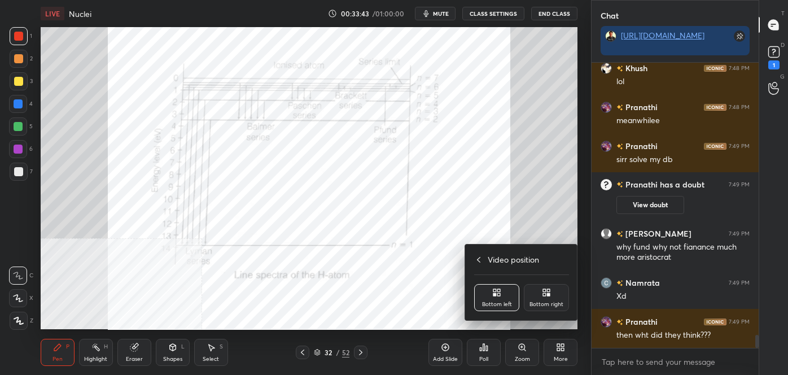
click at [559, 288] on div "Bottom right" at bounding box center [546, 297] width 45 height 27
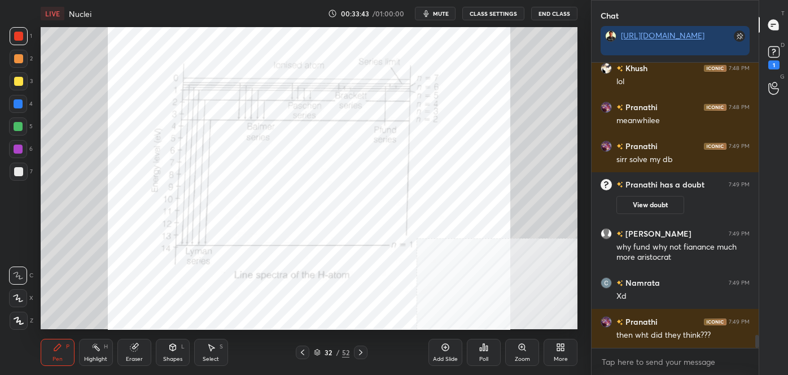
scroll to position [6112, 0]
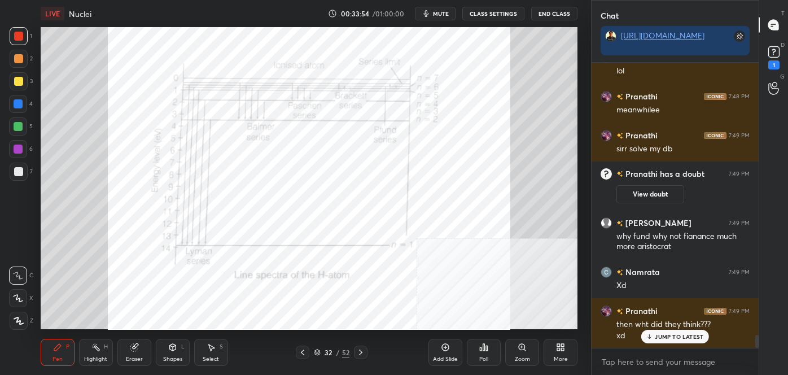
click at [676, 335] on p "JUMP TO LATEST" at bounding box center [679, 336] width 49 height 7
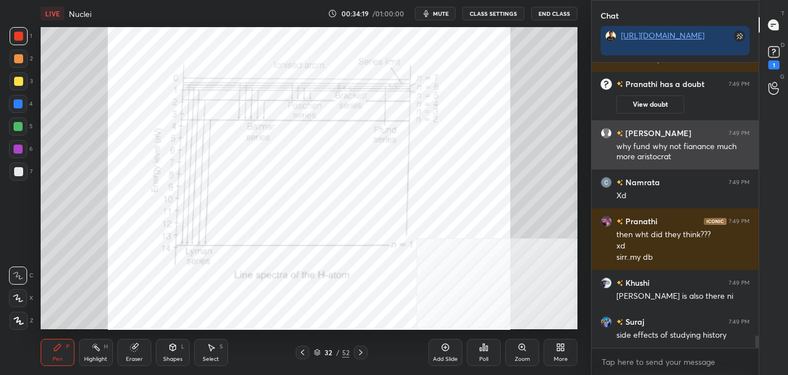
scroll to position [6186, 0]
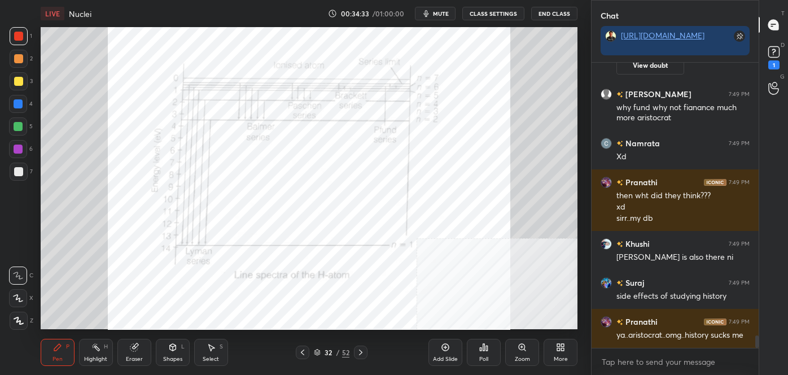
click at [361, 346] on div at bounding box center [361, 353] width 14 height 14
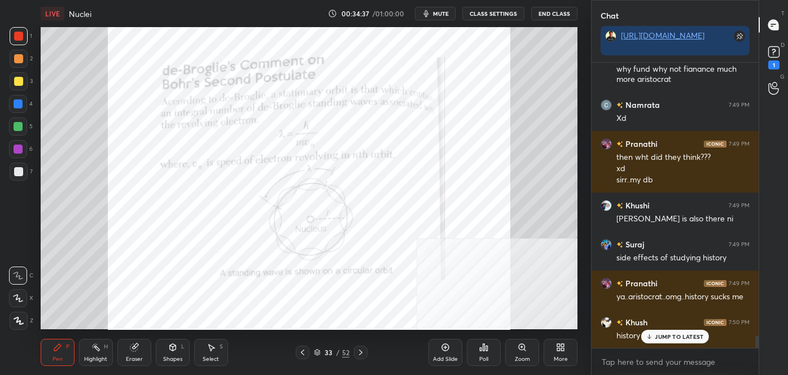
scroll to position [6237, 0]
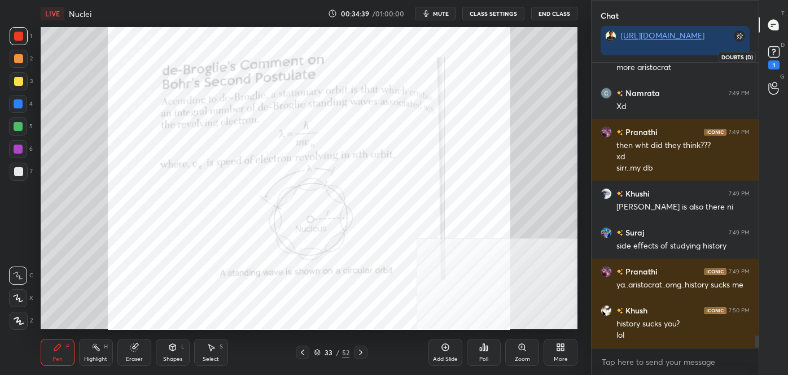
click at [778, 58] on rect at bounding box center [773, 52] width 11 height 11
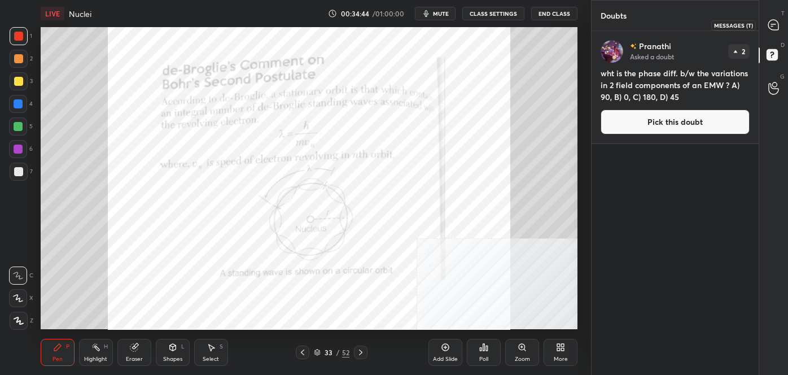
click at [780, 24] on div at bounding box center [774, 25] width 23 height 20
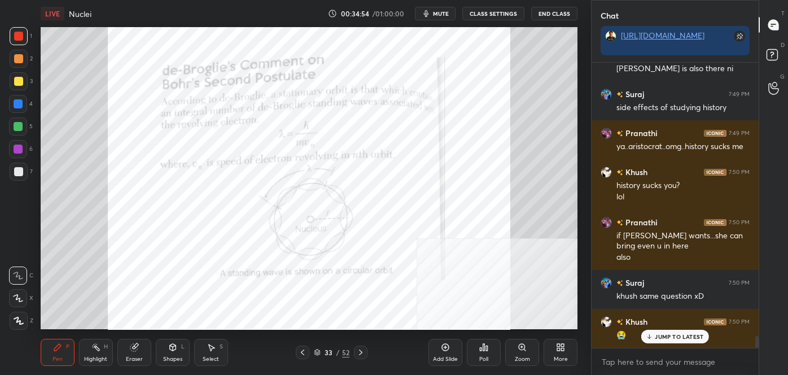
scroll to position [6667, 0]
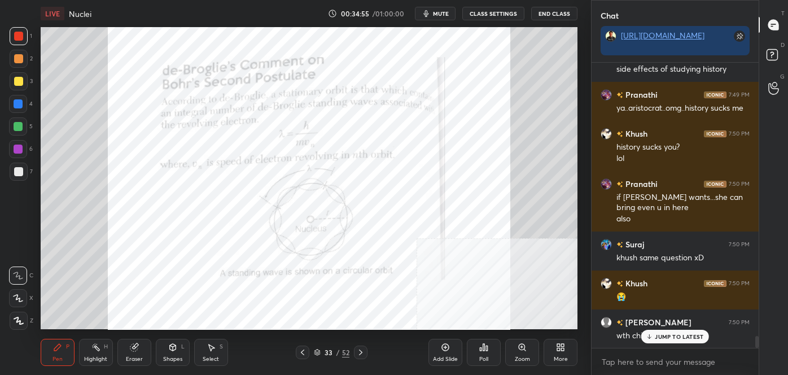
click at [360, 347] on div at bounding box center [361, 353] width 14 height 14
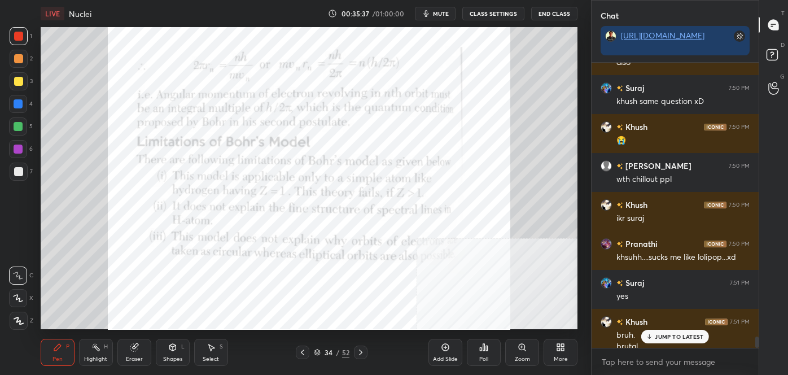
scroll to position [6835, 0]
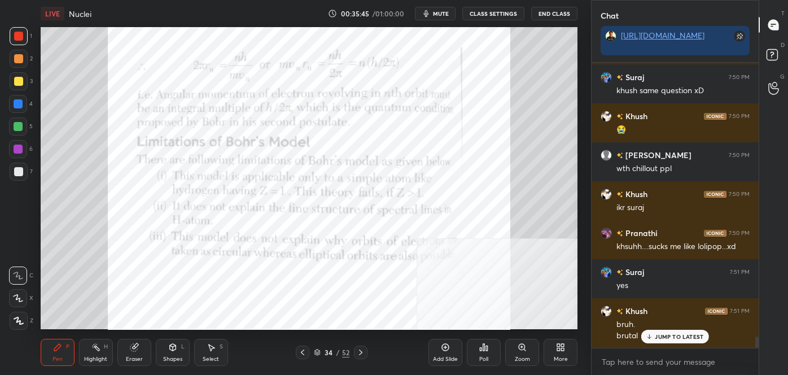
click at [572, 351] on div "More" at bounding box center [561, 352] width 34 height 27
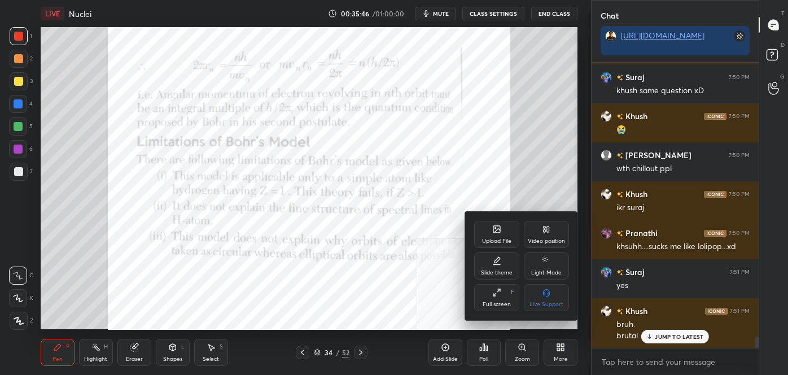
click at [489, 238] on div "Upload File" at bounding box center [496, 241] width 29 height 6
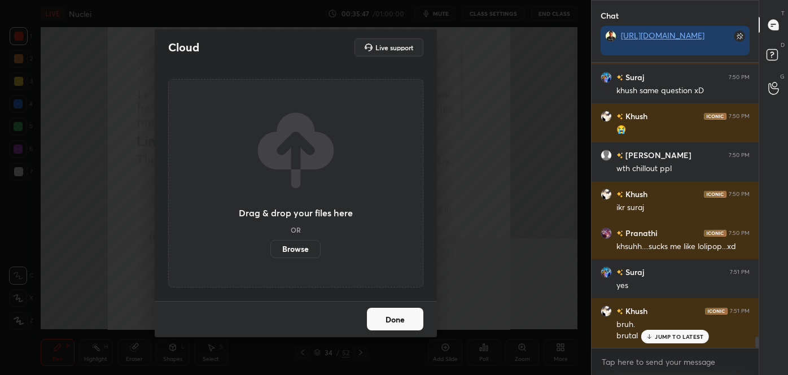
click at [304, 247] on label "Browse" at bounding box center [295, 249] width 50 height 18
click at [270, 247] on input "Browse" at bounding box center [270, 249] width 0 height 18
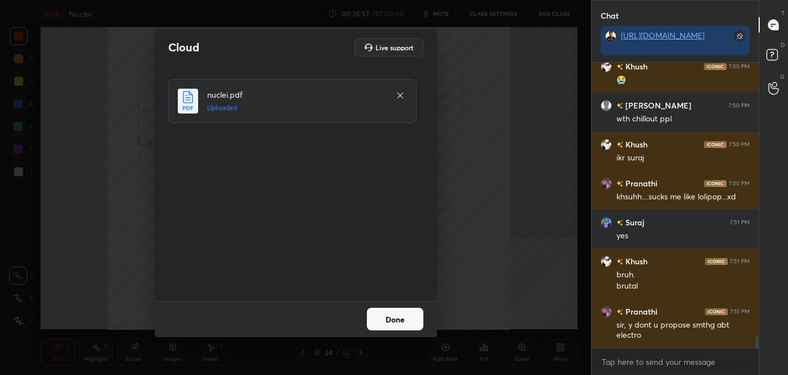
click at [404, 315] on button "Done" at bounding box center [395, 319] width 56 height 23
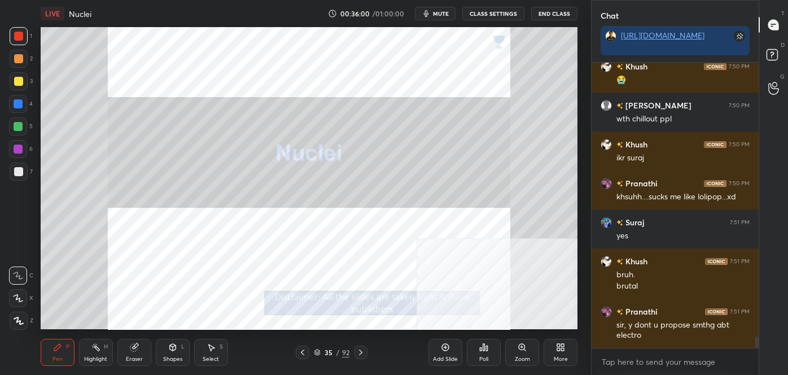
scroll to position [6923, 0]
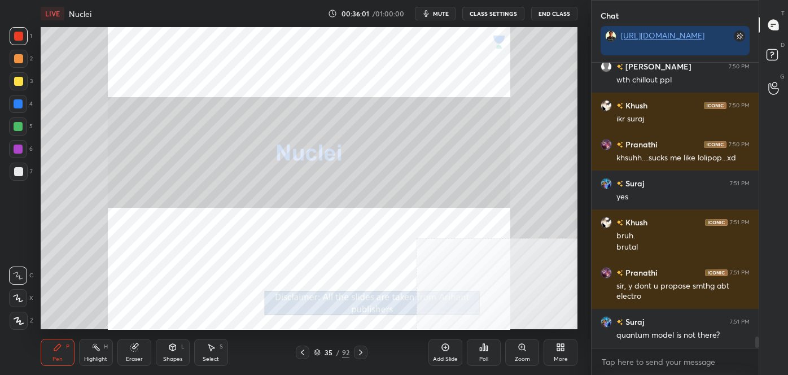
click at [363, 350] on icon at bounding box center [360, 352] width 9 height 9
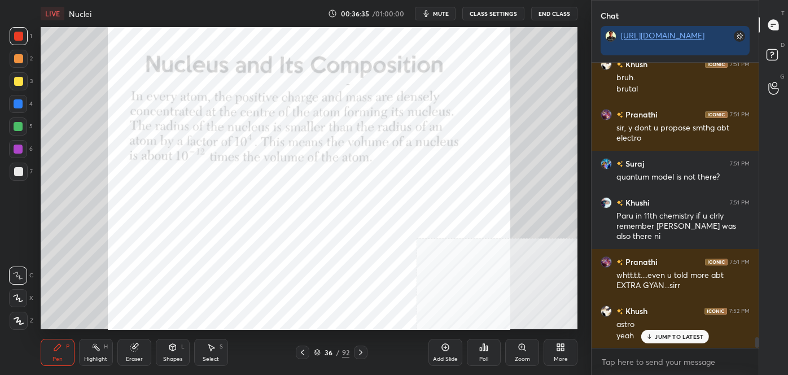
scroll to position [7120, 0]
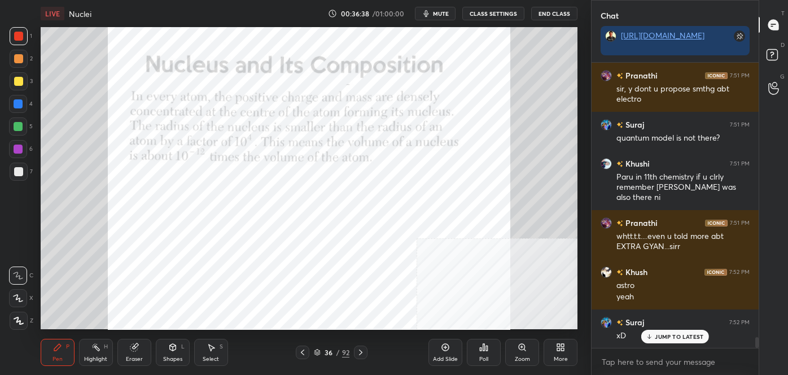
click at [303, 352] on icon at bounding box center [302, 352] width 9 height 9
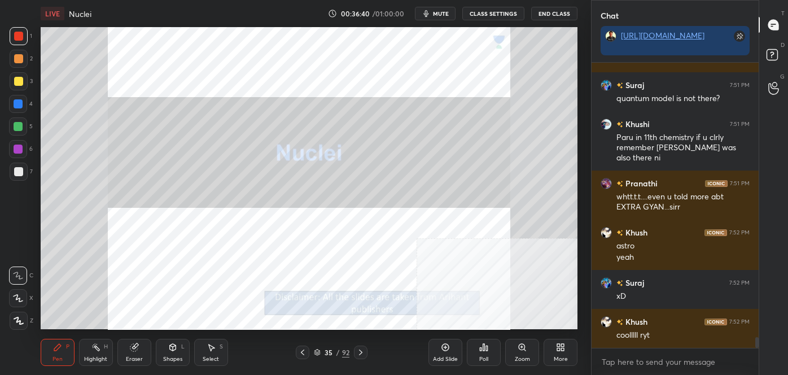
click at [361, 352] on icon at bounding box center [360, 352] width 9 height 9
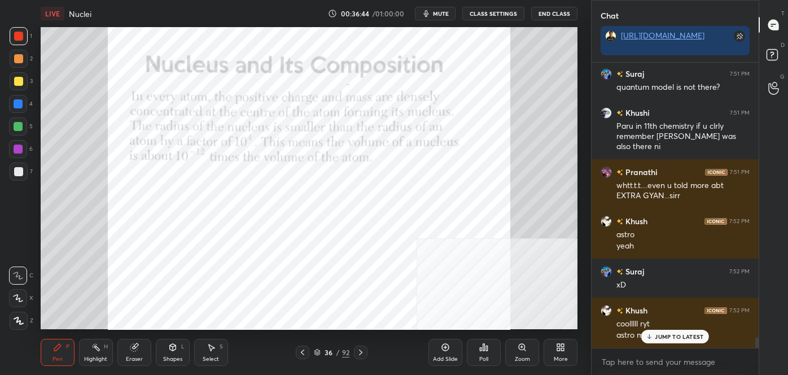
scroll to position [7220, 0]
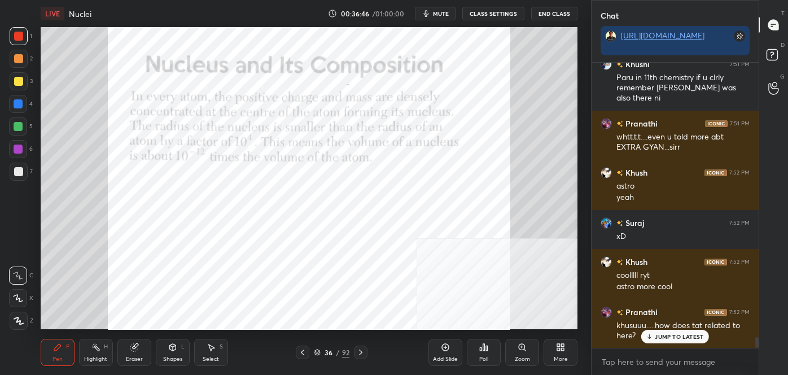
click at [680, 337] on p "JUMP TO LATEST" at bounding box center [679, 336] width 49 height 7
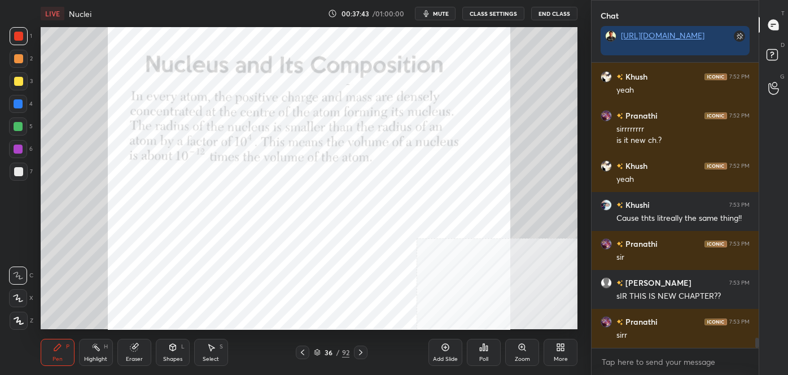
scroll to position [7632, 0]
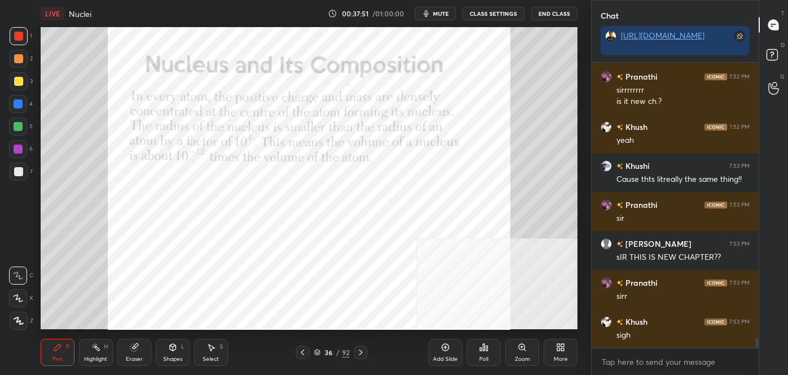
click at [363, 351] on icon at bounding box center [360, 352] width 9 height 9
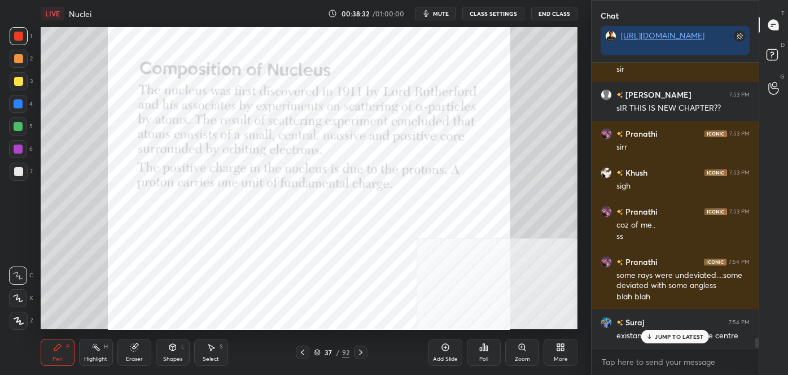
scroll to position [7820, 0]
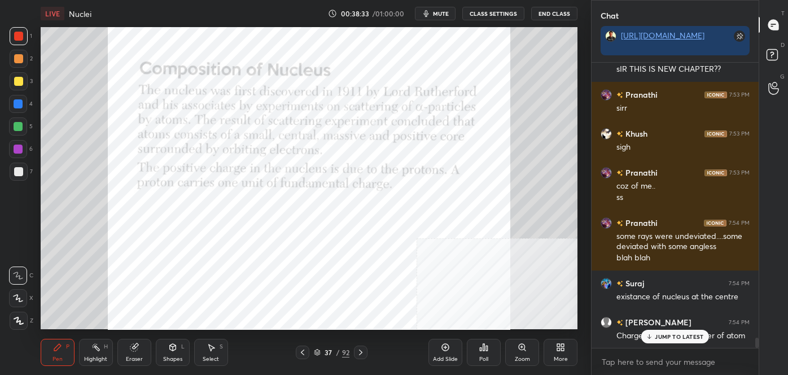
click at [670, 338] on p "JUMP TO LATEST" at bounding box center [679, 336] width 49 height 7
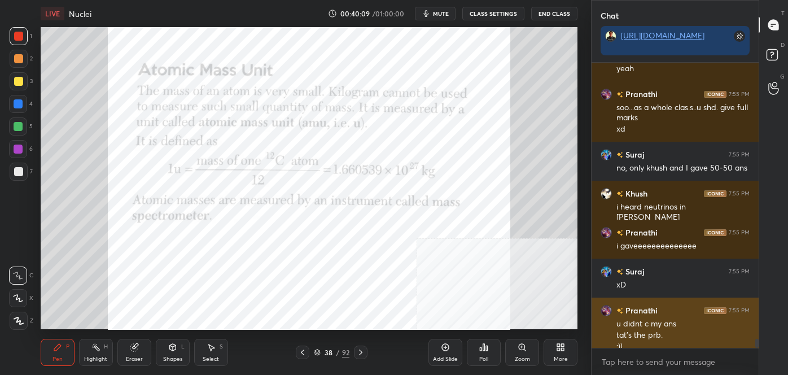
scroll to position [8793, 0]
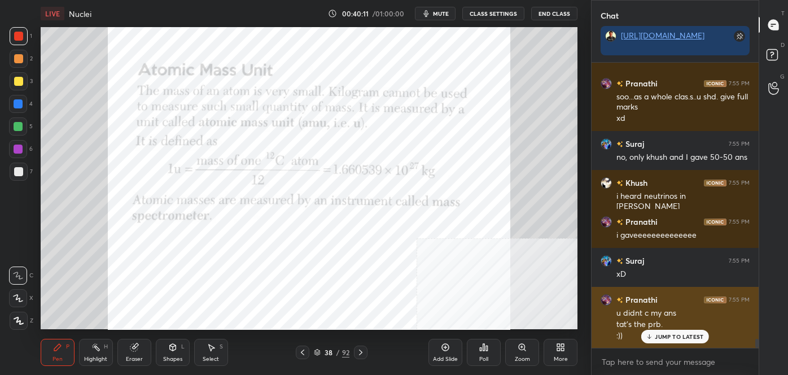
click at [656, 333] on p "JUMP TO LATEST" at bounding box center [679, 336] width 49 height 7
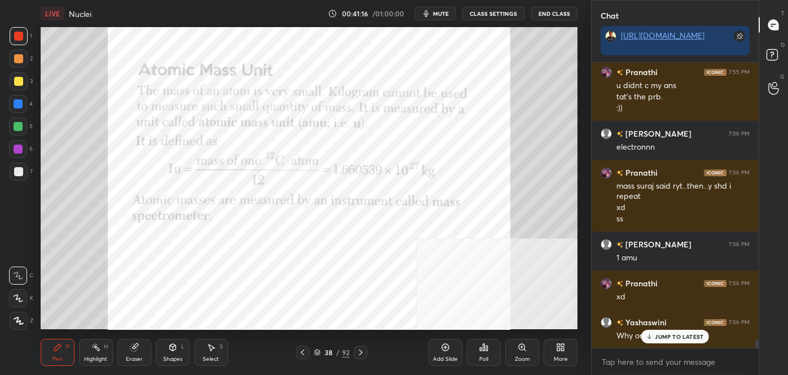
scroll to position [9060, 0]
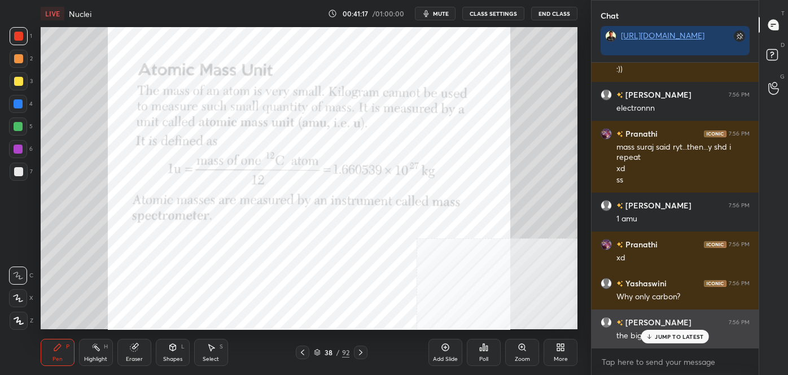
click at [669, 331] on div "JUMP TO LATEST" at bounding box center [675, 337] width 68 height 14
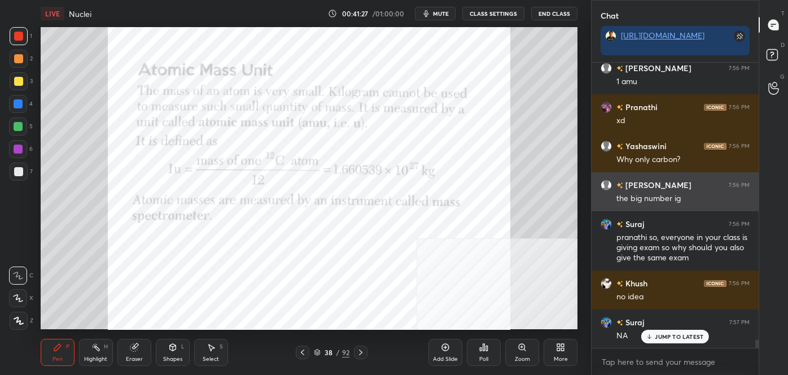
scroll to position [9236, 0]
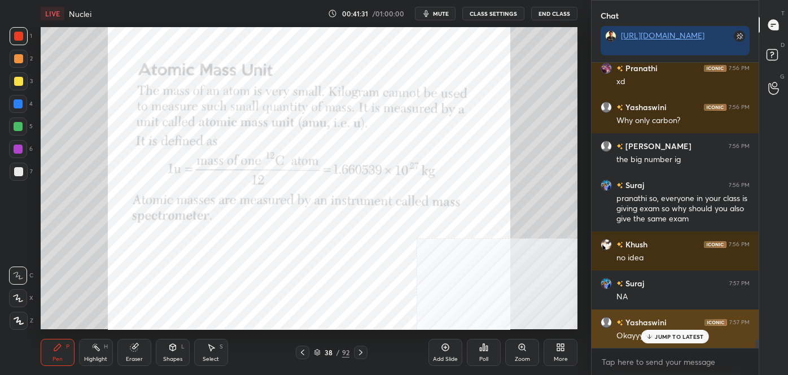
click at [657, 334] on p "JUMP TO LATEST" at bounding box center [679, 336] width 49 height 7
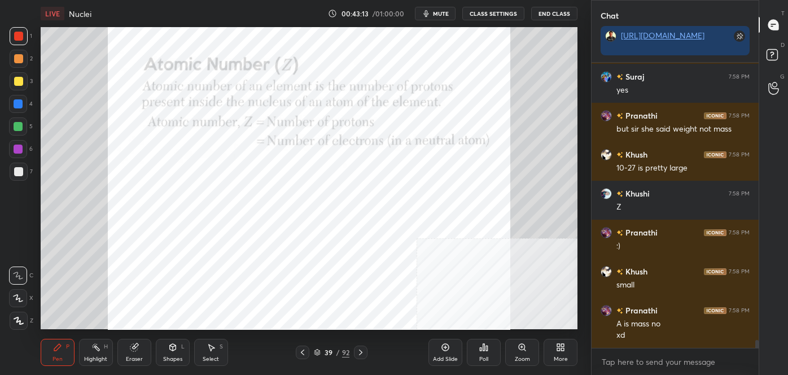
scroll to position [10043, 0]
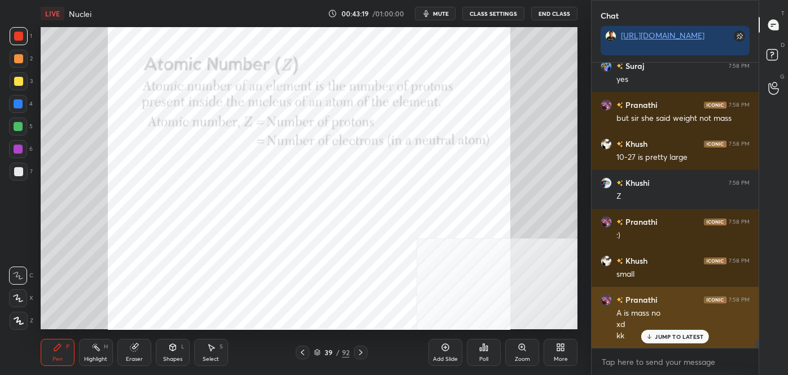
click at [671, 338] on p "JUMP TO LATEST" at bounding box center [679, 336] width 49 height 7
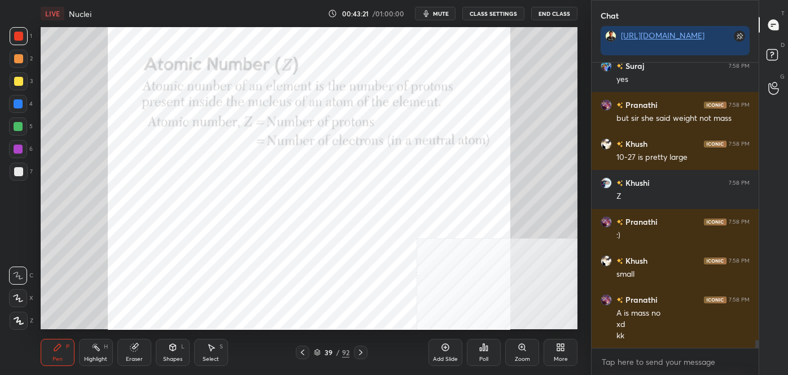
click at [361, 351] on icon at bounding box center [360, 352] width 9 height 9
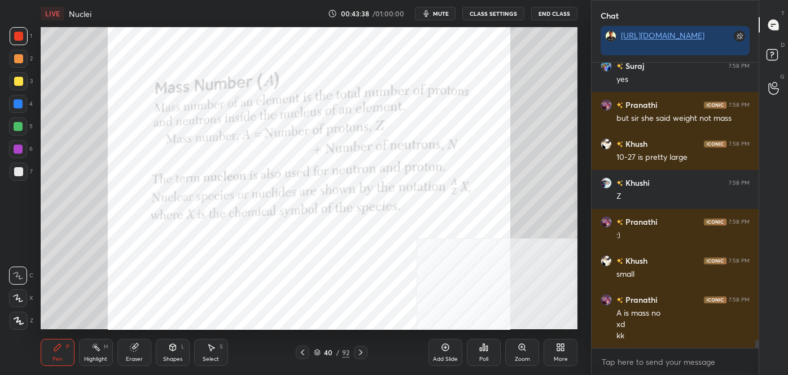
scroll to position [10082, 0]
click at [309, 347] on div at bounding box center [303, 353] width 14 height 14
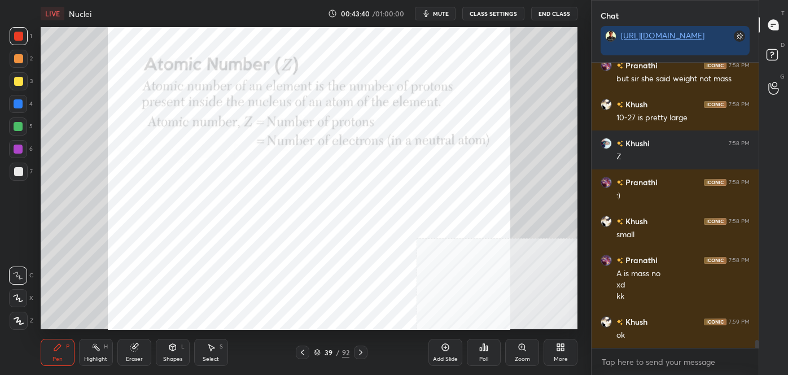
click at [365, 355] on icon at bounding box center [360, 352] width 9 height 9
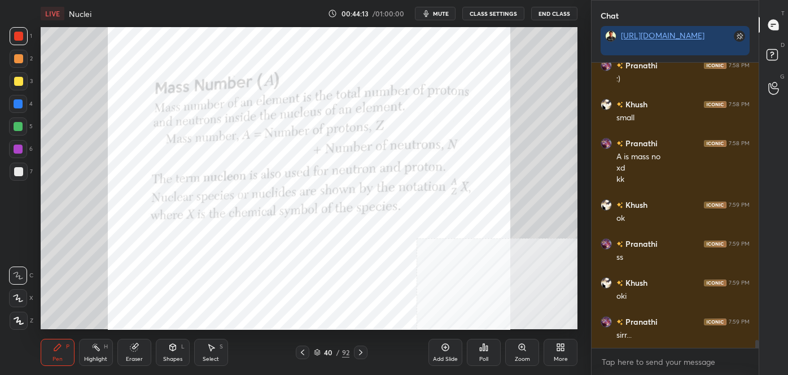
scroll to position [10210, 0]
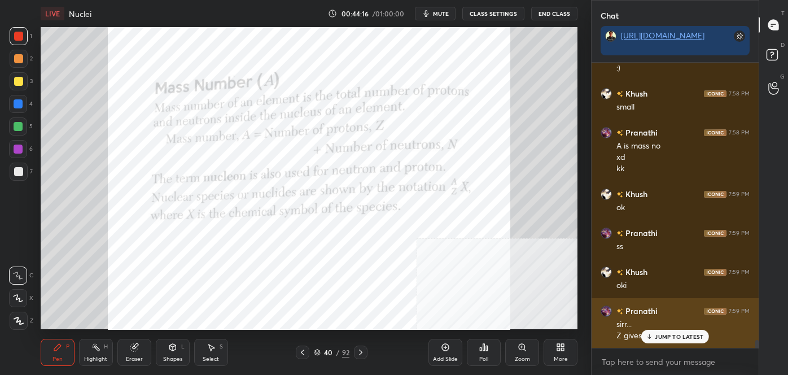
click at [668, 333] on p "JUMP TO LATEST" at bounding box center [679, 336] width 49 height 7
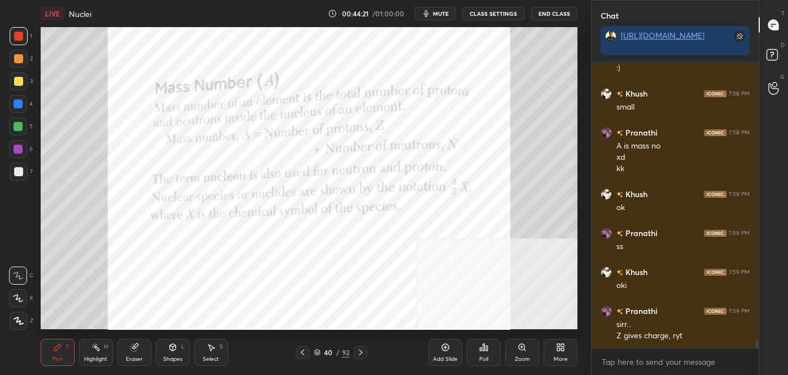
click at [298, 355] on icon at bounding box center [302, 352] width 9 height 9
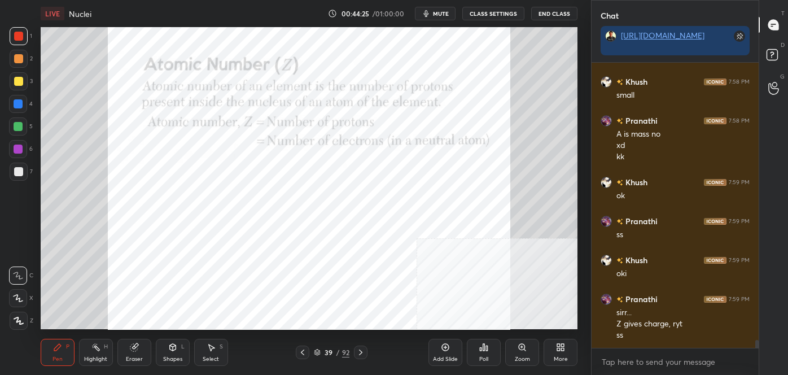
click at [361, 353] on icon at bounding box center [360, 352] width 9 height 9
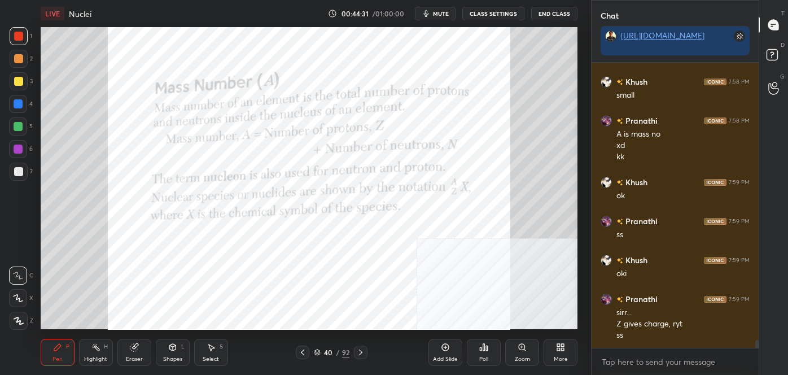
click at [358, 351] on icon at bounding box center [360, 352] width 9 height 9
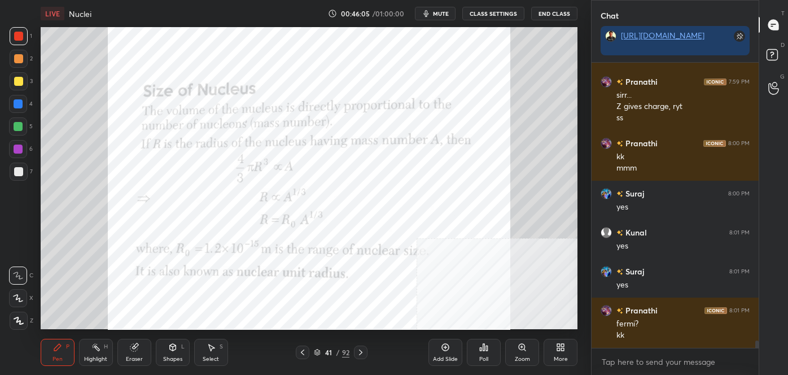
scroll to position [10478, 0]
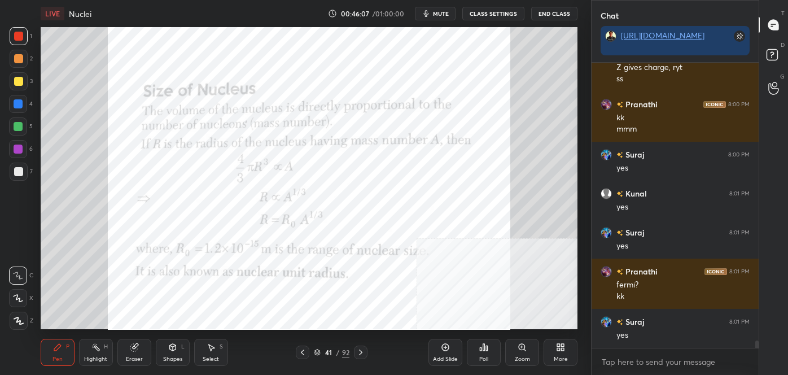
click at [364, 354] on icon at bounding box center [360, 352] width 9 height 9
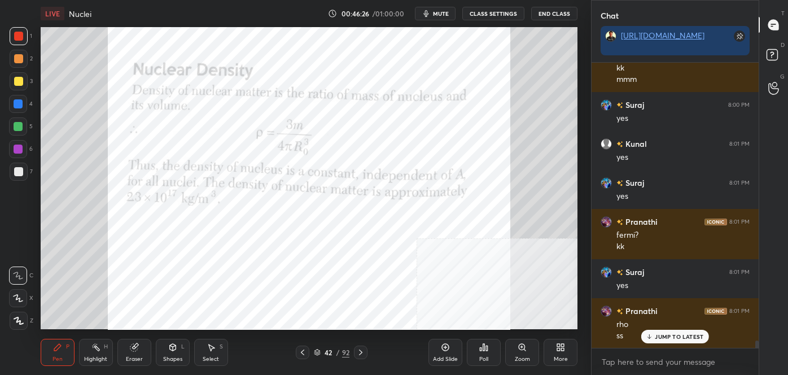
scroll to position [10567, 0]
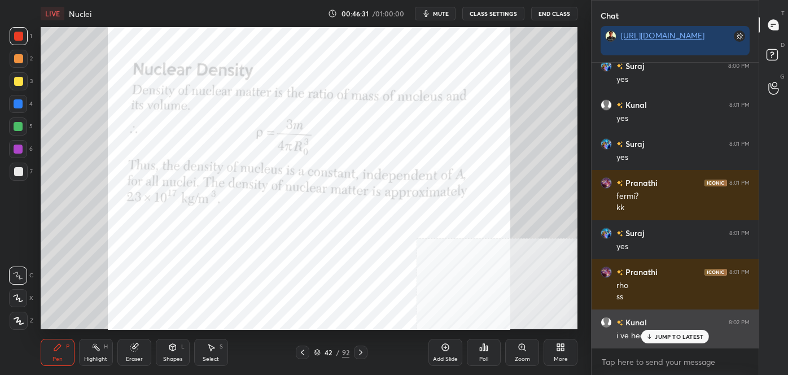
click at [661, 338] on p "JUMP TO LATEST" at bounding box center [679, 336] width 49 height 7
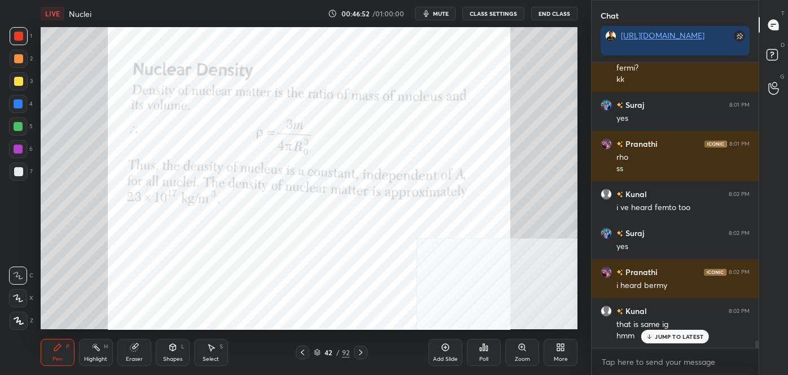
scroll to position [10734, 0]
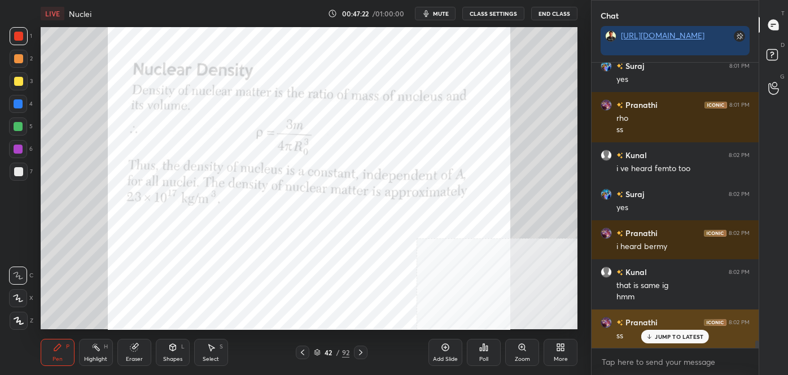
click at [677, 336] on p "JUMP TO LATEST" at bounding box center [679, 336] width 49 height 7
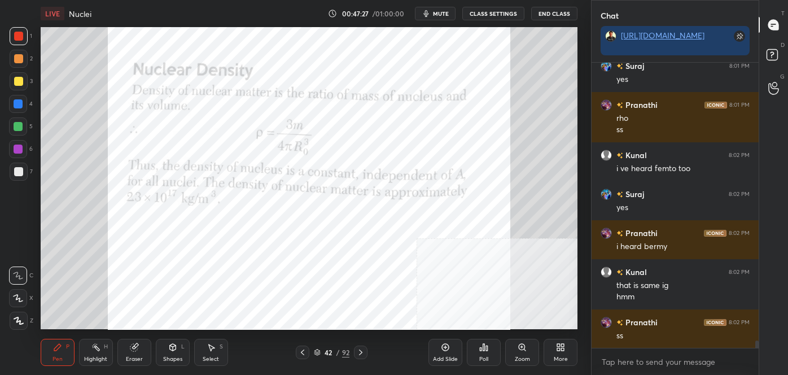
click at [361, 351] on icon at bounding box center [360, 352] width 9 height 9
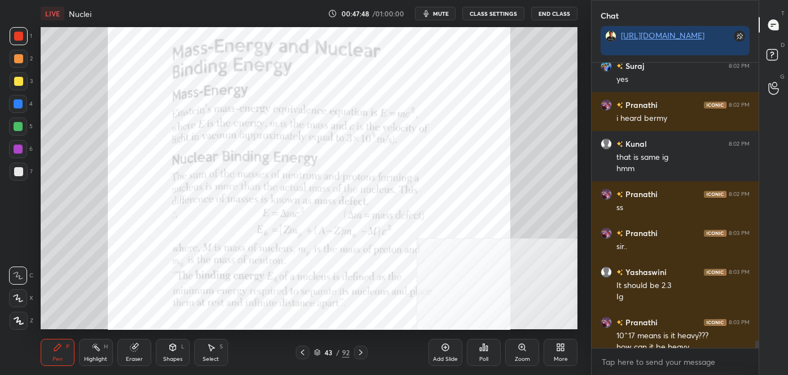
scroll to position [10874, 0]
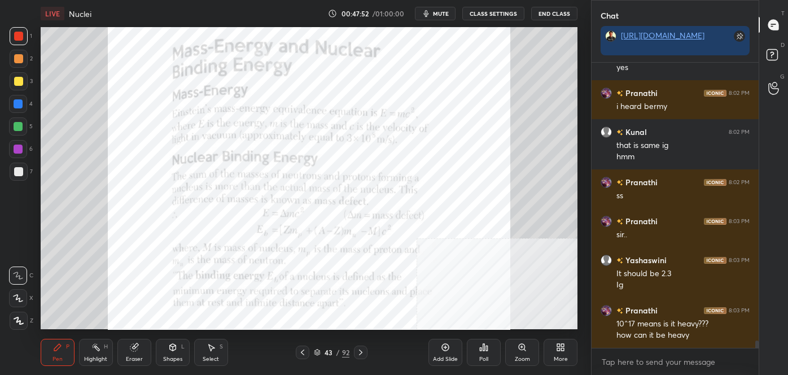
click at [301, 349] on icon at bounding box center [302, 352] width 9 height 9
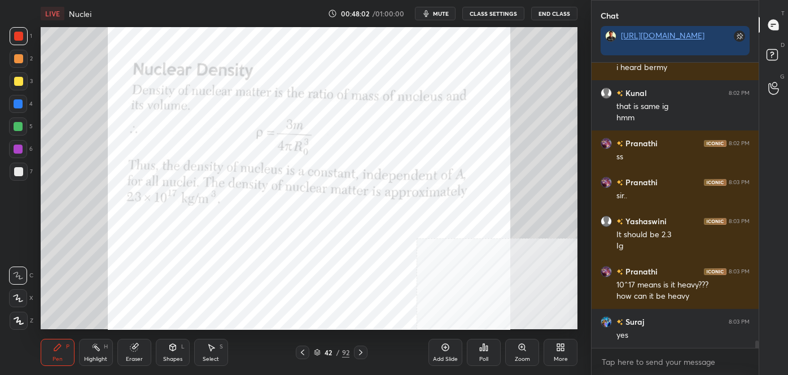
scroll to position [10952, 0]
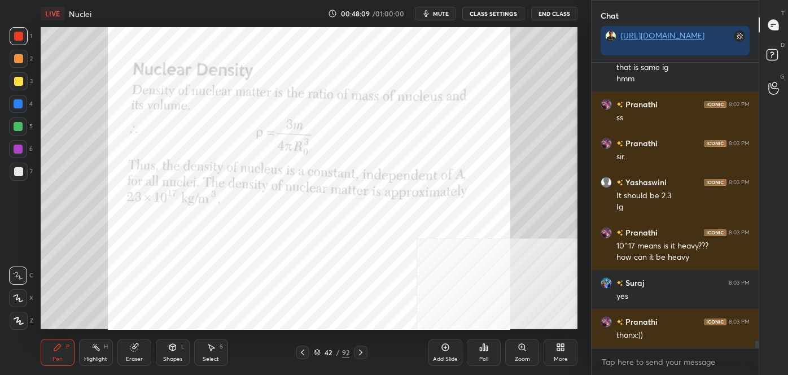
click at [445, 353] on div "Add Slide" at bounding box center [446, 352] width 34 height 27
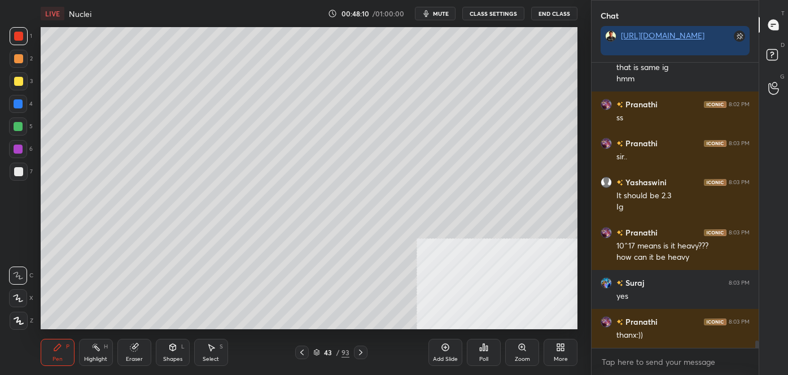
click at [19, 172] on div at bounding box center [18, 171] width 9 height 9
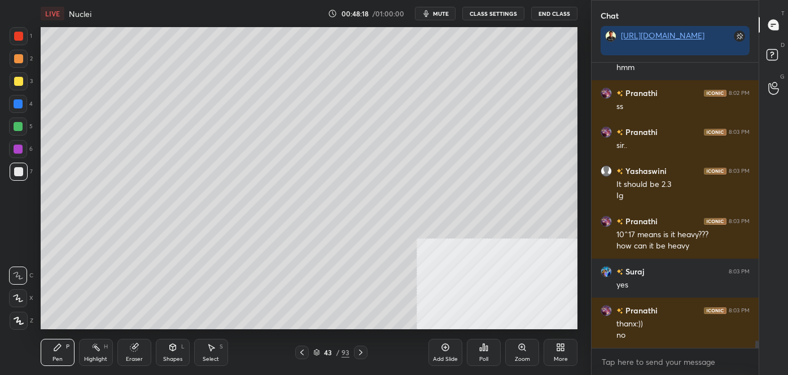
scroll to position [11002, 0]
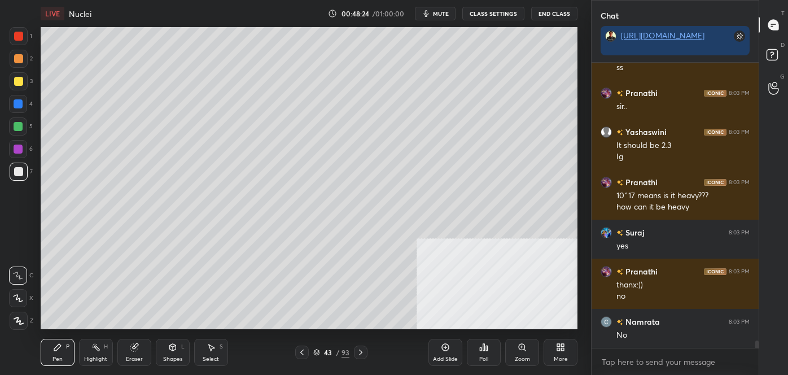
click at [179, 346] on div "Shapes L" at bounding box center [173, 352] width 34 height 27
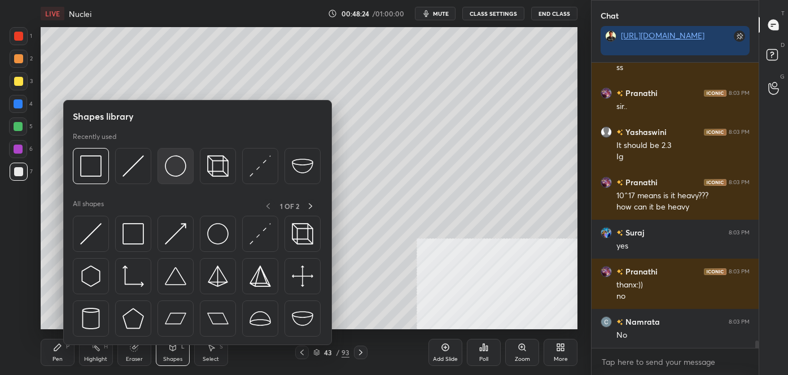
click at [176, 165] on img at bounding box center [175, 165] width 21 height 21
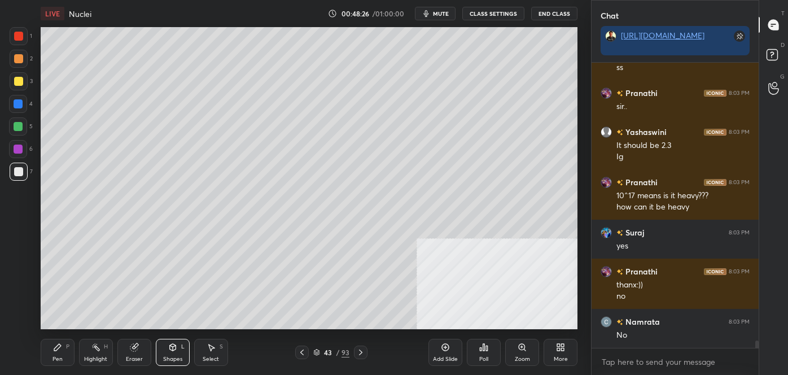
scroll to position [11041, 0]
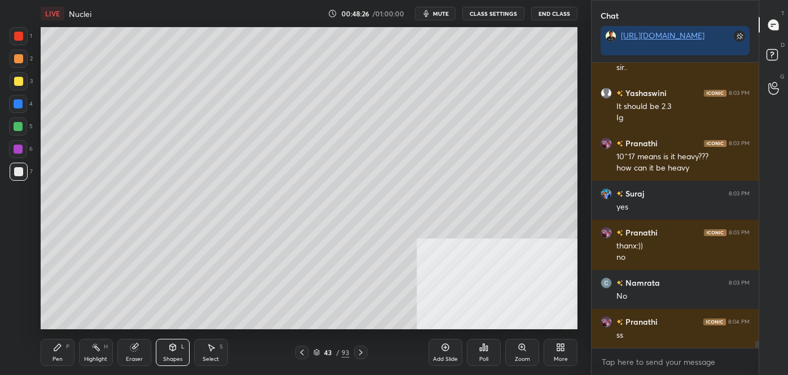
click at [45, 352] on div "Pen P" at bounding box center [58, 352] width 34 height 27
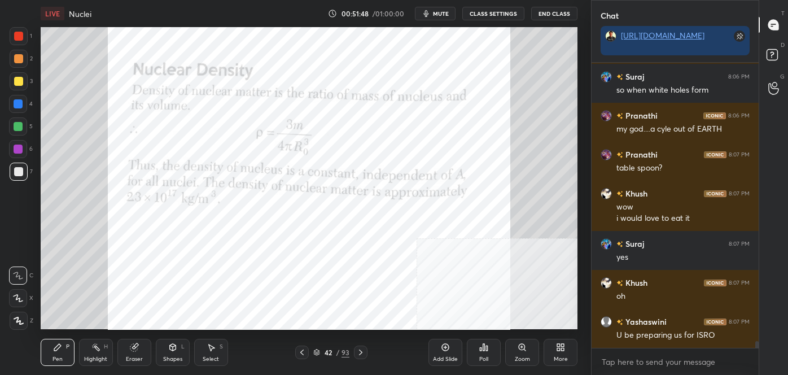
scroll to position [12056, 0]
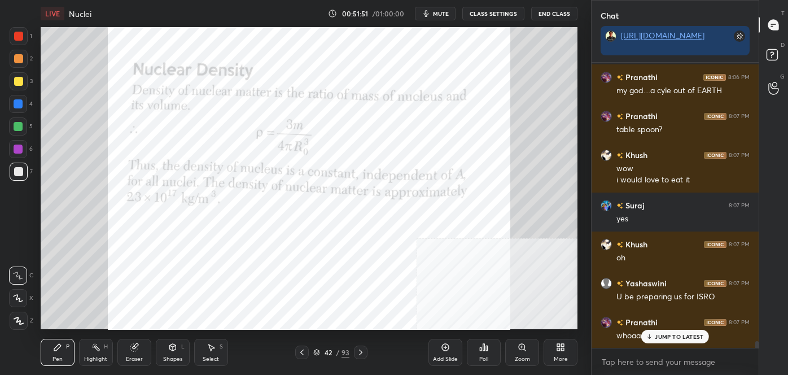
click at [20, 36] on div at bounding box center [18, 36] width 9 height 9
click at [656, 338] on p "JUMP TO LATEST" at bounding box center [679, 336] width 49 height 7
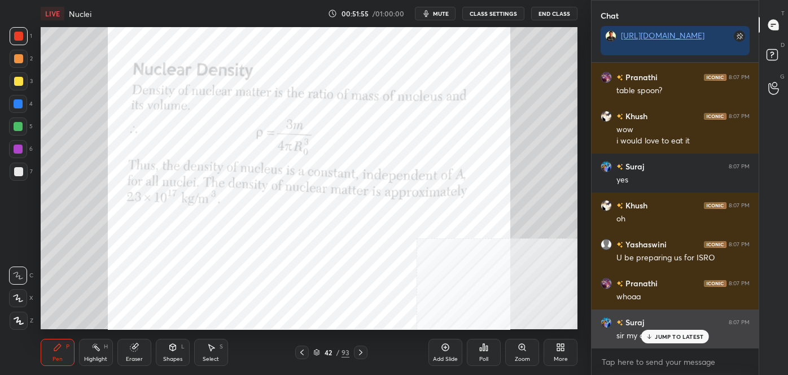
click at [657, 335] on p "JUMP TO LATEST" at bounding box center [679, 336] width 49 height 7
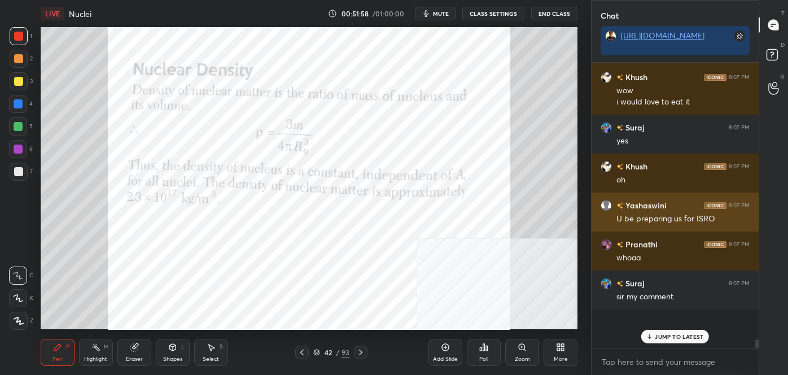
scroll to position [12026, 0]
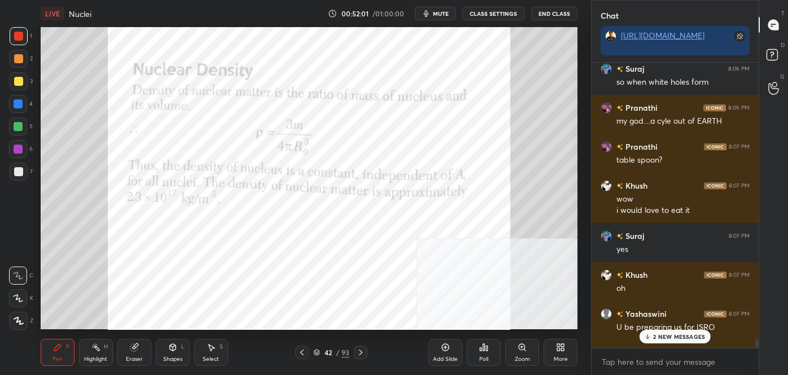
click at [361, 351] on icon at bounding box center [360, 353] width 3 height 6
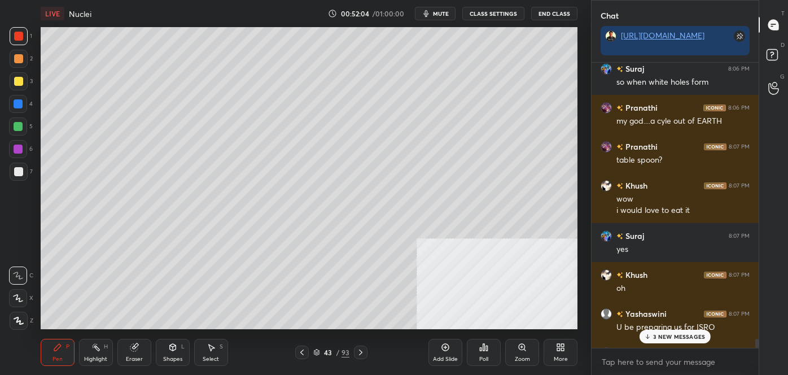
click at [660, 335] on p "3 NEW MESSAGES" at bounding box center [679, 336] width 52 height 7
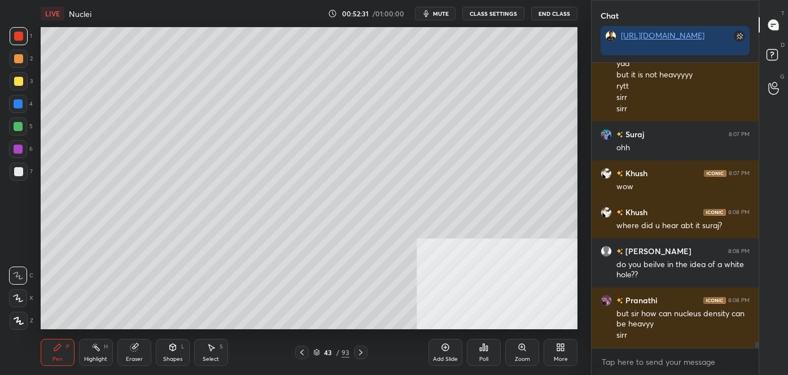
scroll to position [12445, 0]
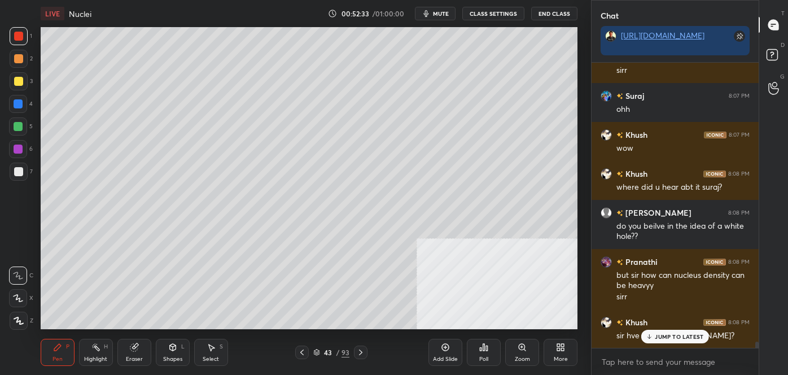
click at [684, 333] on p "JUMP TO LATEST" at bounding box center [679, 336] width 49 height 7
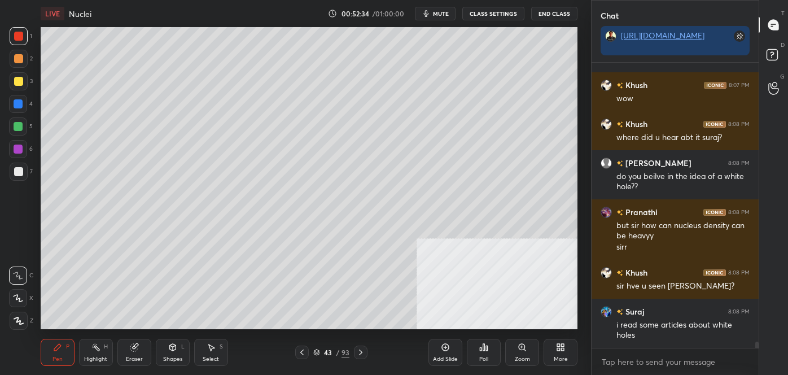
click at [366, 352] on div at bounding box center [361, 353] width 14 height 14
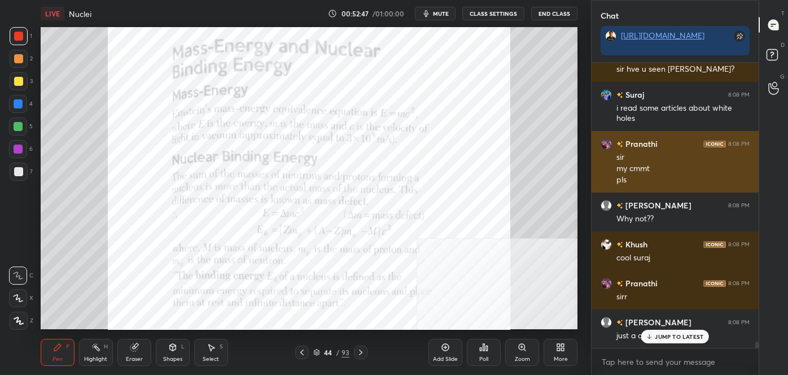
scroll to position [12750, 0]
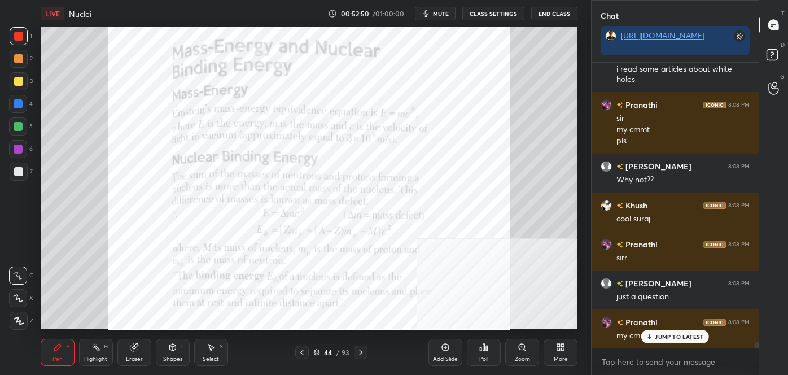
click at [678, 333] on p "JUMP TO LATEST" at bounding box center [679, 336] width 49 height 7
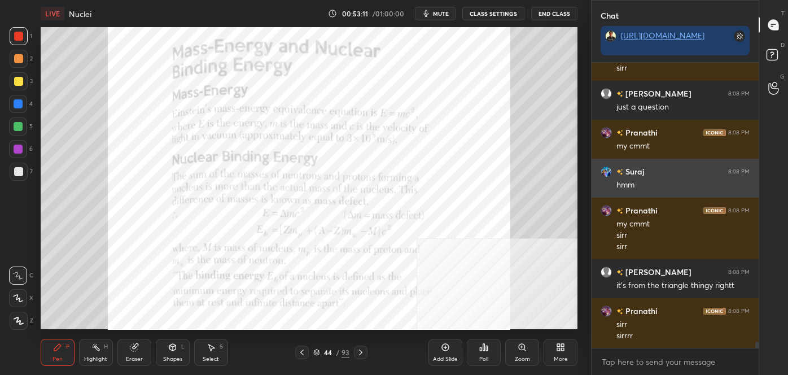
scroll to position [12979, 0]
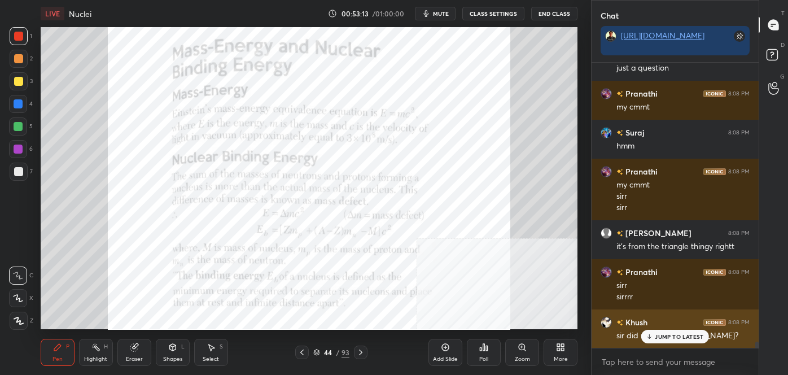
click at [671, 331] on div "JUMP TO LATEST" at bounding box center [675, 337] width 68 height 14
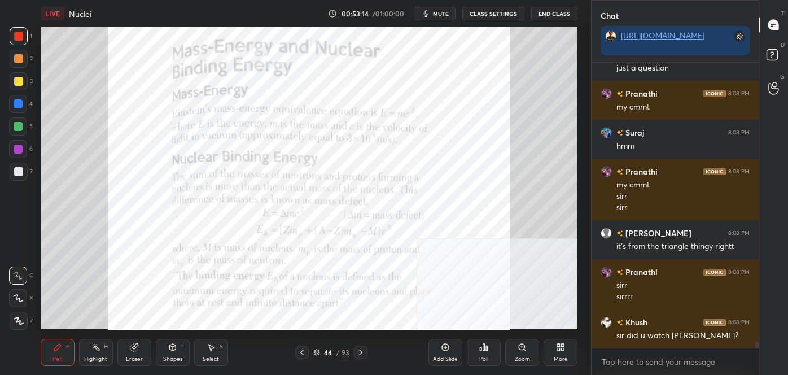
scroll to position [13019, 0]
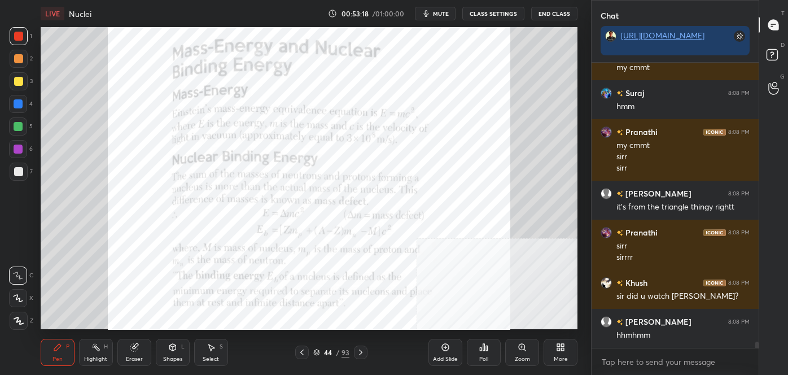
click at [14, 40] on div at bounding box center [18, 36] width 9 height 9
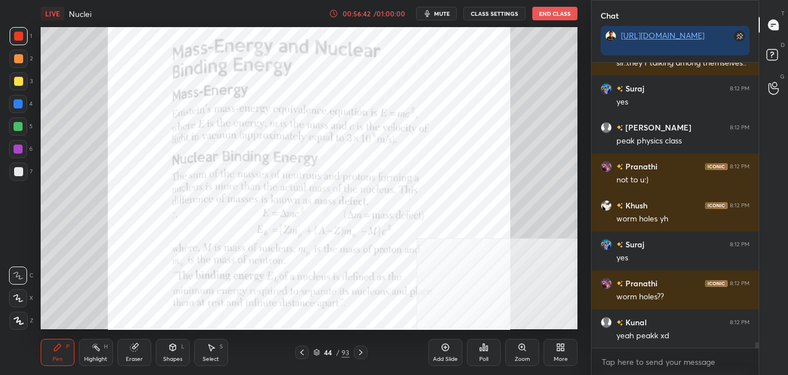
scroll to position [13899, 0]
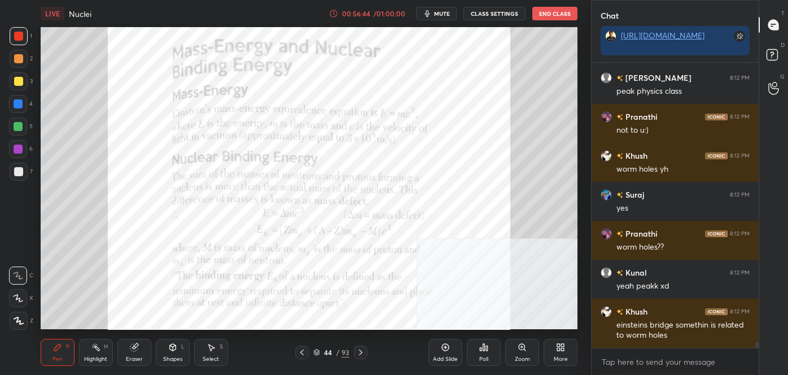
click at [451, 349] on div "Add Slide" at bounding box center [446, 352] width 34 height 27
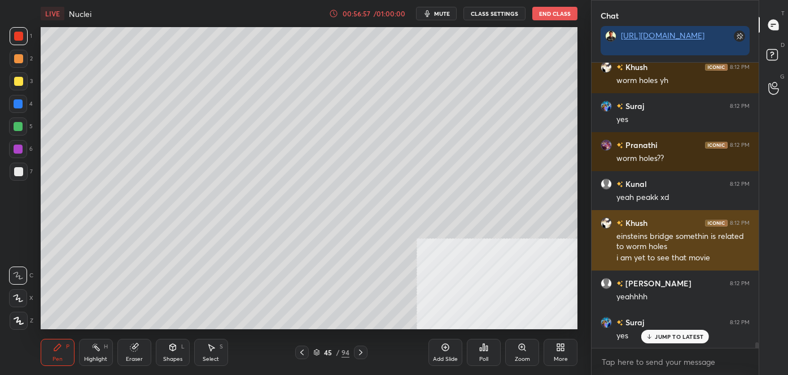
scroll to position [14027, 0]
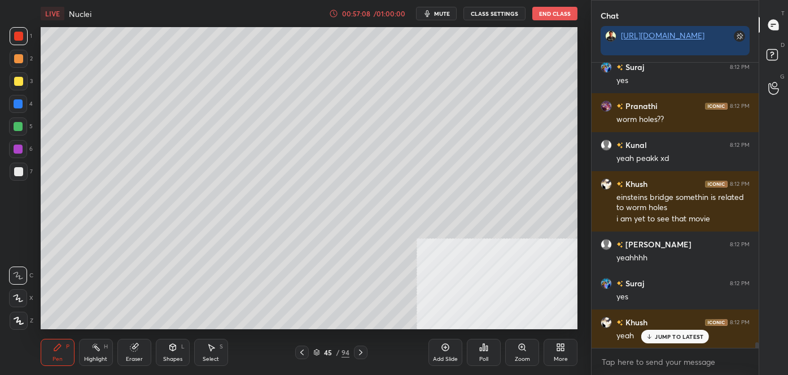
click at [136, 351] on icon at bounding box center [133, 347] width 7 height 7
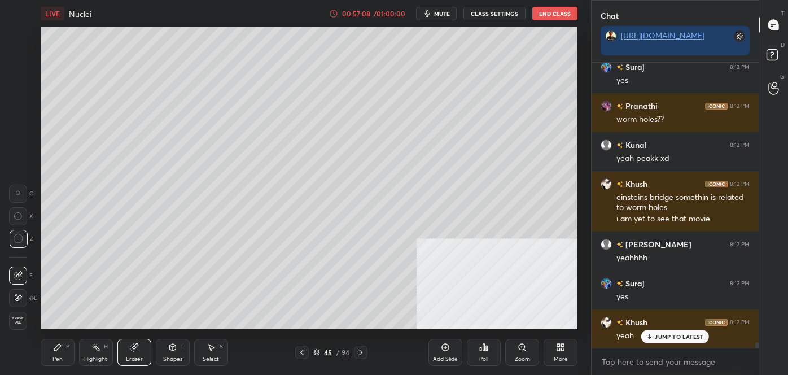
scroll to position [14048, 0]
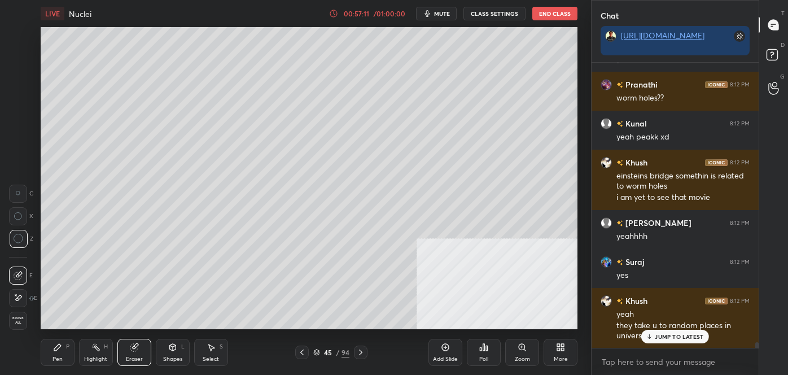
click at [68, 350] on div "Pen P" at bounding box center [58, 352] width 34 height 27
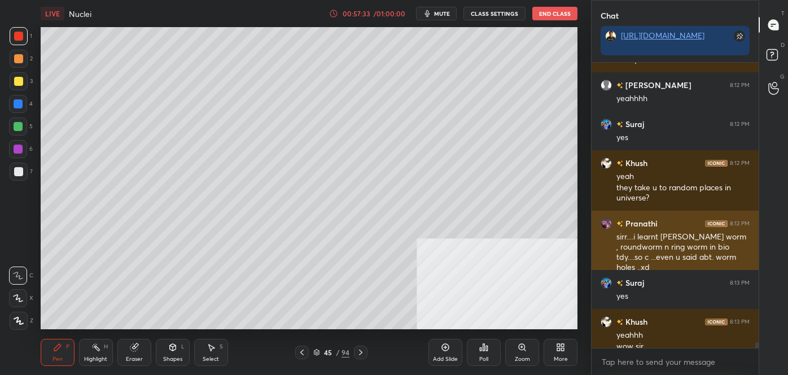
scroll to position [14198, 0]
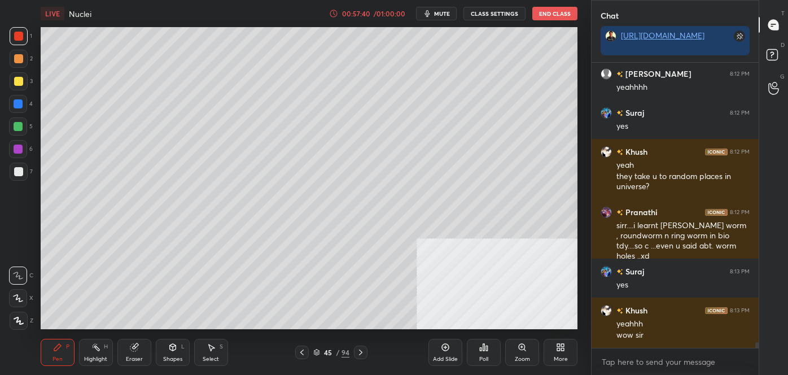
click at [134, 350] on icon at bounding box center [133, 347] width 7 height 7
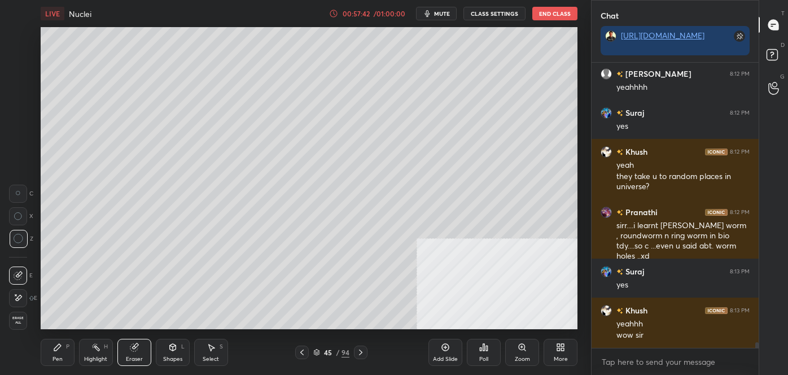
click at [51, 351] on div "Pen P" at bounding box center [58, 352] width 34 height 27
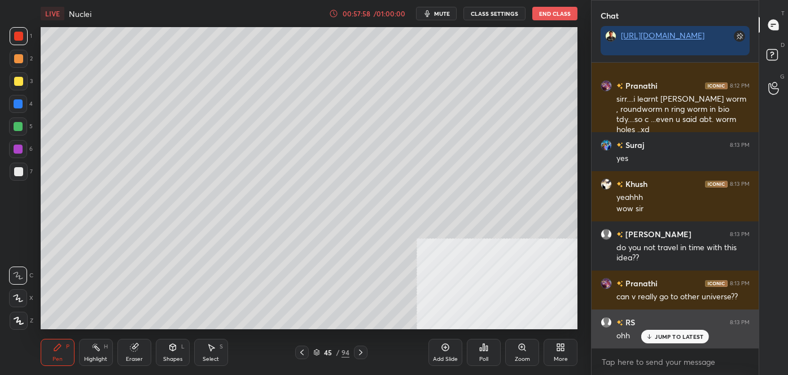
scroll to position [14374, 0]
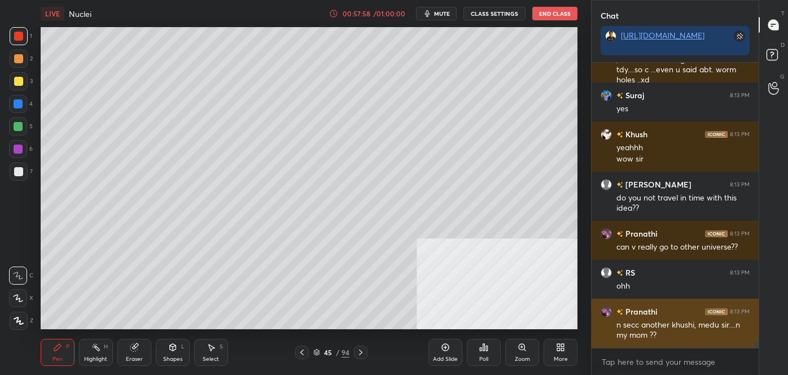
click at [685, 339] on div "n secc another khushi, medu sir....n my mom ??" at bounding box center [683, 330] width 133 height 21
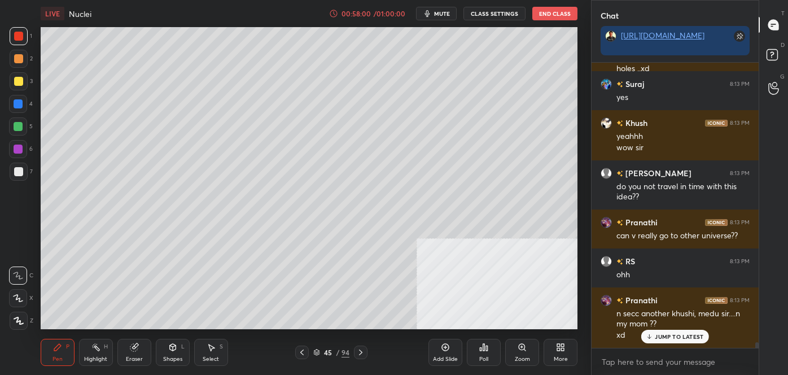
scroll to position [14434, 0]
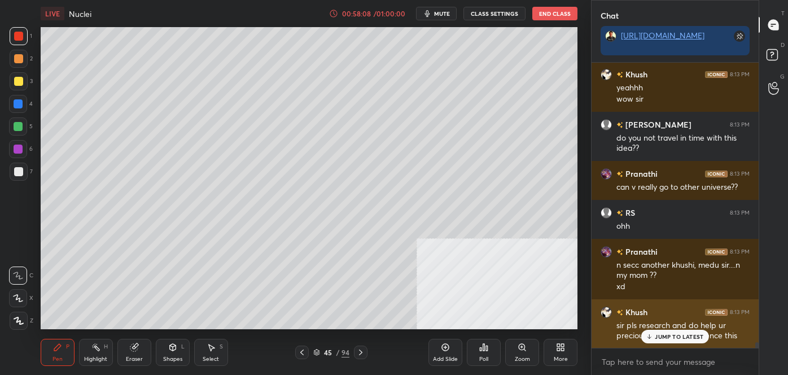
click at [666, 322] on div "sir pls research and do help ur precious students experience this" at bounding box center [683, 330] width 133 height 21
click at [652, 331] on div "JUMP TO LATEST" at bounding box center [675, 337] width 68 height 14
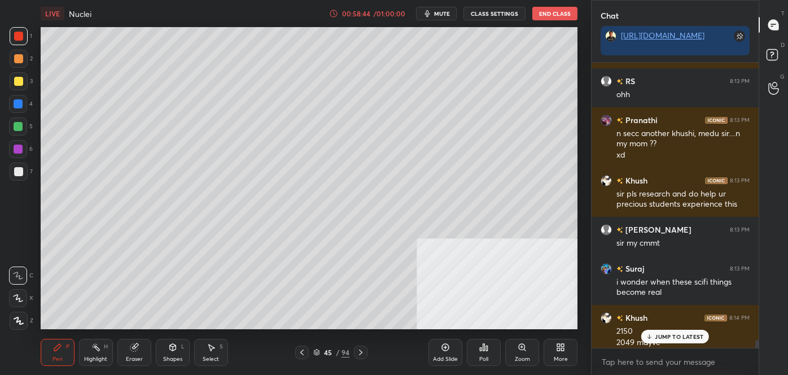
scroll to position [14623, 0]
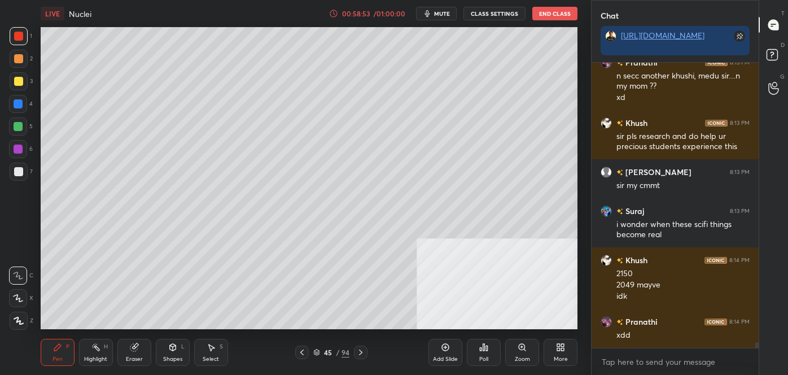
click at [435, 357] on div "Add Slide" at bounding box center [445, 359] width 25 height 6
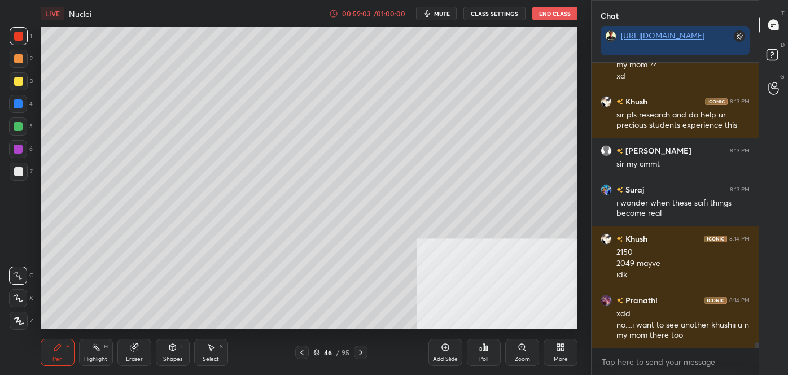
scroll to position [14693, 0]
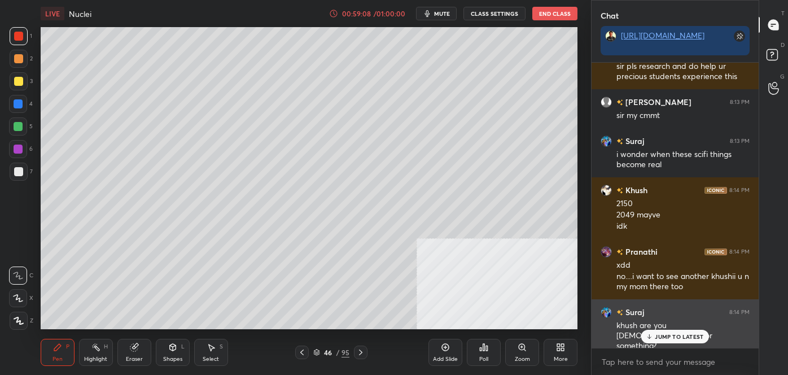
click at [660, 329] on div "khush are you [DEMOGRAPHIC_DATA] or something?" at bounding box center [683, 336] width 133 height 32
click at [645, 327] on div "khush are you [DEMOGRAPHIC_DATA] or something?" at bounding box center [683, 336] width 133 height 32
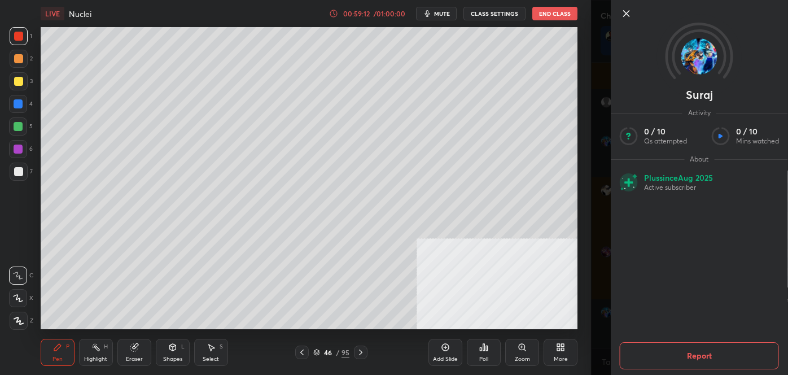
click at [630, 15] on icon at bounding box center [627, 14] width 14 height 14
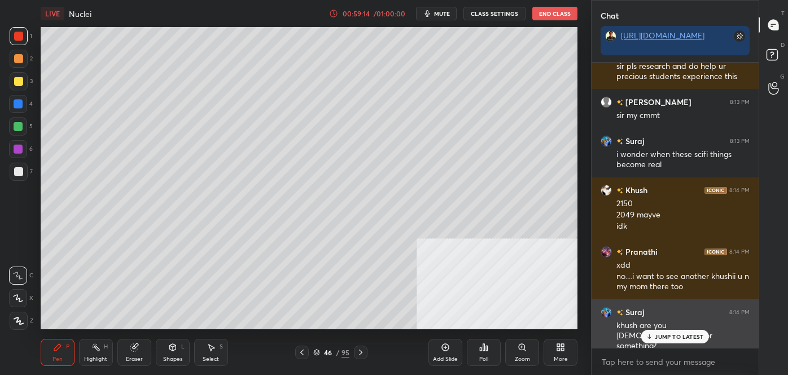
click at [666, 338] on p "JUMP TO LATEST" at bounding box center [679, 336] width 49 height 7
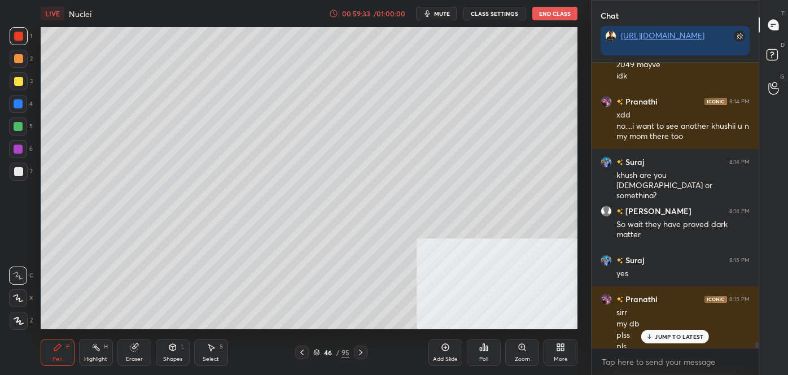
scroll to position [14854, 0]
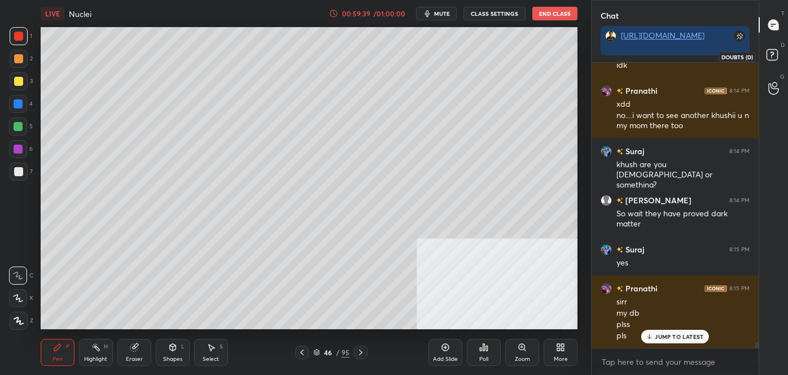
click at [774, 53] on icon at bounding box center [772, 54] width 4 height 5
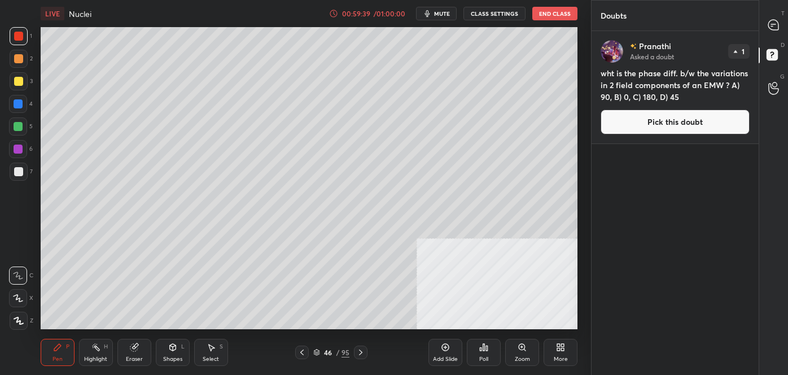
scroll to position [340, 164]
click at [774, 30] on icon at bounding box center [774, 25] width 12 height 12
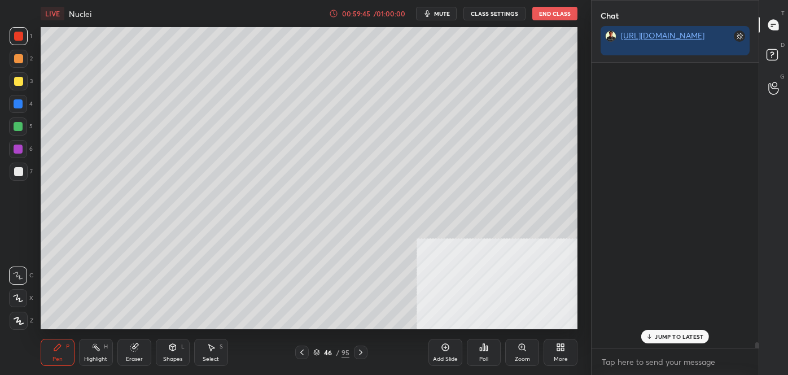
scroll to position [282, 164]
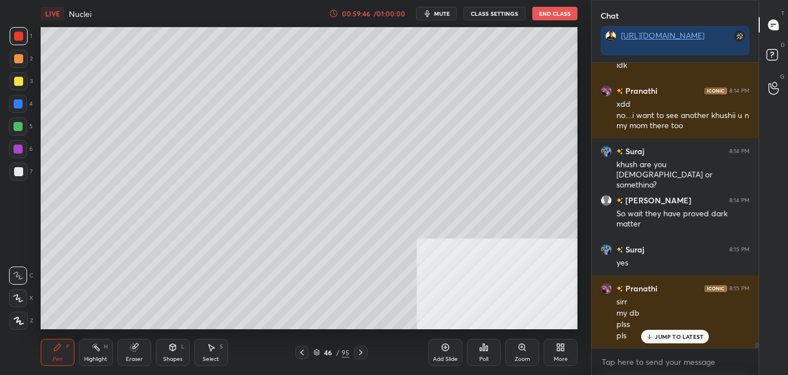
click at [653, 338] on icon at bounding box center [649, 336] width 7 height 7
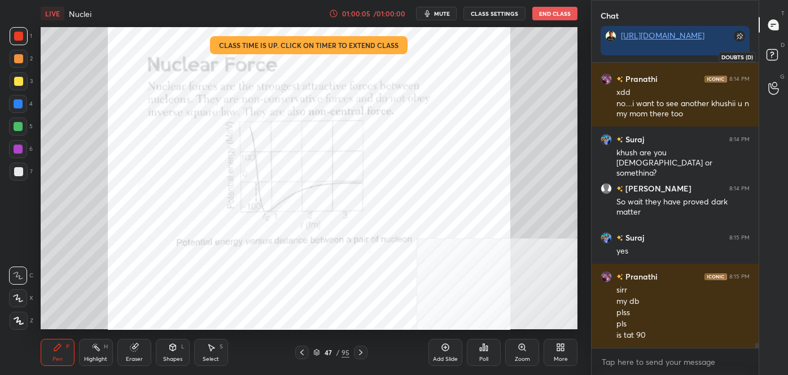
click at [766, 58] on icon at bounding box center [774, 56] width 20 height 20
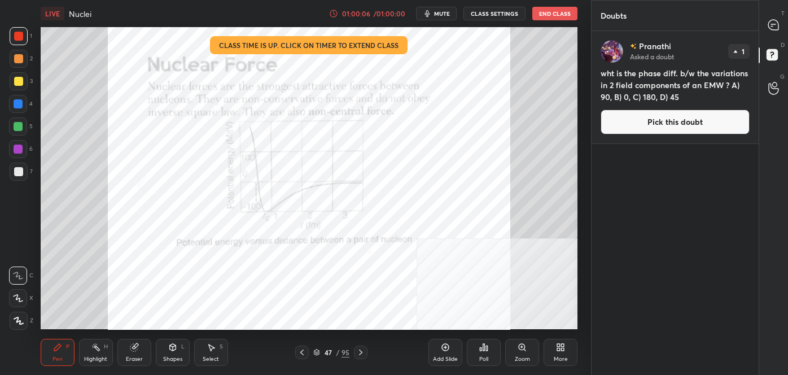
click at [720, 119] on button "Pick this doubt" at bounding box center [675, 122] width 149 height 25
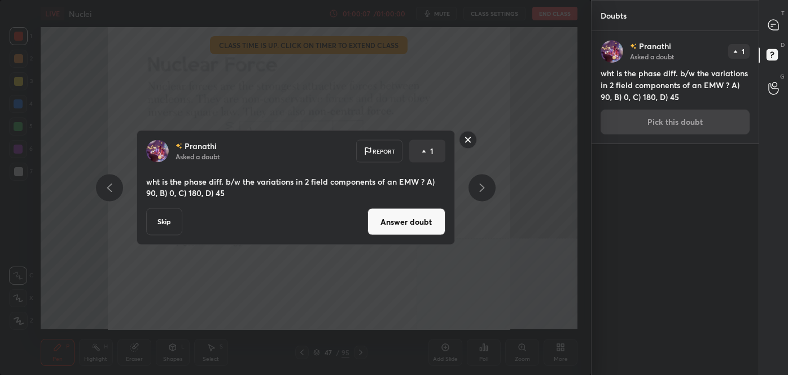
click at [383, 232] on button "Answer doubt" at bounding box center [407, 221] width 78 height 27
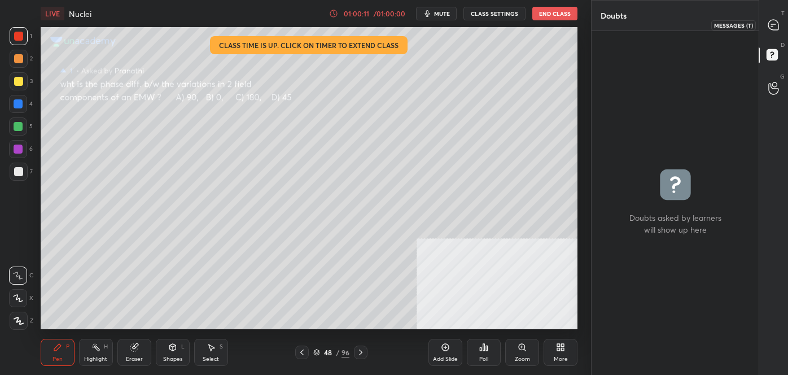
click at [774, 21] on icon at bounding box center [773, 25] width 10 height 10
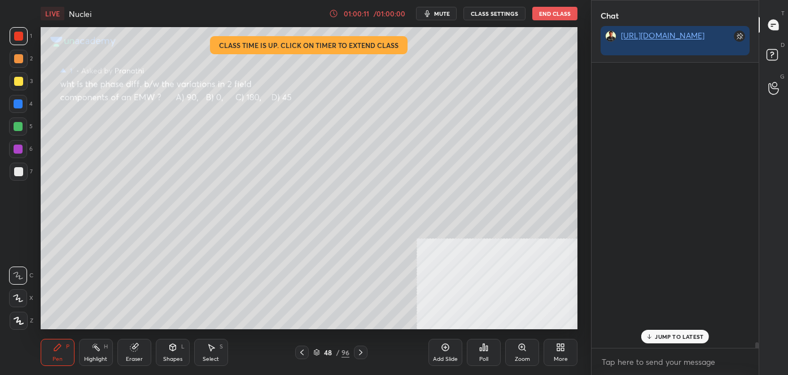
scroll to position [282, 164]
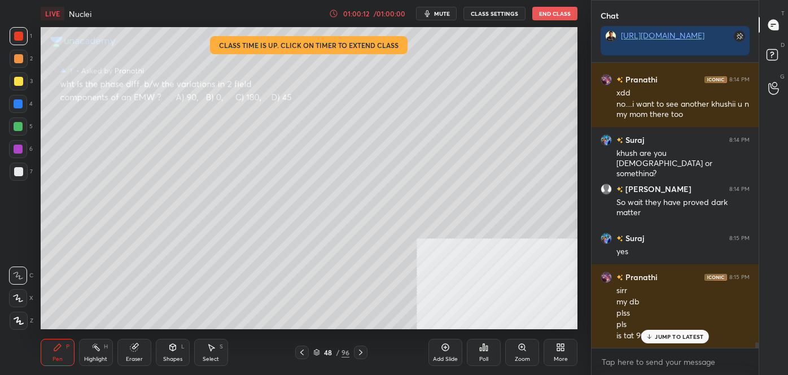
click at [652, 333] on icon at bounding box center [649, 336] width 7 height 7
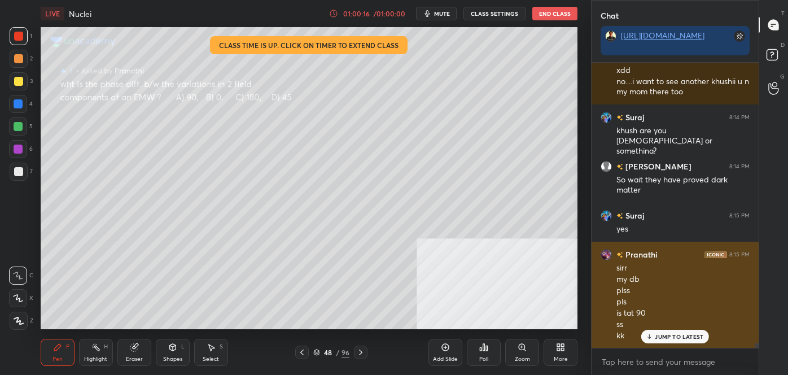
scroll to position [14878, 0]
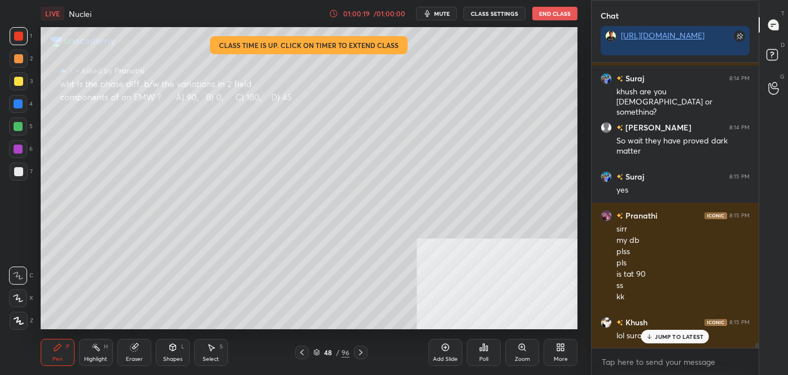
click at [671, 339] on div "Suraj 8:13 PM yes Khush 8:13 PM yeahhh wow [PERSON_NAME] 8:13 PM do you not tra…" at bounding box center [675, 205] width 167 height 285
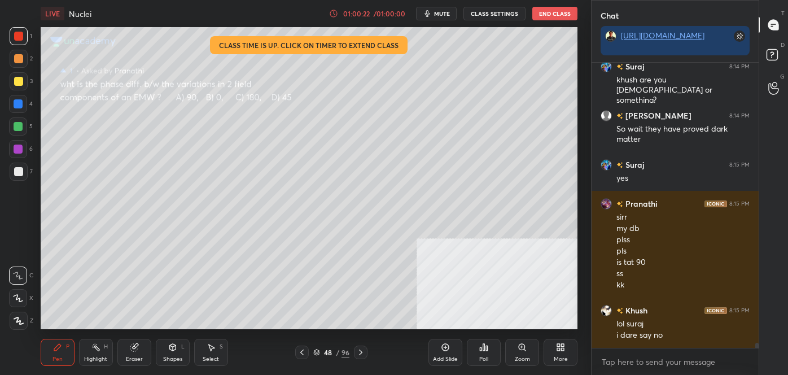
scroll to position [14929, 0]
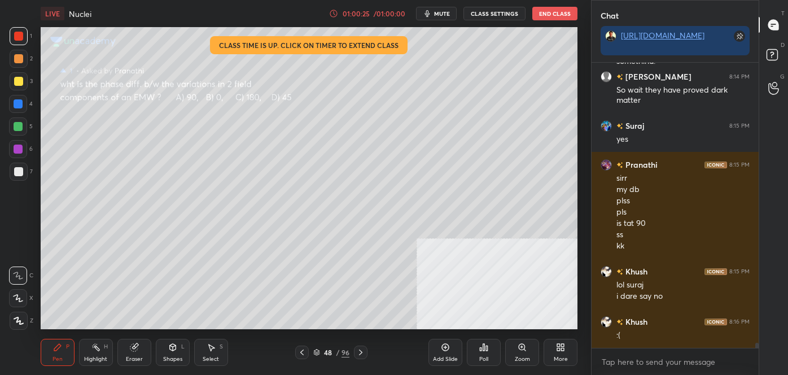
click at [307, 353] on div at bounding box center [302, 353] width 14 height 14
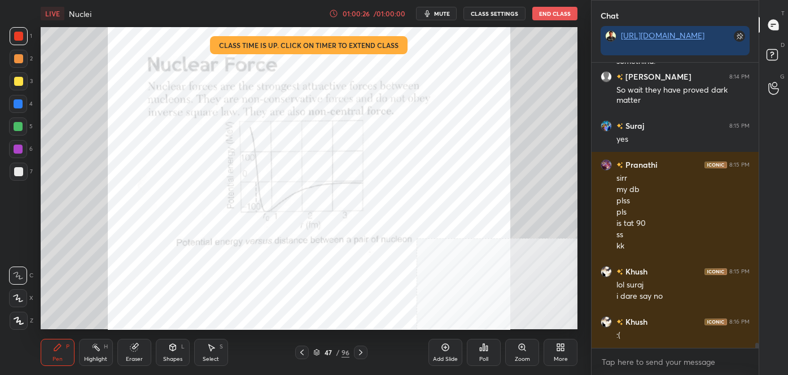
click at [359, 351] on icon at bounding box center [360, 352] width 9 height 9
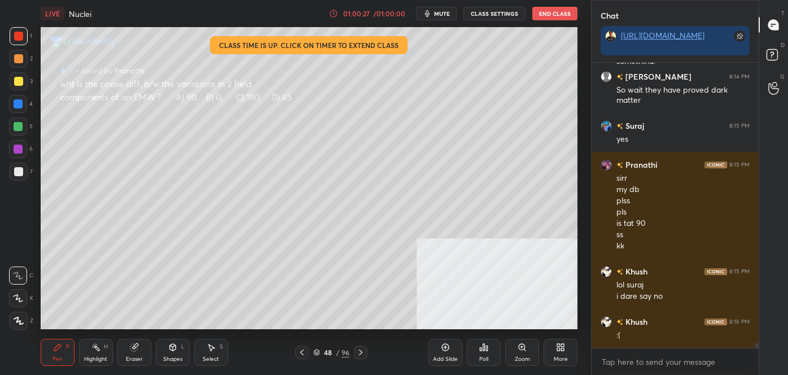
click at [359, 351] on icon at bounding box center [360, 352] width 9 height 9
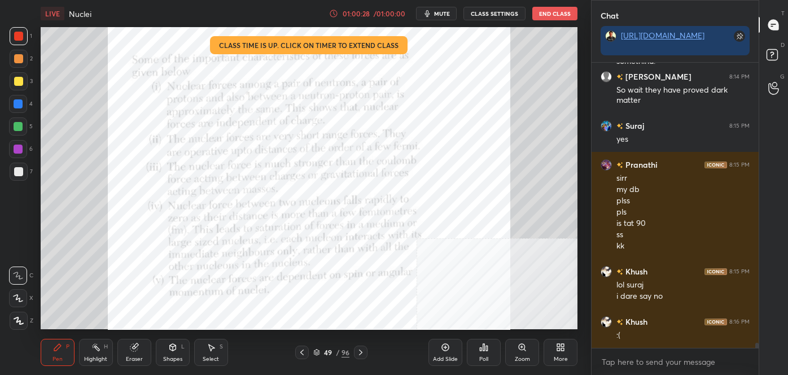
click at [359, 352] on icon at bounding box center [360, 352] width 9 height 9
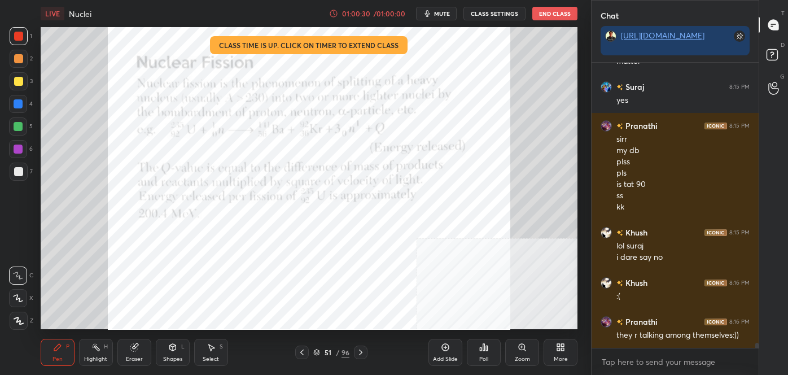
click at [359, 352] on icon at bounding box center [360, 352] width 9 height 9
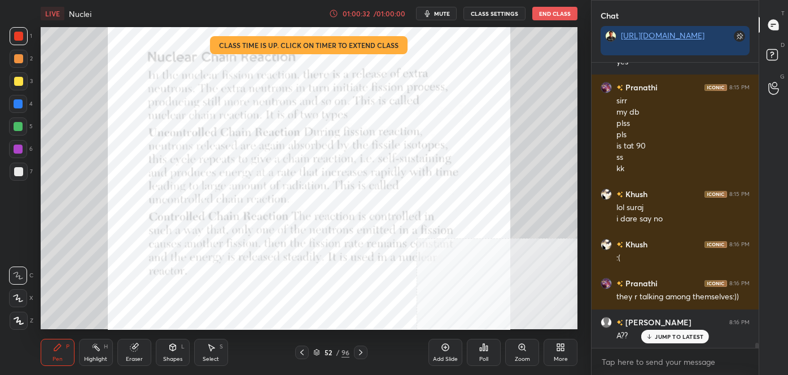
click at [359, 352] on icon at bounding box center [360, 352] width 9 height 9
click at [360, 352] on icon at bounding box center [360, 352] width 9 height 9
click at [299, 355] on icon at bounding box center [302, 352] width 9 height 9
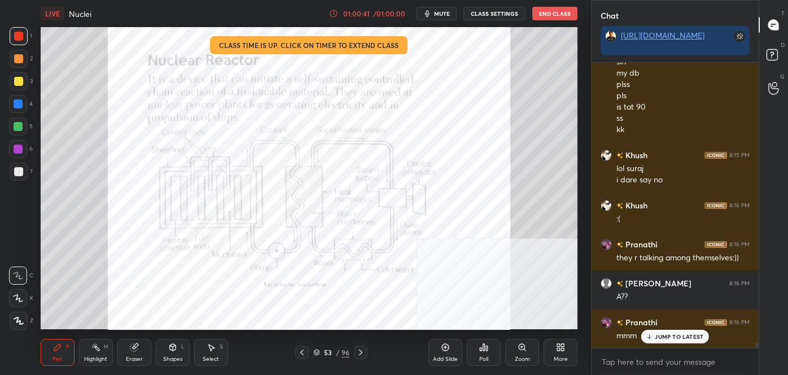
click at [365, 352] on icon at bounding box center [360, 352] width 9 height 9
click at [366, 352] on div at bounding box center [361, 353] width 14 height 14
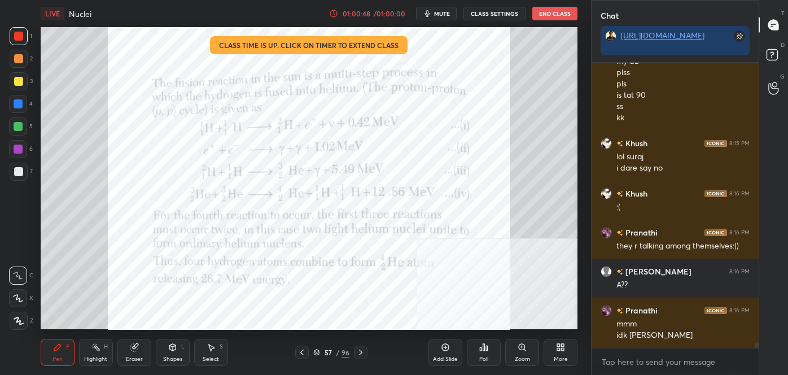
click at [307, 352] on div at bounding box center [302, 353] width 14 height 14
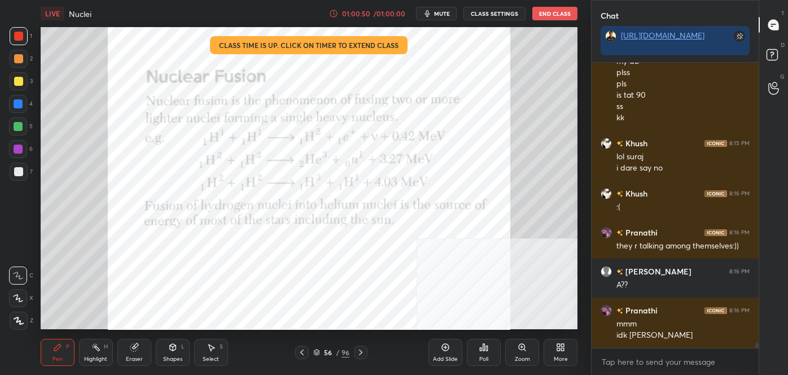
click at [363, 355] on icon at bounding box center [360, 352] width 9 height 9
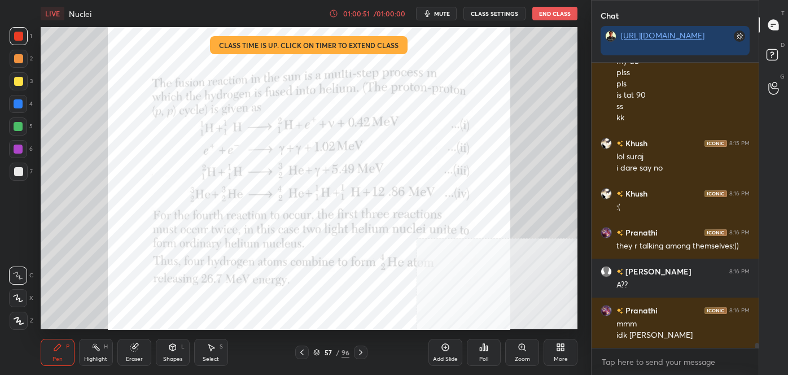
click at [363, 355] on icon at bounding box center [360, 352] width 9 height 9
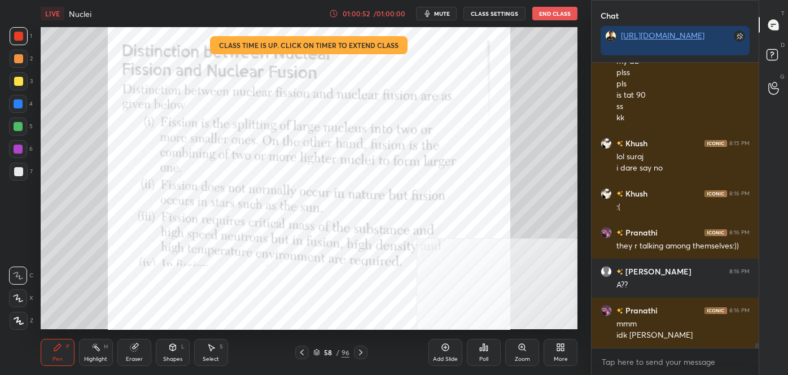
click at [363, 356] on icon at bounding box center [360, 352] width 9 height 9
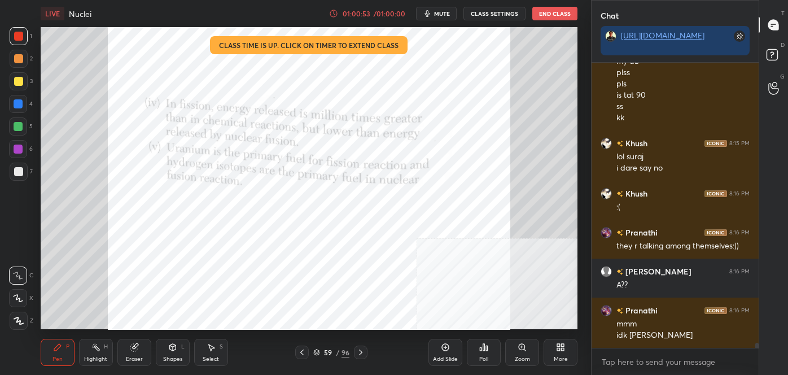
click at [363, 356] on icon at bounding box center [360, 352] width 9 height 9
click at [304, 352] on icon at bounding box center [302, 352] width 9 height 9
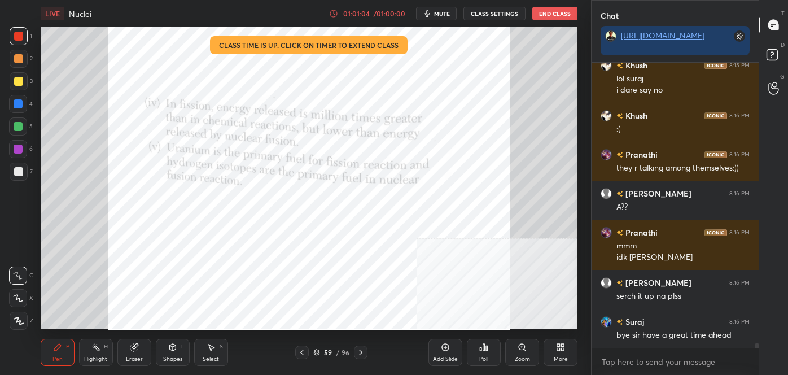
scroll to position [15173, 0]
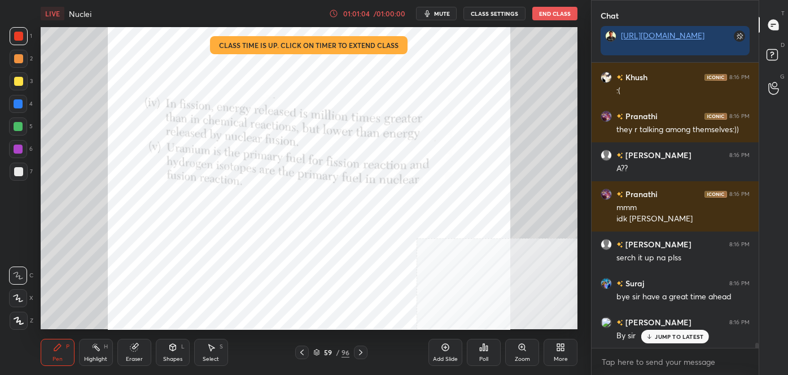
click at [557, 11] on button "End Class" at bounding box center [554, 14] width 45 height 14
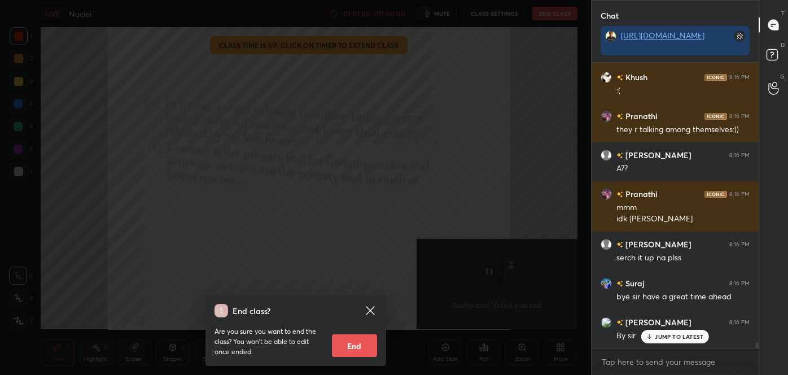
scroll to position [15212, 0]
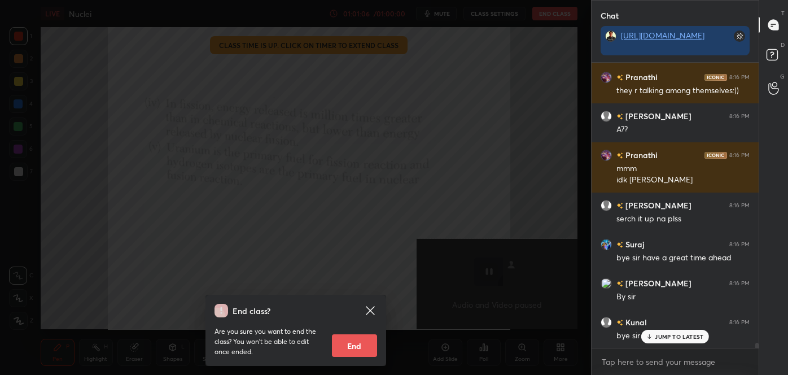
click at [357, 342] on button "End" at bounding box center [354, 345] width 45 height 23
type textarea "x"
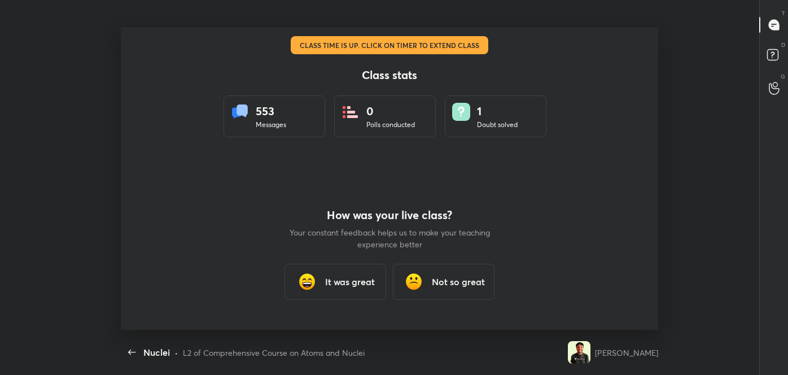
scroll to position [0, 0]
click at [348, 283] on h3 "It was great" at bounding box center [350, 282] width 50 height 14
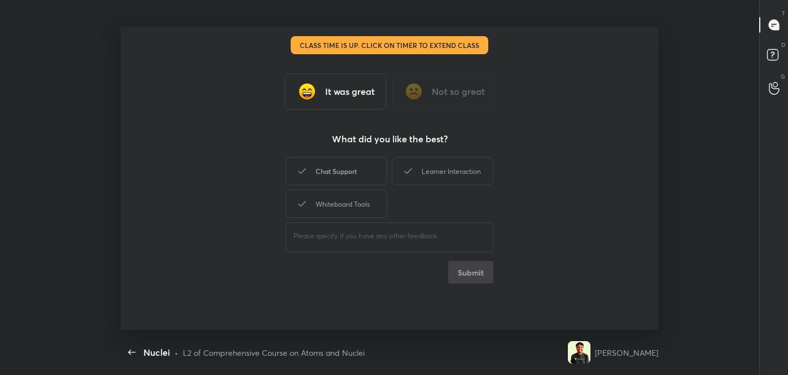
click at [346, 173] on div "Chat Support" at bounding box center [337, 171] width 102 height 28
click at [422, 182] on div "Learner Interaction" at bounding box center [443, 171] width 102 height 28
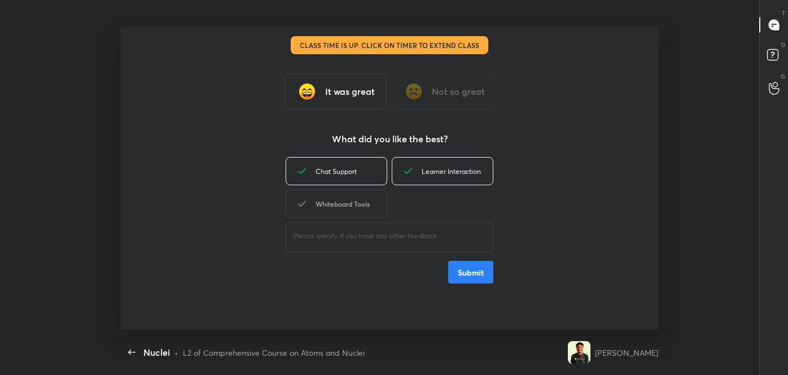
click at [334, 209] on div "Whiteboard Tools" at bounding box center [337, 204] width 102 height 28
click at [465, 274] on button "Submit" at bounding box center [470, 272] width 45 height 23
